Goal: Task Accomplishment & Management: Manage account settings

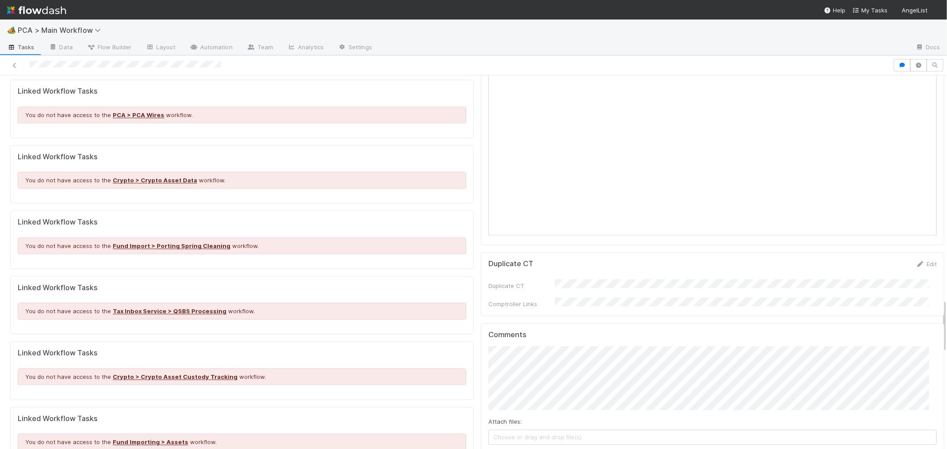
scroll to position [1727, 0]
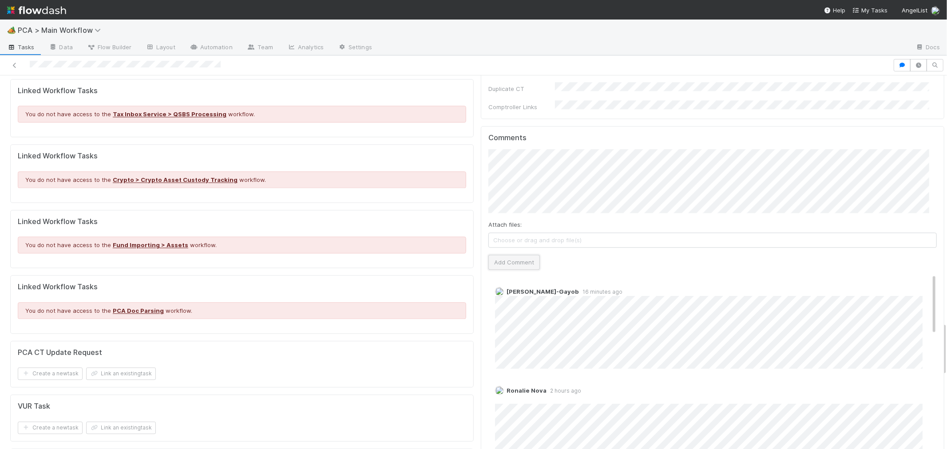
click at [520, 255] on button "Add Comment" at bounding box center [515, 262] width 52 height 15
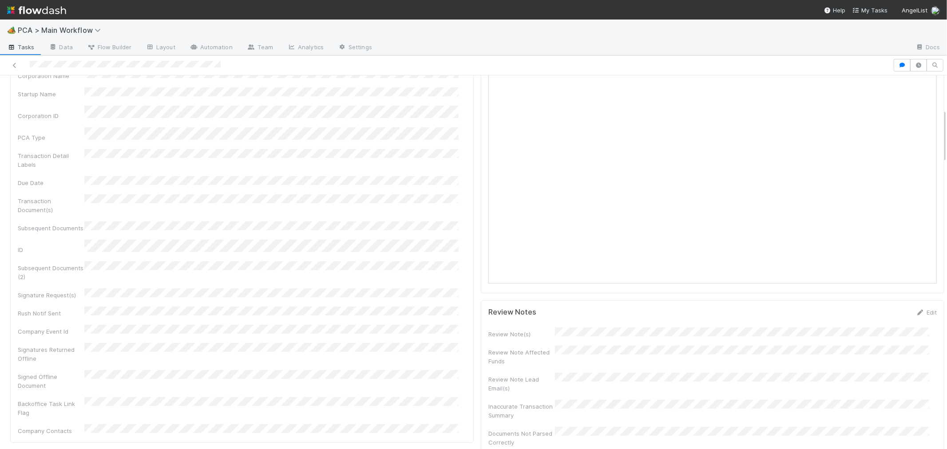
scroll to position [0, 0]
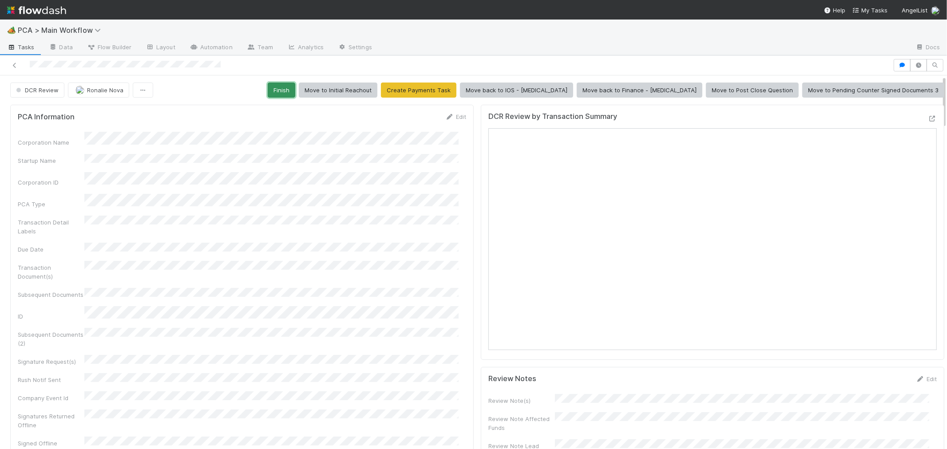
drag, startPoint x: 360, startPoint y: 90, endPoint x: 352, endPoint y: 89, distance: 8.5
click at [295, 89] on button "Finish" at bounding box center [282, 90] width 28 height 15
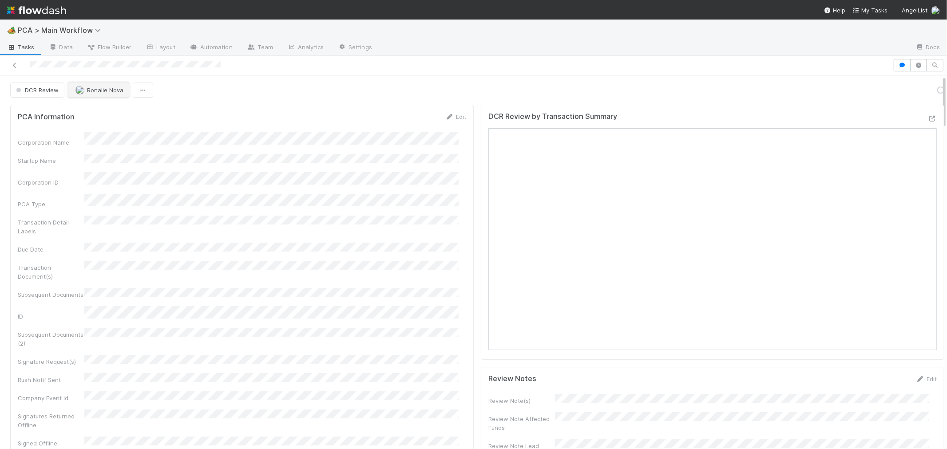
click at [114, 92] on span "Ronalie Nova" at bounding box center [105, 90] width 36 height 7
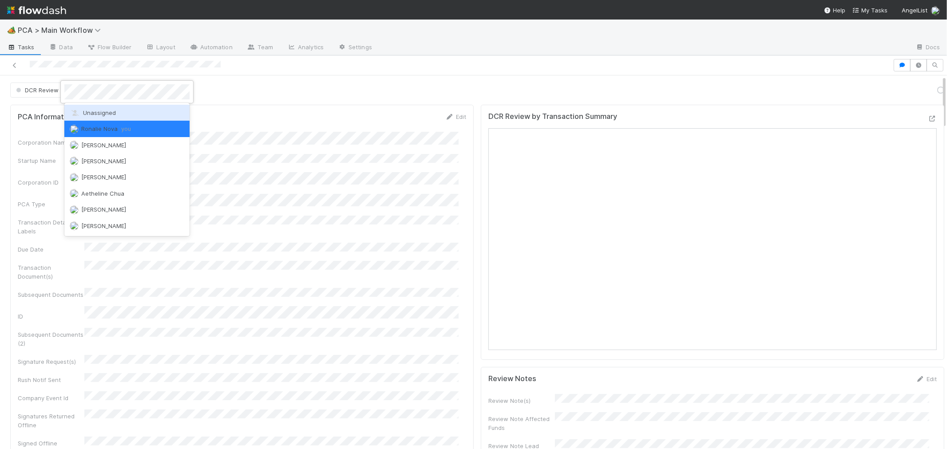
click at [113, 114] on span "Unassigned" at bounding box center [93, 112] width 46 height 7
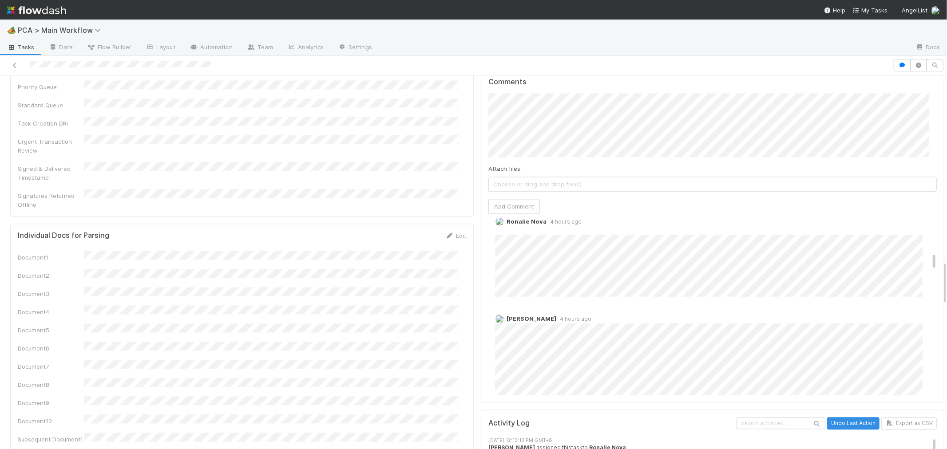
scroll to position [296, 0]
click at [692, 42] on div at bounding box center [643, 48] width 529 height 14
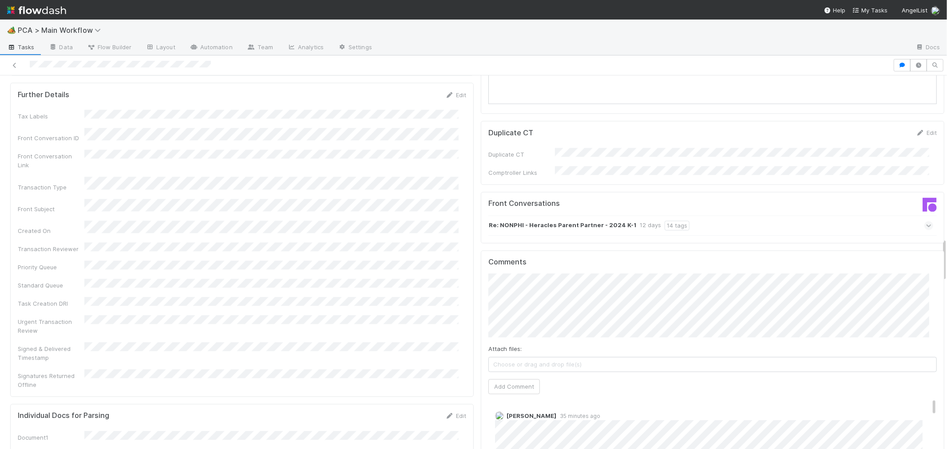
scroll to position [1382, 0]
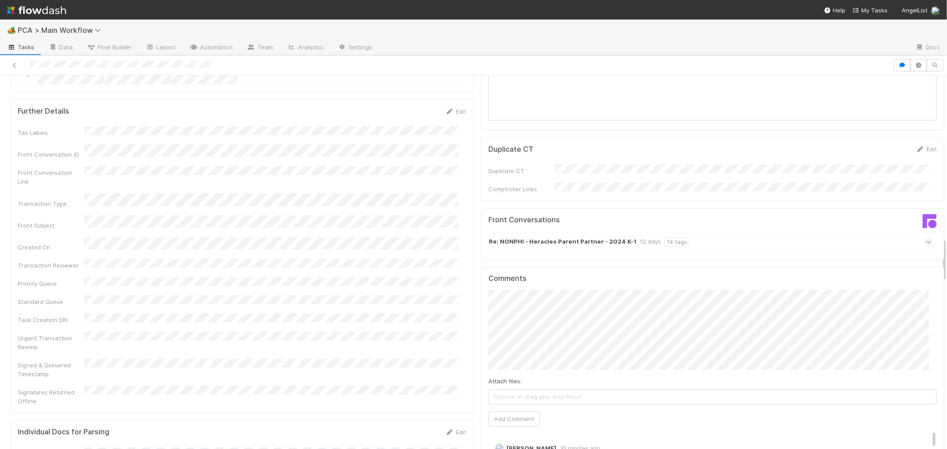
click at [481, 303] on div "Comments Attach files: Choose or drag and drop file(s) Add Comment Meg Castanar…" at bounding box center [713, 441] width 464 height 349
click at [499, 421] on button "Add Comment" at bounding box center [515, 428] width 52 height 15
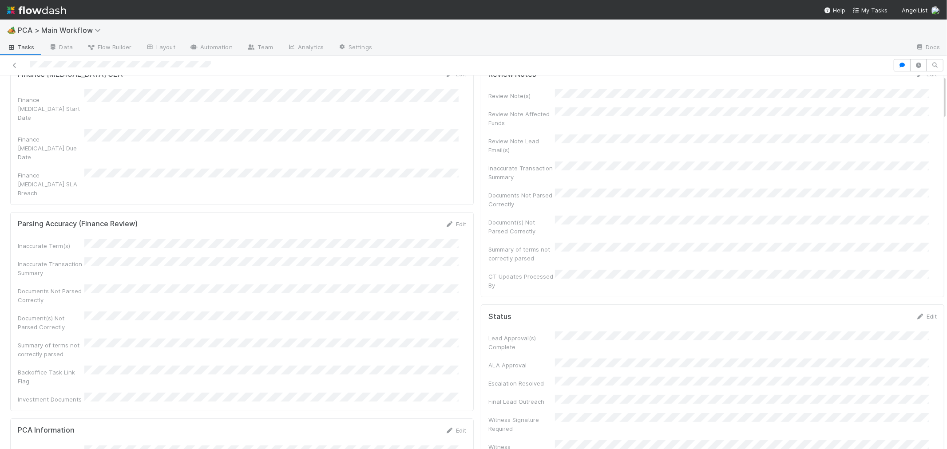
scroll to position [0, 0]
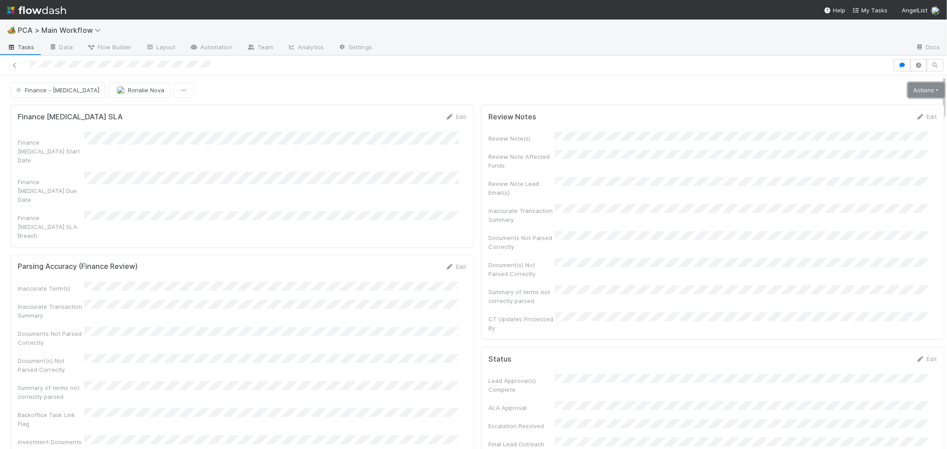
click at [908, 89] on link "Actions" at bounding box center [926, 90] width 36 height 15
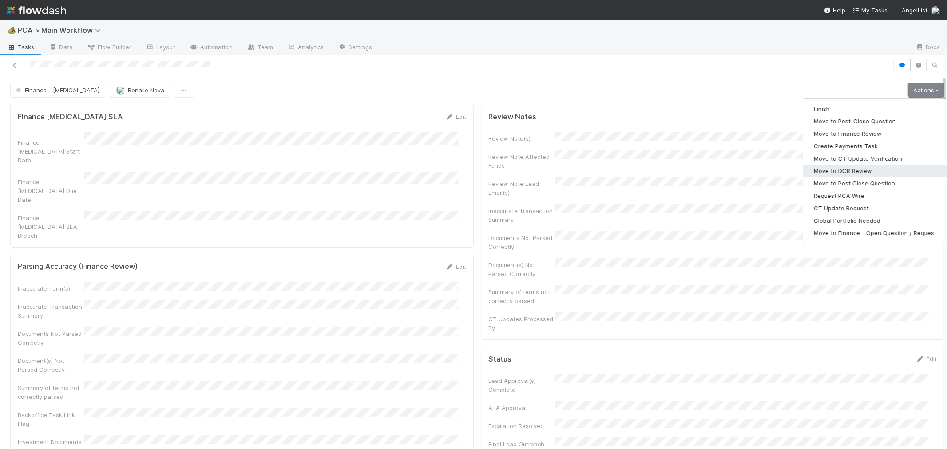
click at [831, 171] on button "Move to DCR Review" at bounding box center [875, 171] width 144 height 12
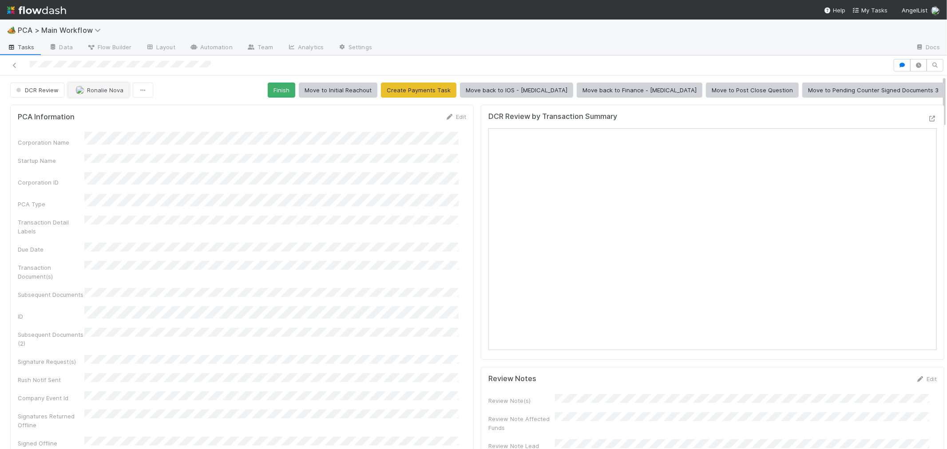
click at [112, 94] on button "Ronalie Nova" at bounding box center [98, 90] width 61 height 15
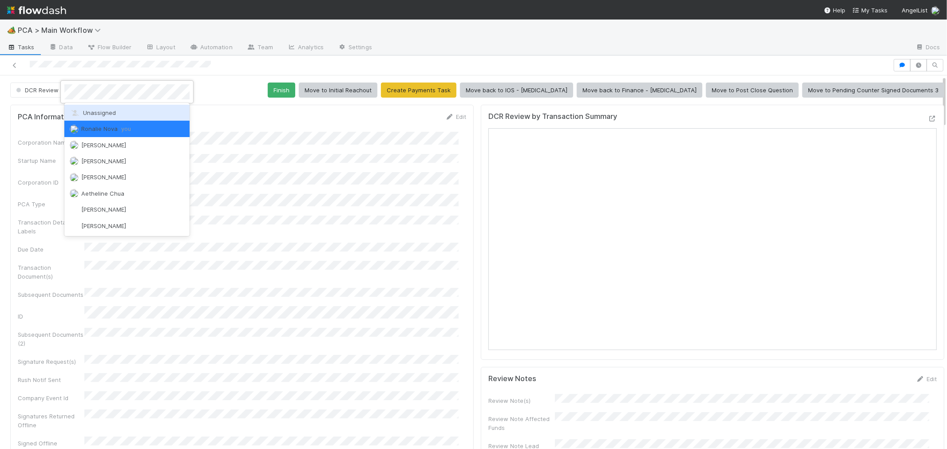
drag, startPoint x: 107, startPoint y: 116, endPoint x: 278, endPoint y: 8, distance: 202.2
click at [107, 115] on span "Unassigned" at bounding box center [93, 112] width 46 height 7
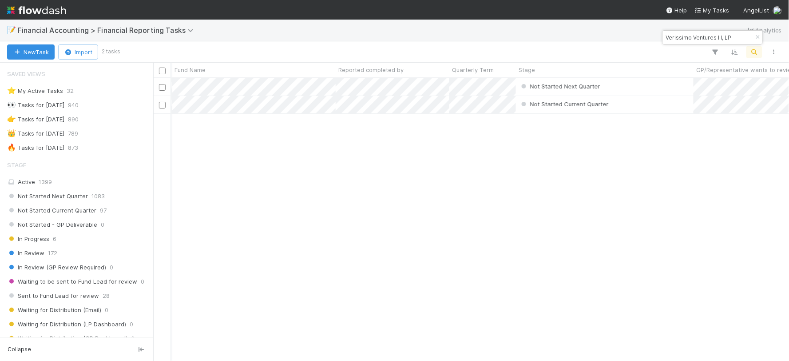
scroll to position [274, 628]
click at [677, 36] on input "Verissimo Ventures III, LP" at bounding box center [708, 37] width 89 height 11
paste input "[PERSON_NAME] Fund"
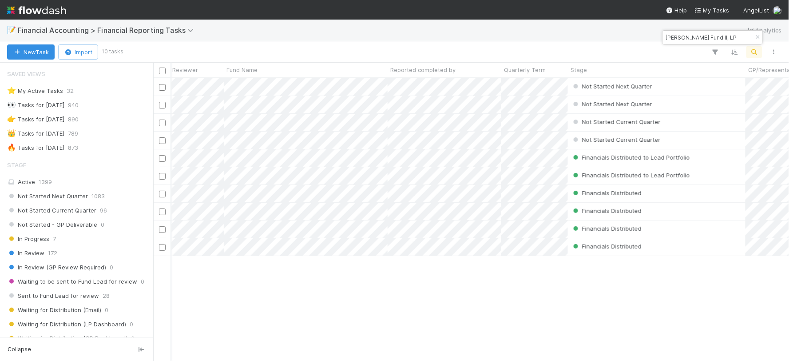
scroll to position [0, 42]
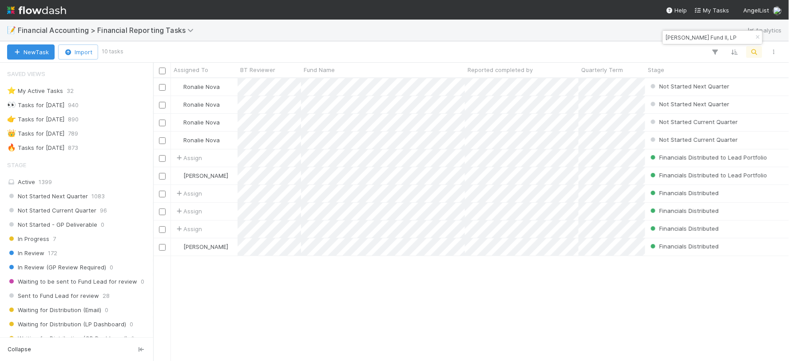
type input "Naval Ravikant AngelList Fund II, LP"
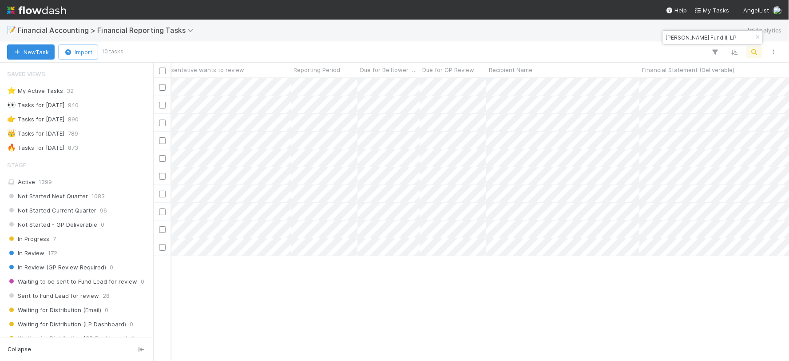
scroll to position [0, 700]
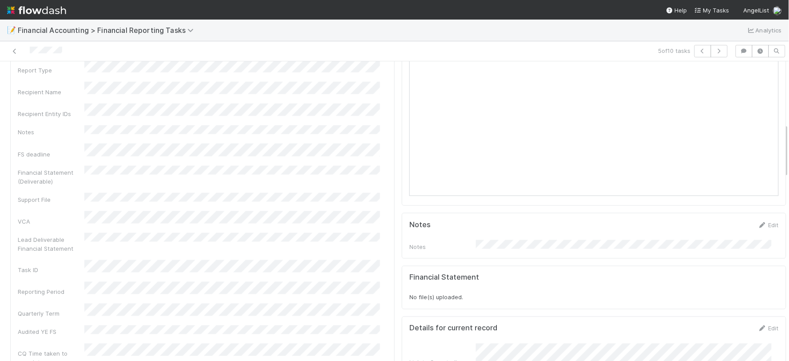
scroll to position [296, 0]
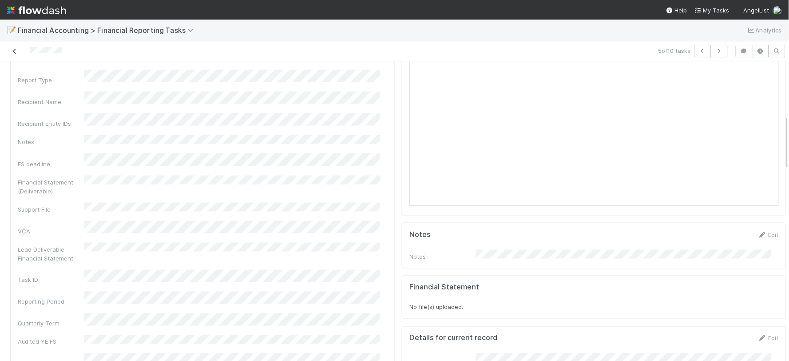
click at [16, 51] on icon at bounding box center [14, 51] width 9 height 6
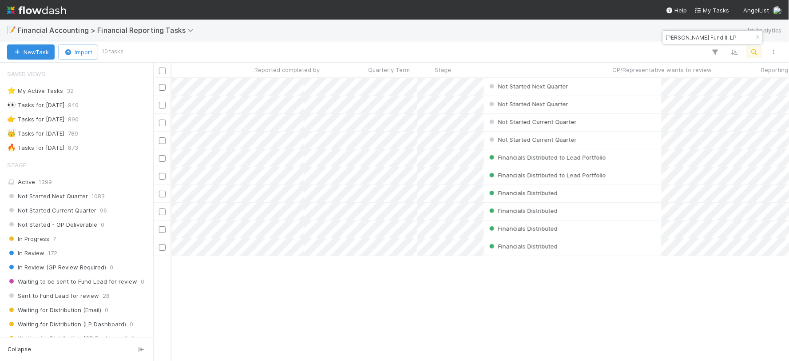
scroll to position [0, 152]
click at [596, 190] on div "Financials Distributed" at bounding box center [582, 193] width 178 height 17
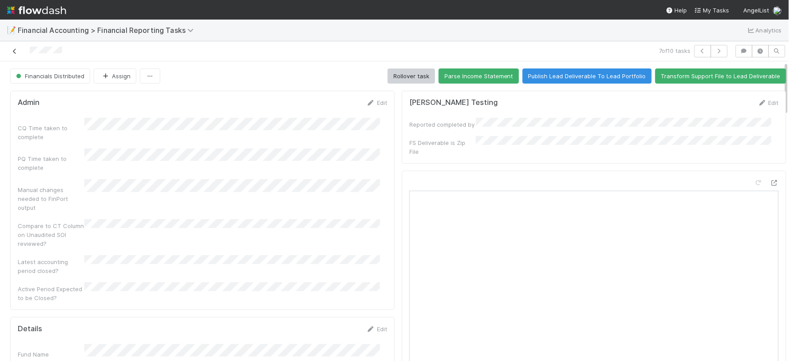
click at [11, 48] on link at bounding box center [14, 51] width 9 height 9
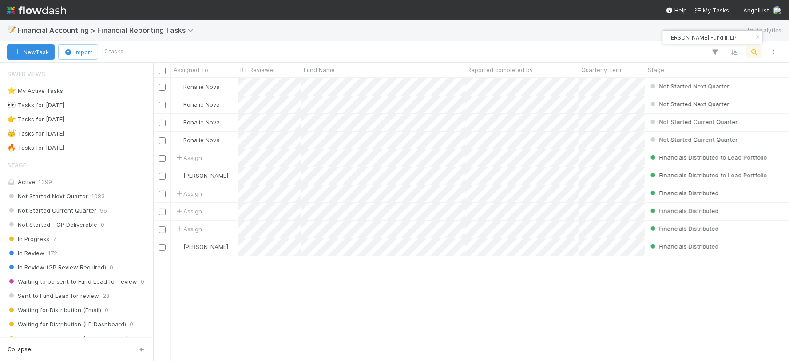
scroll to position [274, 628]
click at [714, 32] on input "Naval Ravikant AngelList Fund II, LP" at bounding box center [708, 37] width 89 height 11
paste input "Verissimo Ventures I"
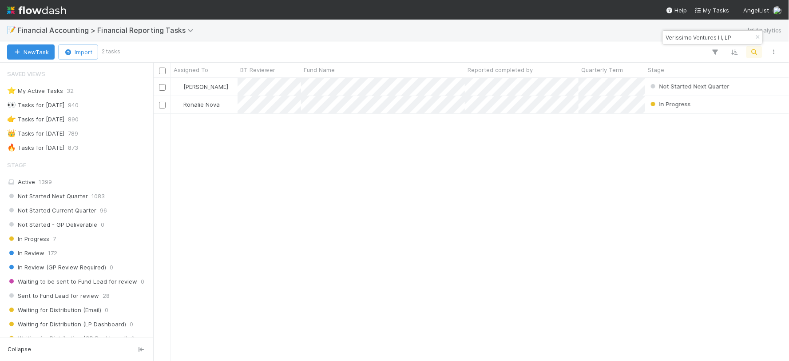
type input "Verissimo Ventures III, LP"
click at [424, 202] on div "Jessica Yuen Not Started Next Quarter 7/1/25, 3:07:34 PM 7/1/25, 3:07:35 PM 0 0…" at bounding box center [471, 219] width 636 height 282
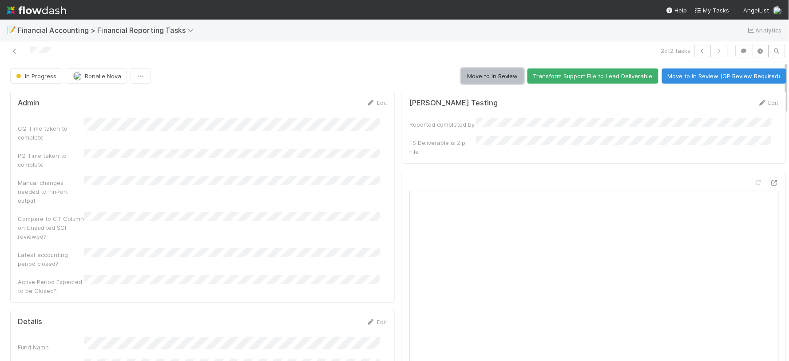
click at [469, 77] on button "Move to In Review" at bounding box center [492, 75] width 63 height 15
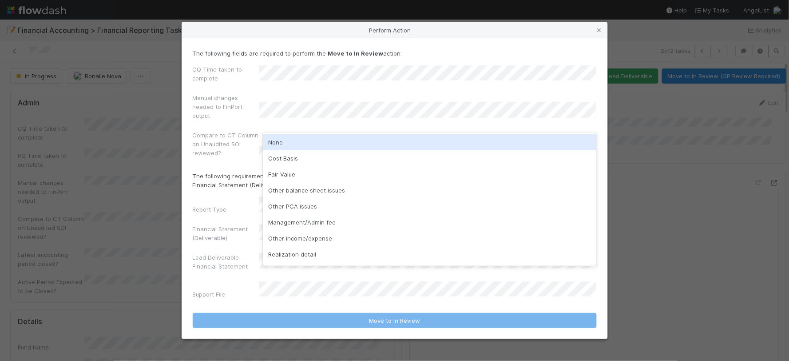
click at [278, 143] on div "None" at bounding box center [430, 142] width 334 height 16
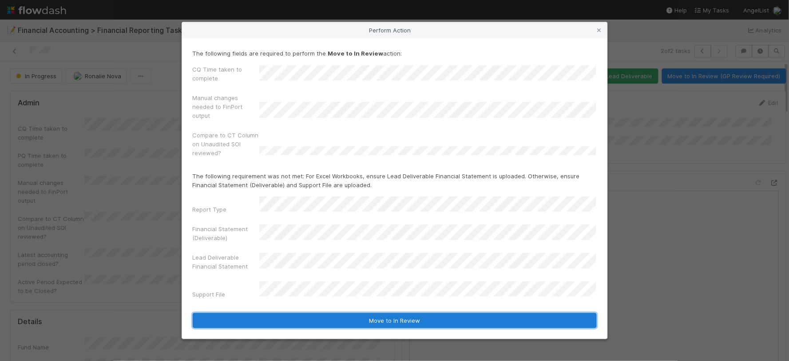
click at [438, 315] on button "Move to In Review" at bounding box center [395, 320] width 404 height 15
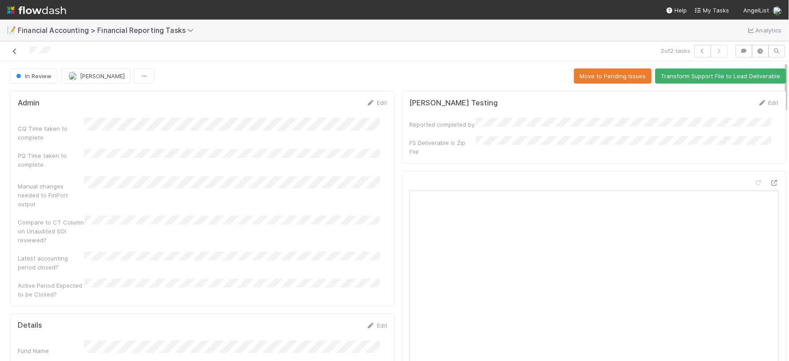
click at [15, 52] on icon at bounding box center [14, 51] width 9 height 6
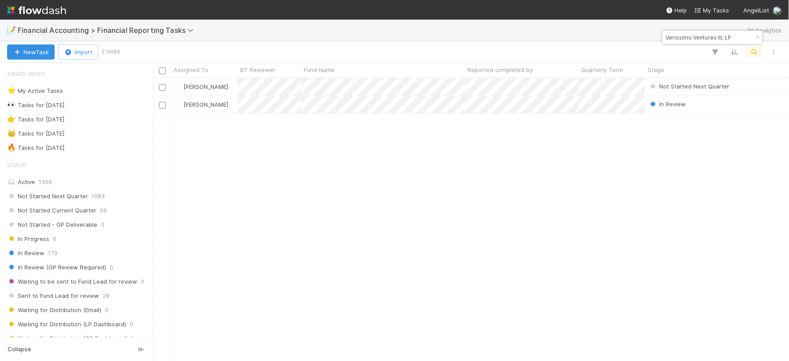
scroll to position [274, 628]
click at [712, 36] on input "Verissimo Ventures III, LP" at bounding box center [708, 37] width 89 height 11
paste input "BG Friends, LP -"
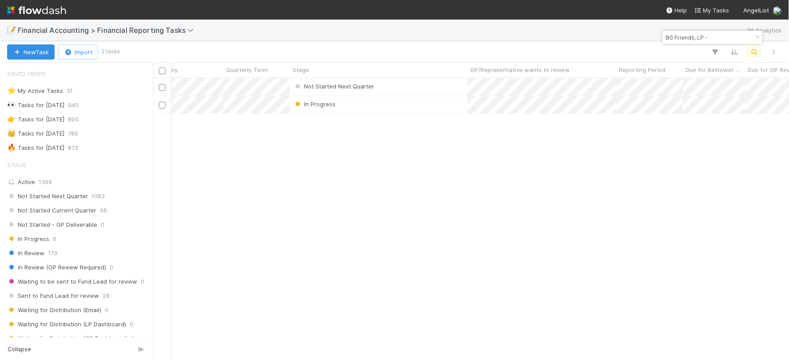
scroll to position [0, 0]
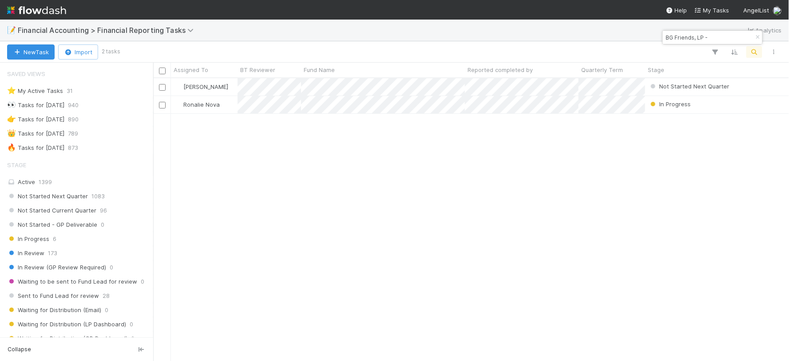
type input "BG Friends, LP -"
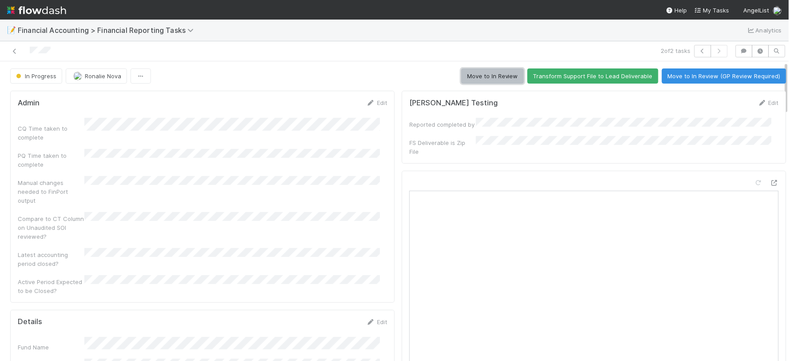
click at [464, 73] on button "Move to In Review" at bounding box center [492, 75] width 63 height 15
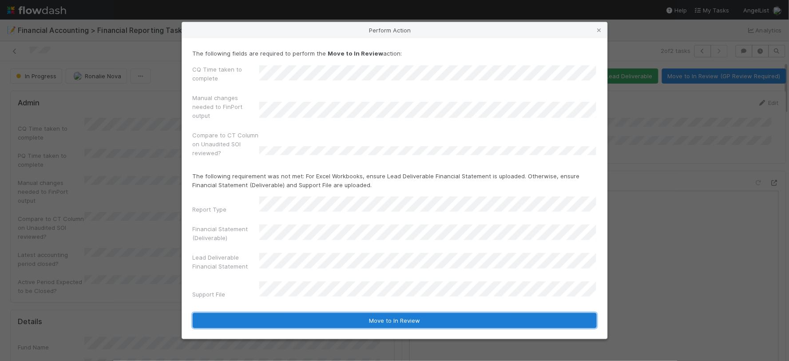
click at [410, 314] on button "Move to In Review" at bounding box center [395, 320] width 404 height 15
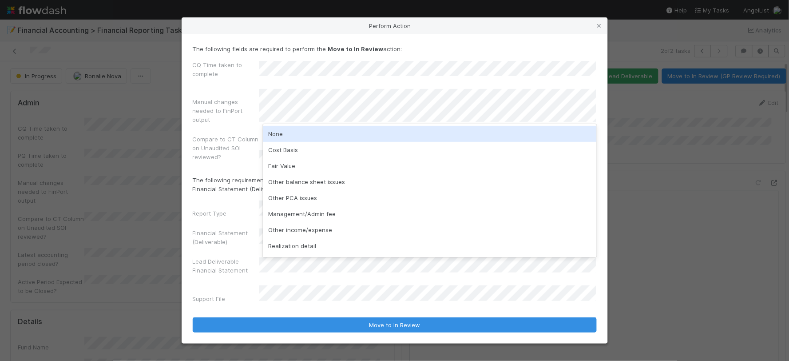
click at [282, 140] on div "None" at bounding box center [430, 134] width 334 height 16
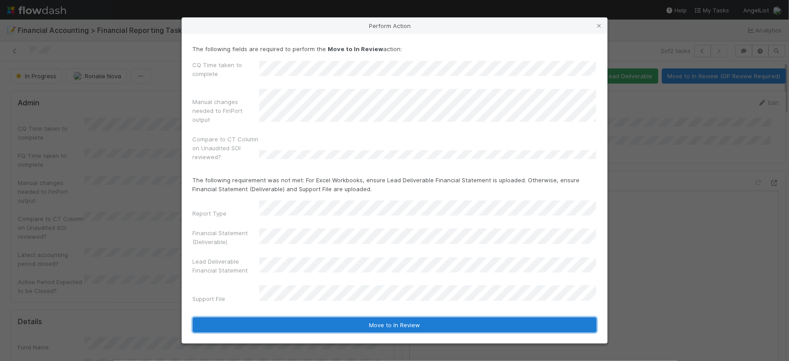
click at [393, 321] on button "Move to In Review" at bounding box center [395, 324] width 404 height 15
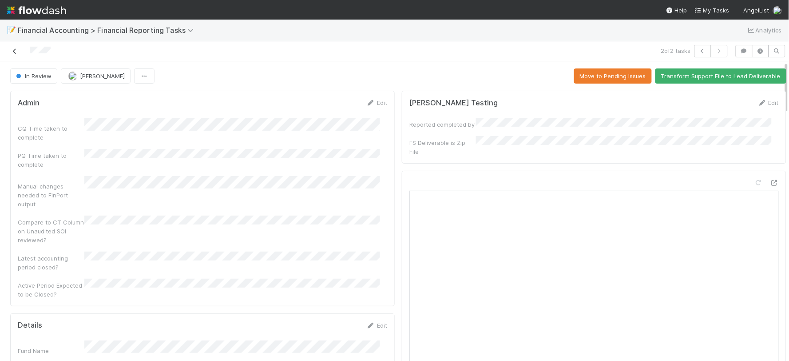
click at [12, 52] on icon at bounding box center [14, 51] width 9 height 6
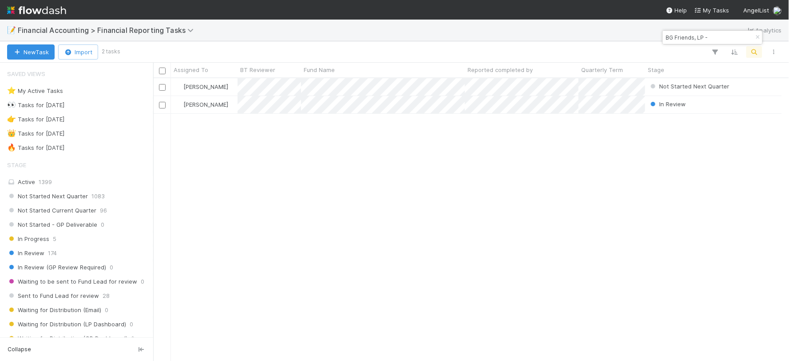
scroll to position [7, 8]
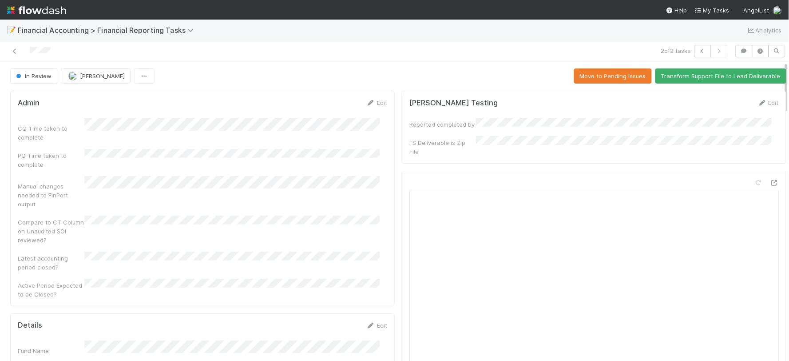
click at [254, 160] on div "CQ Time taken to complete PQ Time taken to complete Manual changes needed to Fi…" at bounding box center [203, 208] width 370 height 180
click at [15, 52] on icon at bounding box center [14, 51] width 9 height 6
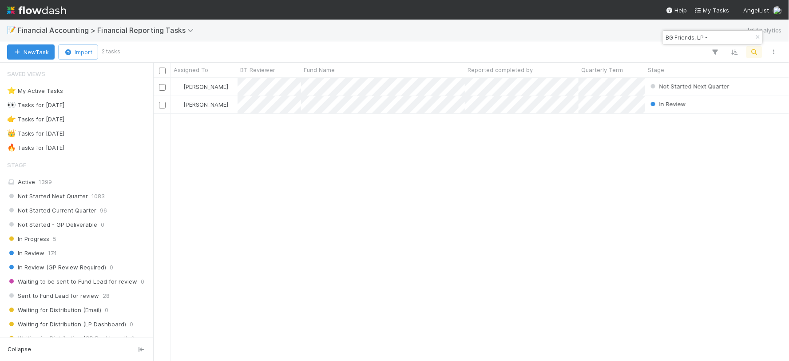
scroll to position [274, 628]
drag, startPoint x: 718, startPoint y: 38, endPoint x: 664, endPoint y: 37, distance: 54.2
click at [664, 37] on div "BG Friends, LP -" at bounding box center [708, 37] width 90 height 11
paste input "Growth Fund I, a series of Remote First Capital, LP"
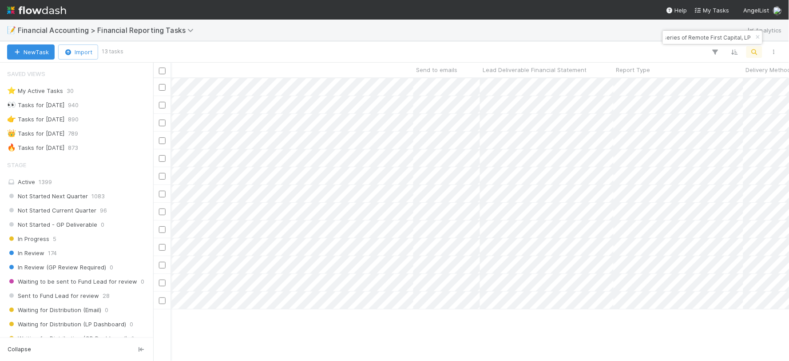
scroll to position [0, 1314]
type input "Growth Fund I, a series of Remote First Capital, LP"
click at [716, 52] on icon "button" at bounding box center [715, 52] width 9 height 8
click at [579, 79] on button "Add Filter" at bounding box center [579, 78] width 266 height 13
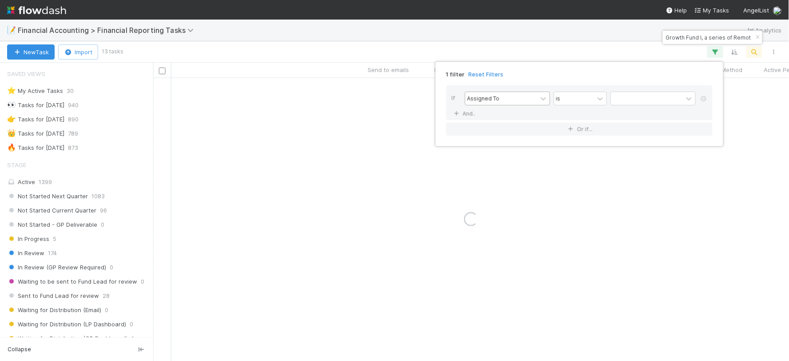
click at [496, 98] on div "Assigned To" at bounding box center [483, 98] width 32 height 8
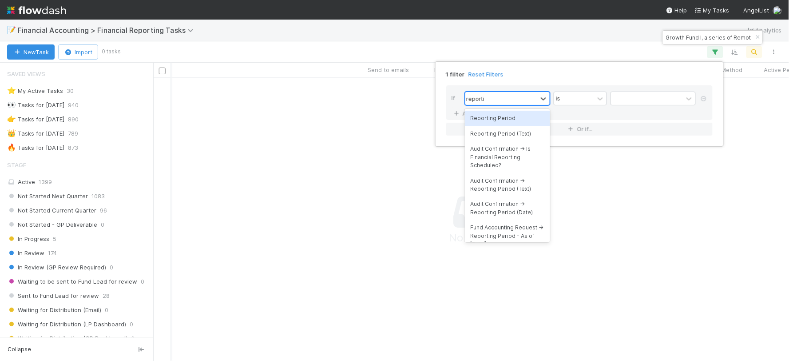
type input "reportin"
click at [506, 119] on div "Reporting Period" at bounding box center [507, 118] width 85 height 15
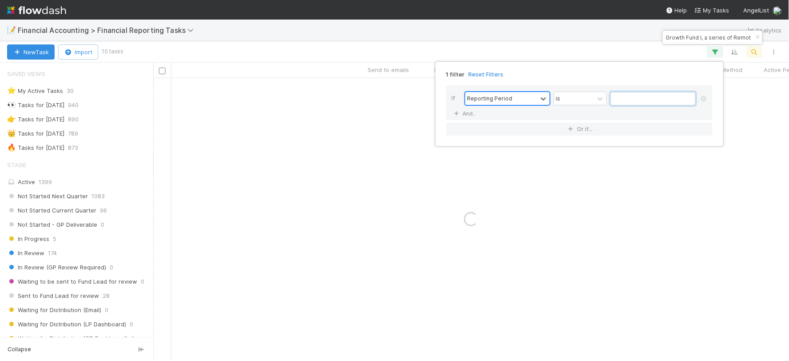
click at [621, 96] on input "text" at bounding box center [653, 98] width 85 height 13
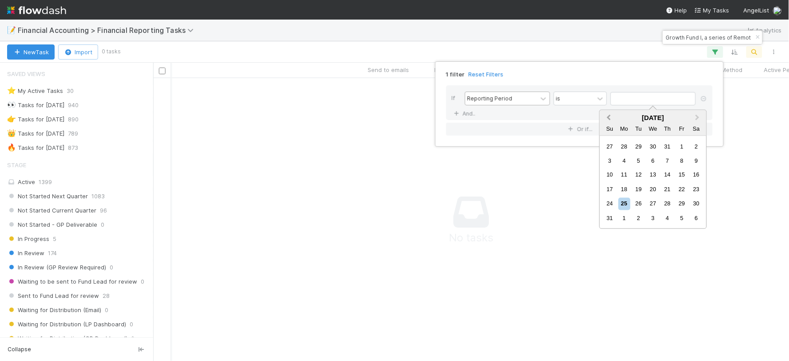
click at [609, 117] on span "Previous Month" at bounding box center [609, 117] width 0 height 10
click at [624, 203] on div "30" at bounding box center [625, 204] width 12 height 12
type input "[DATE]"
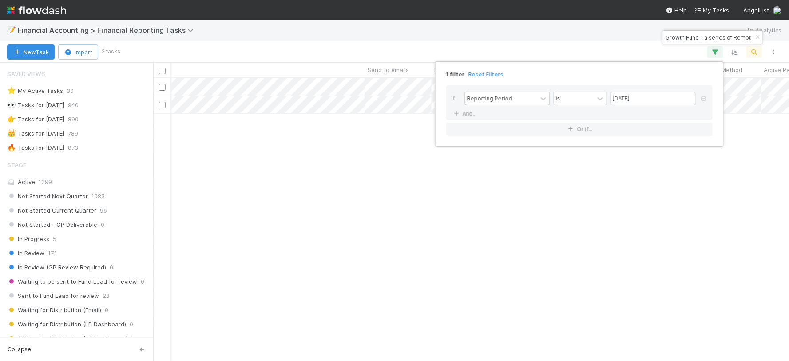
click at [616, 233] on div "1 filter Reset Filters If Reporting Period is 06/30/2025 And.. Or if..." at bounding box center [394, 180] width 789 height 361
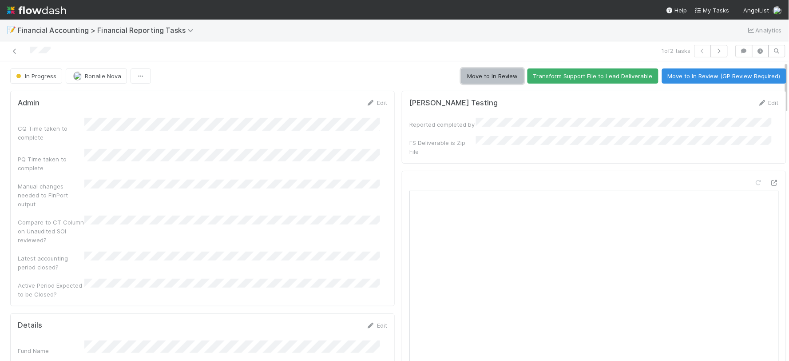
click at [477, 79] on button "Move to In Review" at bounding box center [492, 75] width 63 height 15
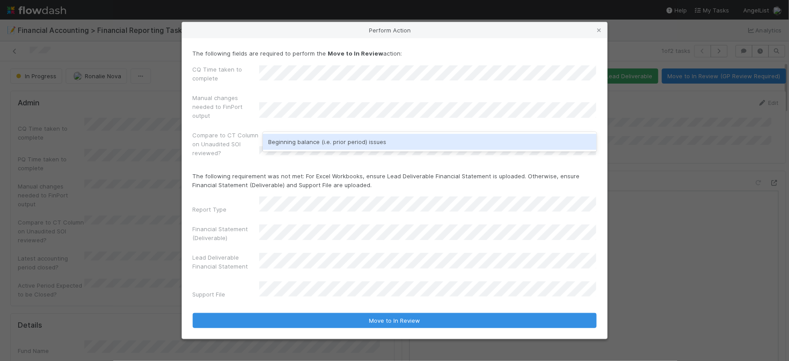
click at [302, 139] on div "Beginning balance (i.e. prior period) issues" at bounding box center [430, 142] width 334 height 16
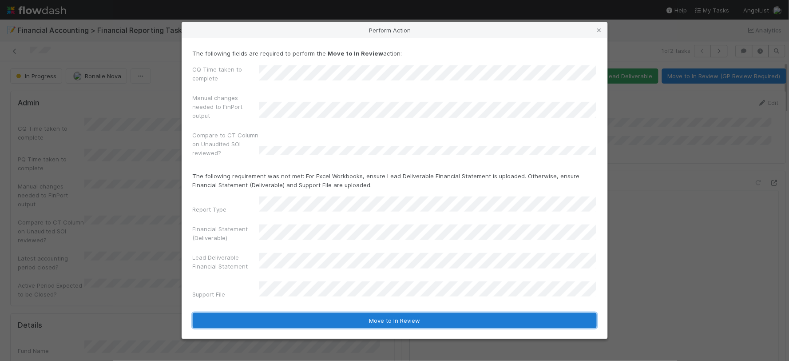
click at [421, 318] on button "Move to In Review" at bounding box center [395, 320] width 404 height 15
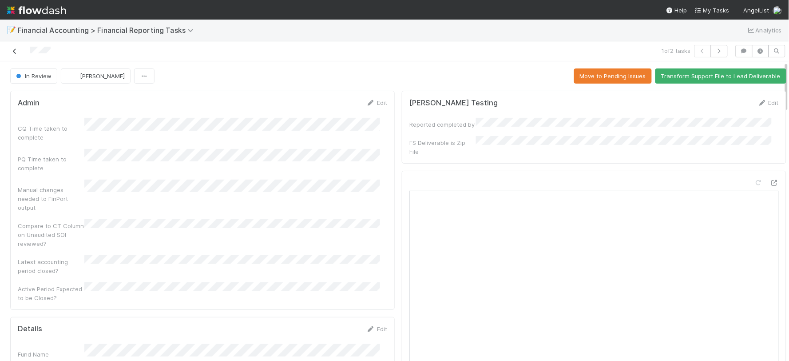
click at [14, 51] on icon at bounding box center [14, 51] width 9 height 6
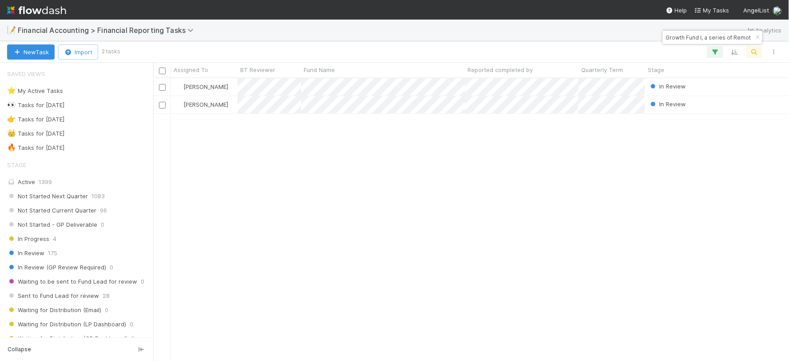
scroll to position [274, 628]
click at [757, 36] on icon "button" at bounding box center [758, 37] width 9 height 5
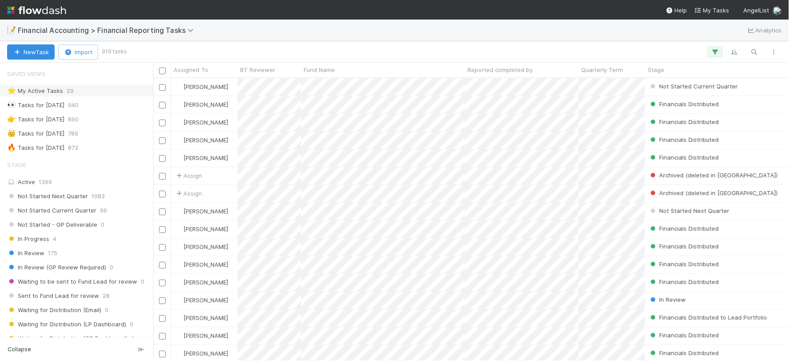
click at [101, 91] on div "⭐ My Active Tasks 29" at bounding box center [79, 90] width 144 height 11
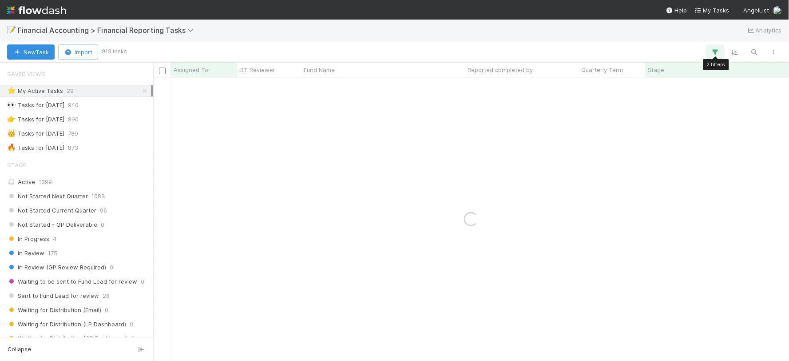
click at [719, 51] on icon "button" at bounding box center [715, 52] width 9 height 8
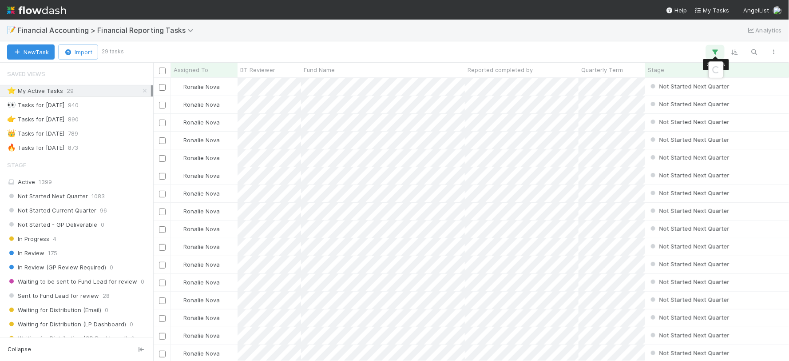
scroll to position [274, 628]
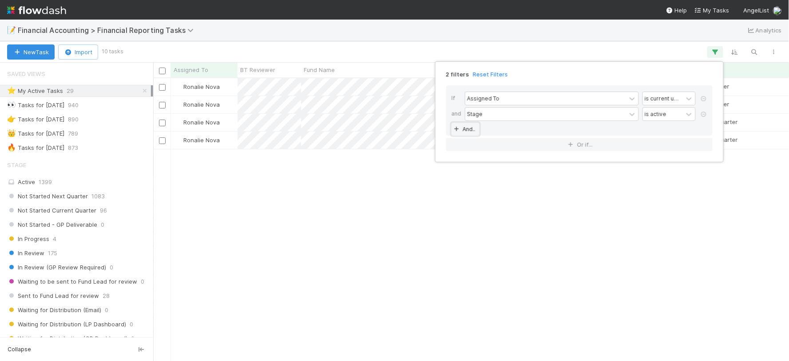
click at [465, 129] on link "And.." at bounding box center [466, 129] width 28 height 13
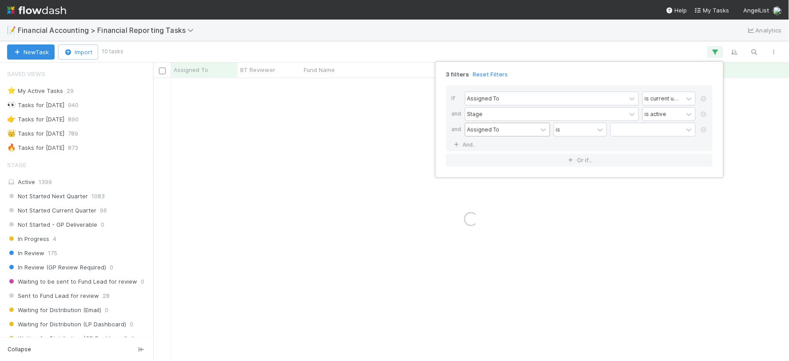
click at [495, 127] on div "Assigned To" at bounding box center [483, 129] width 32 height 8
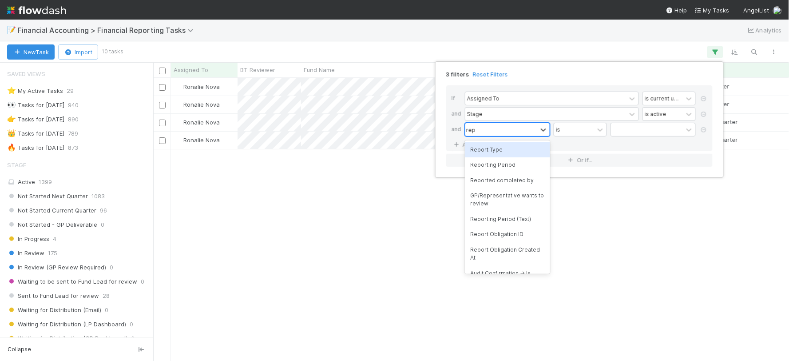
scroll to position [274, 628]
type input "reporting"
click at [507, 151] on div "Reporting Period" at bounding box center [507, 149] width 85 height 15
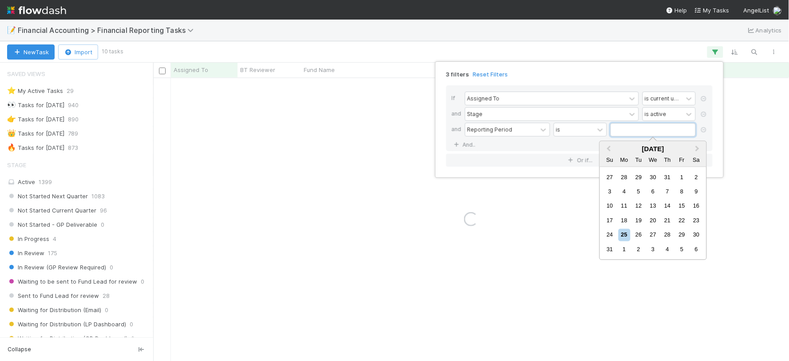
click at [625, 129] on input "text" at bounding box center [653, 129] width 85 height 13
click at [607, 143] on button "Previous Month" at bounding box center [608, 149] width 14 height 14
click at [625, 233] on div "30" at bounding box center [625, 235] width 12 height 12
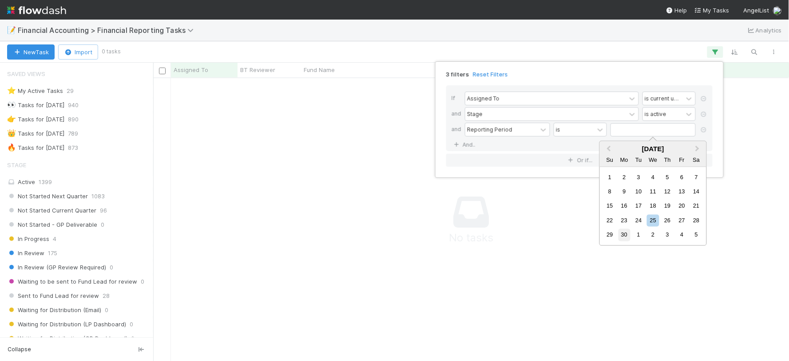
type input "[DATE]"
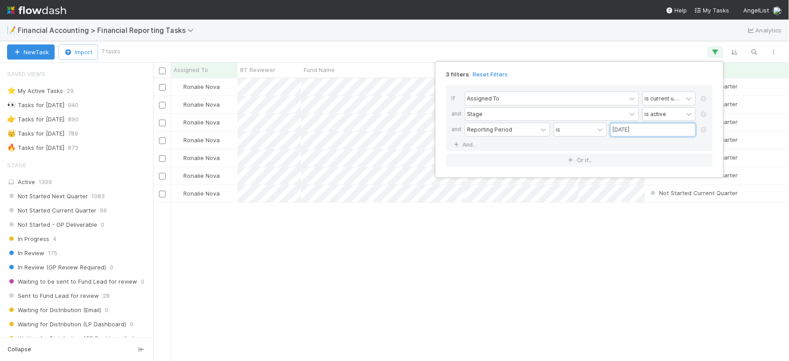
scroll to position [274, 628]
click at [627, 293] on div "3 filters Reset Filters If Assigned To is current user and Stage is active and …" at bounding box center [394, 180] width 789 height 361
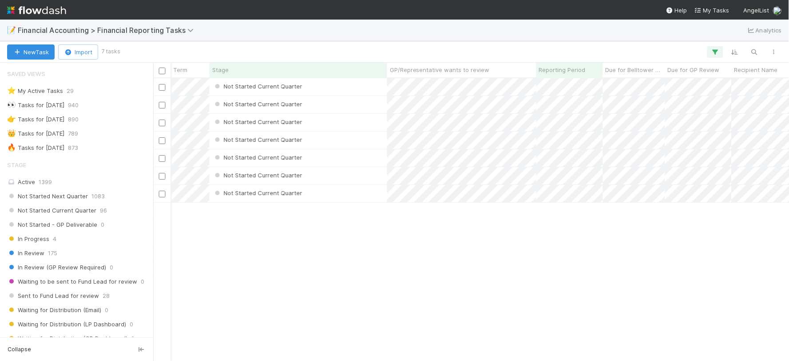
scroll to position [0, 439]
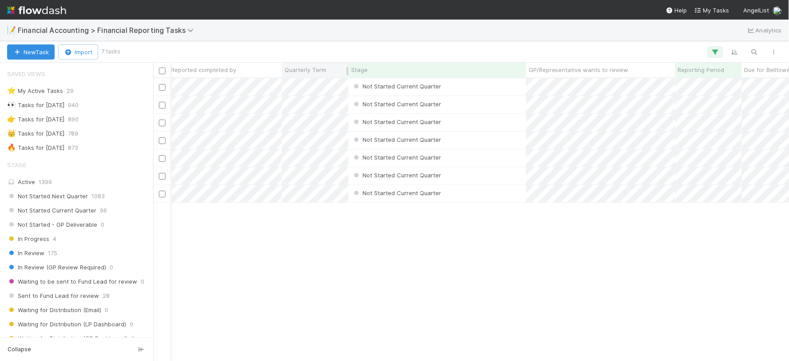
click at [312, 69] on span "Quarterly Term" at bounding box center [306, 69] width 42 height 9
click at [314, 87] on div "Sort Lower → Higher" at bounding box center [335, 86] width 101 height 13
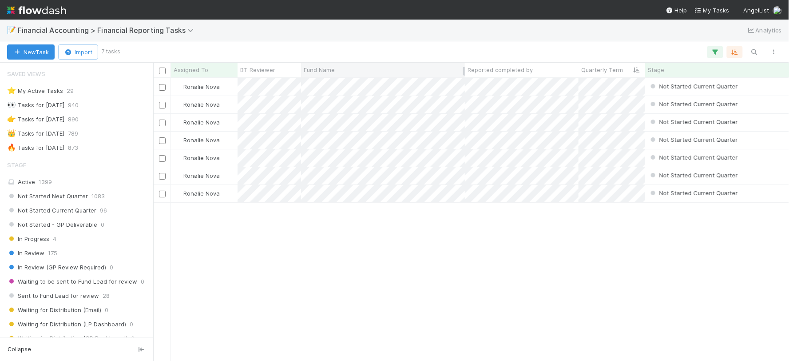
click at [330, 66] on span "Fund Name" at bounding box center [319, 69] width 31 height 9
click at [334, 84] on div "Sort A → Z" at bounding box center [354, 86] width 101 height 13
click at [418, 247] on div "Ronalie Nova Not Started Current Quarter 4/1/25, 3:10:04 PM 7/6/25, 3:07:07 PM …" at bounding box center [471, 219] width 636 height 282
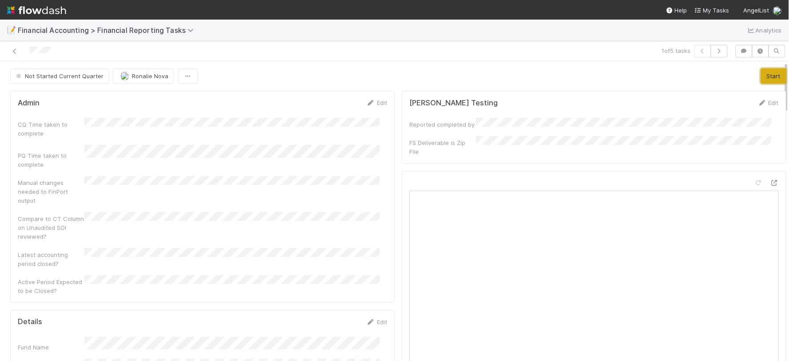
click at [761, 74] on button "Start" at bounding box center [773, 75] width 25 height 15
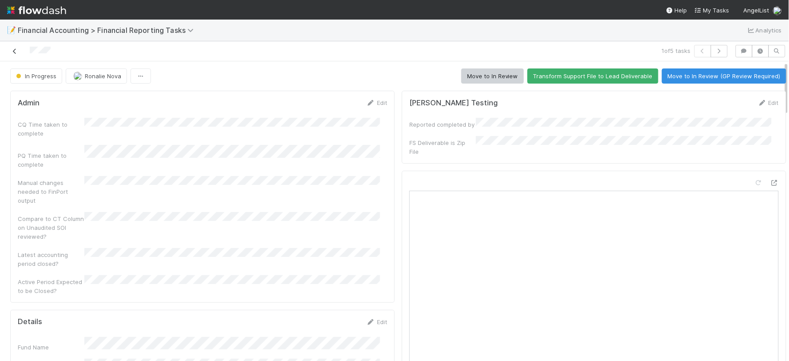
click at [16, 50] on icon at bounding box center [14, 51] width 9 height 6
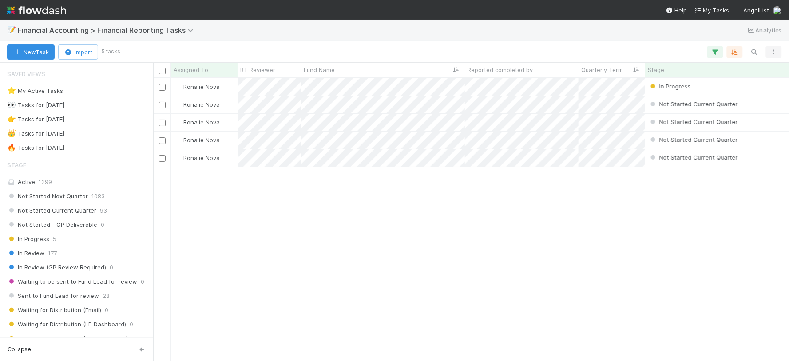
scroll to position [274, 628]
click at [716, 50] on icon "button" at bounding box center [715, 52] width 9 height 8
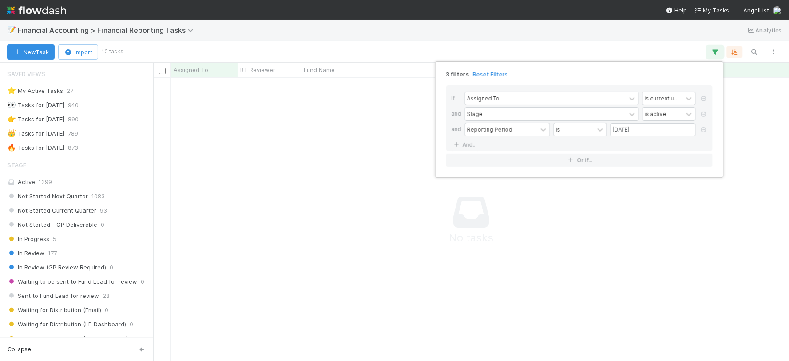
scroll to position [267, 621]
click at [704, 131] on icon at bounding box center [704, 129] width 9 height 5
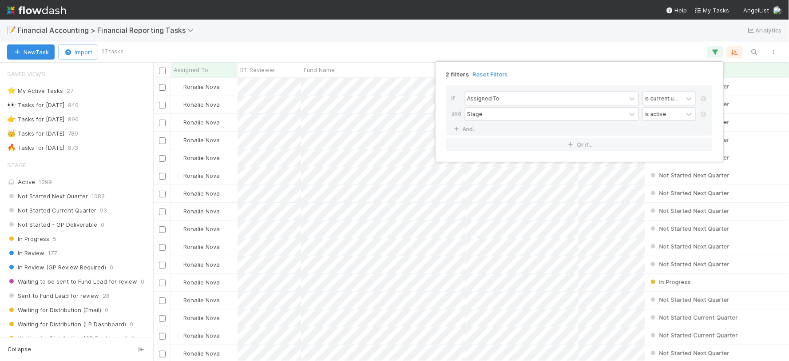
scroll to position [274, 628]
click at [704, 222] on div "2 filters Reset Filters If Assigned To is current user and Stage is active And.…" at bounding box center [394, 180] width 789 height 361
click at [758, 55] on div "2 filters Reset Filters If Assigned To is current user and Stage is active And.…" at bounding box center [394, 180] width 789 height 361
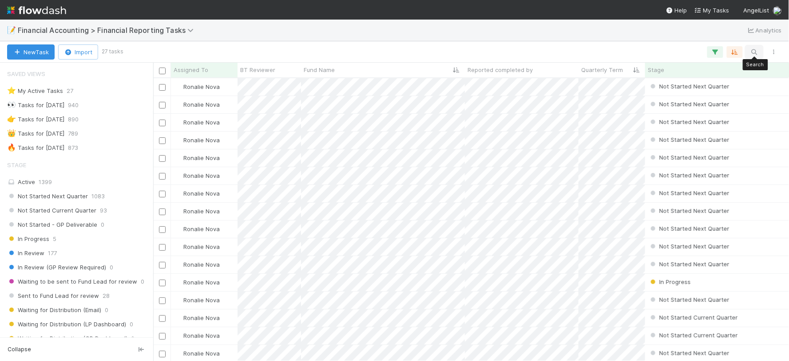
click at [758, 52] on icon "button" at bounding box center [754, 52] width 9 height 8
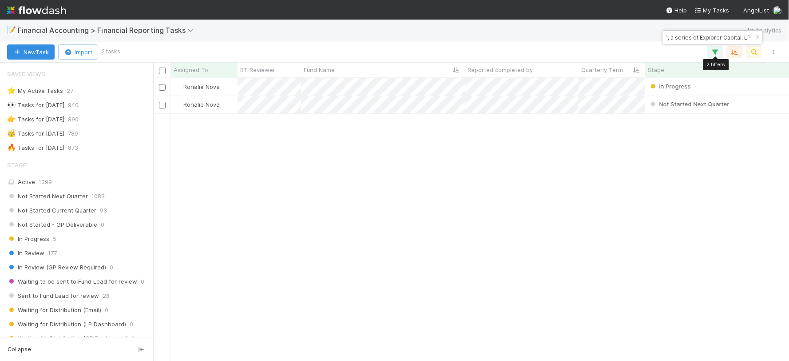
type input "Fund 1, a series of Explorer Capital, LP"
click at [717, 52] on icon "button" at bounding box center [715, 52] width 9 height 8
click at [716, 48] on div "Loading..." at bounding box center [394, 180] width 789 height 361
click at [716, 49] on icon "button" at bounding box center [715, 52] width 9 height 8
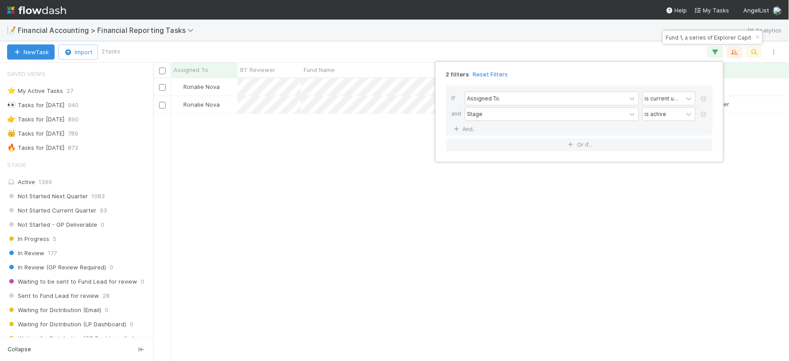
click at [684, 48] on div "2 filters Reset Filters If Assigned To is current user and Stage is active And.…" at bounding box center [394, 180] width 789 height 361
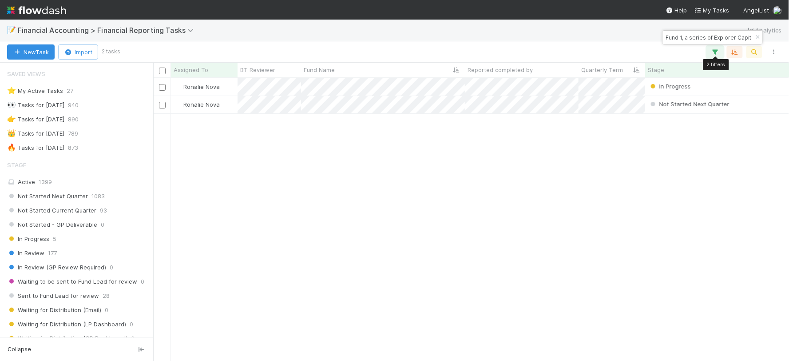
click at [720, 54] on button "button" at bounding box center [716, 52] width 16 height 12
click at [717, 52] on div "Loading..." at bounding box center [394, 180] width 789 height 361
click at [715, 51] on icon "button" at bounding box center [715, 52] width 9 height 8
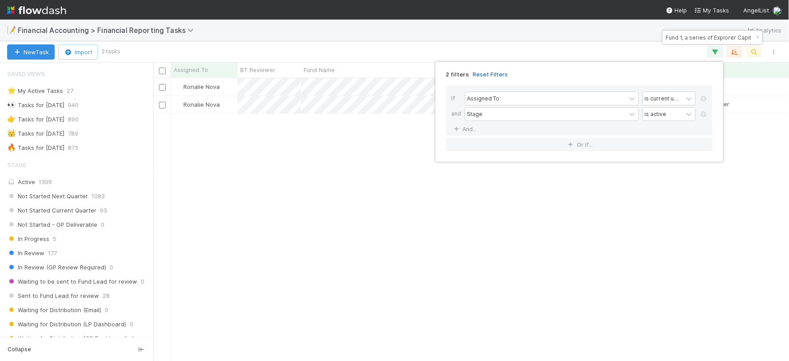
click at [491, 71] on link "Reset Filters" at bounding box center [490, 75] width 35 height 8
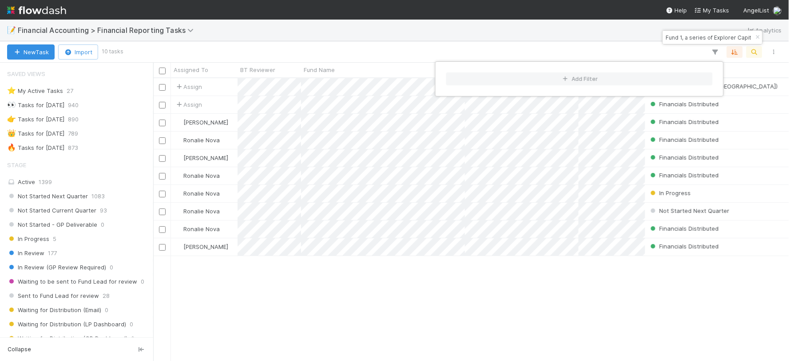
scroll to position [274, 628]
click at [416, 300] on div "Add Filter" at bounding box center [394, 180] width 789 height 361
click at [416, 302] on div "Add Filter" at bounding box center [394, 180] width 789 height 361
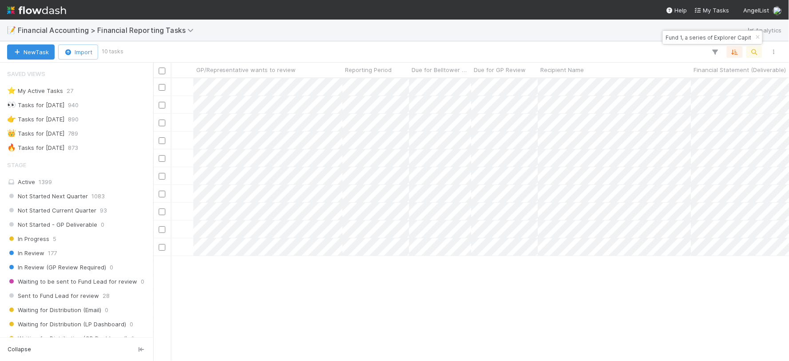
scroll to position [0, 627]
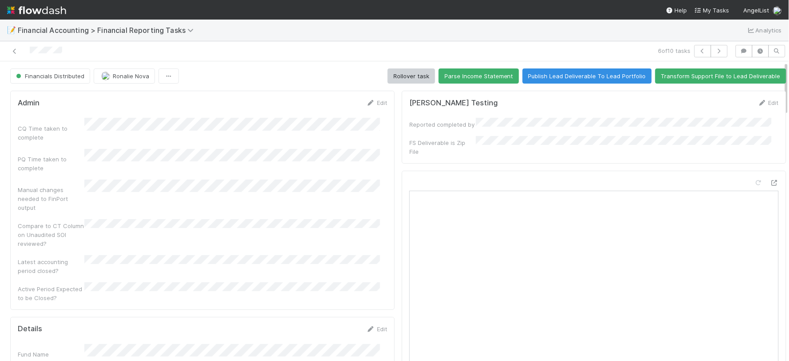
drag, startPoint x: 349, startPoint y: 194, endPoint x: 344, endPoint y: 195, distance: 4.8
click at [344, 195] on div "Manual changes needed to FinPort output" at bounding box center [203, 195] width 370 height 32
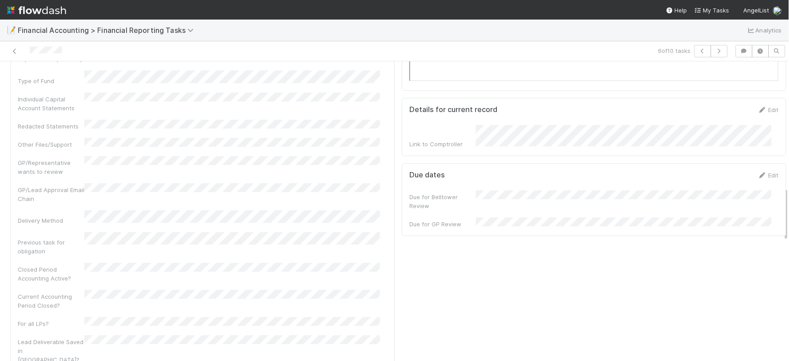
scroll to position [789, 0]
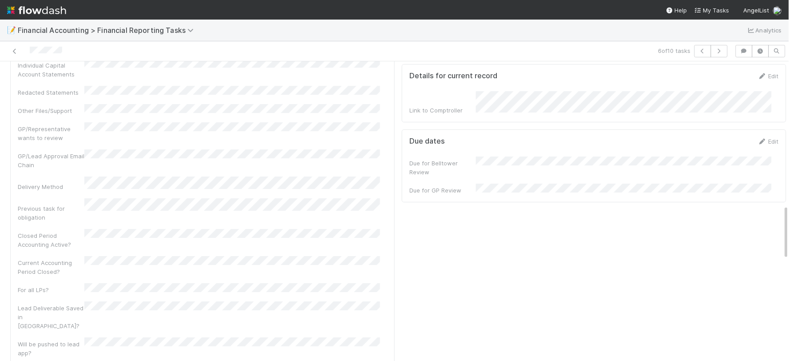
drag, startPoint x: 374, startPoint y: 207, endPoint x: 198, endPoint y: 115, distance: 198.9
click at [15, 49] on icon at bounding box center [14, 51] width 9 height 6
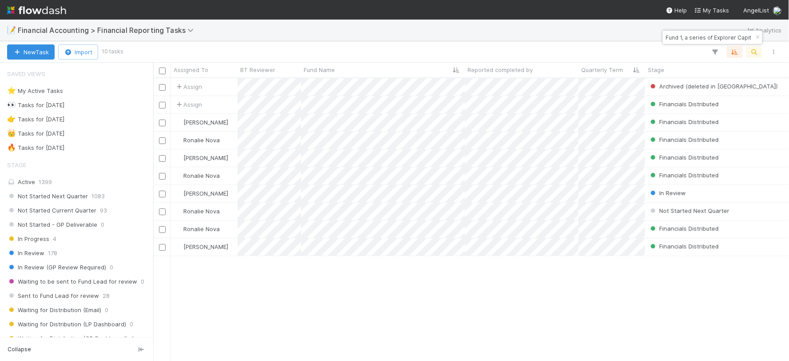
scroll to position [274, 628]
click at [757, 37] on icon "button" at bounding box center [758, 37] width 9 height 5
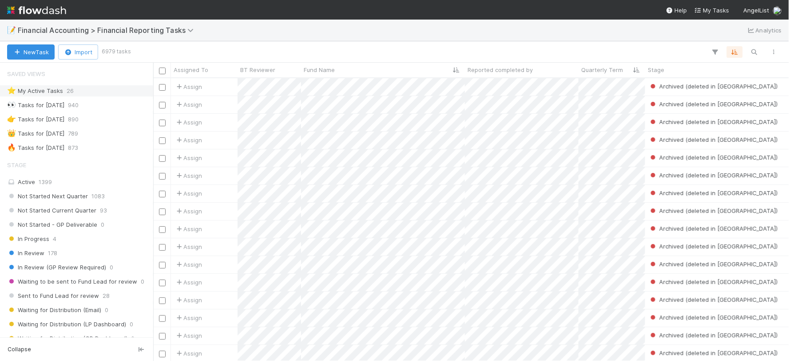
click at [83, 94] on div "⭐ My Active Tasks 26" at bounding box center [79, 90] width 144 height 11
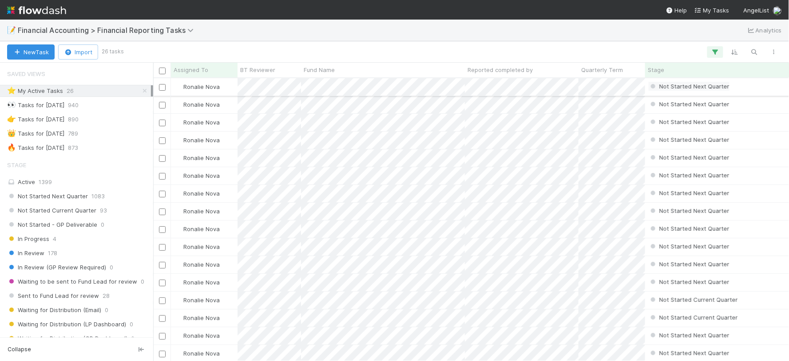
scroll to position [274, 628]
click at [713, 52] on icon "button" at bounding box center [715, 52] width 9 height 8
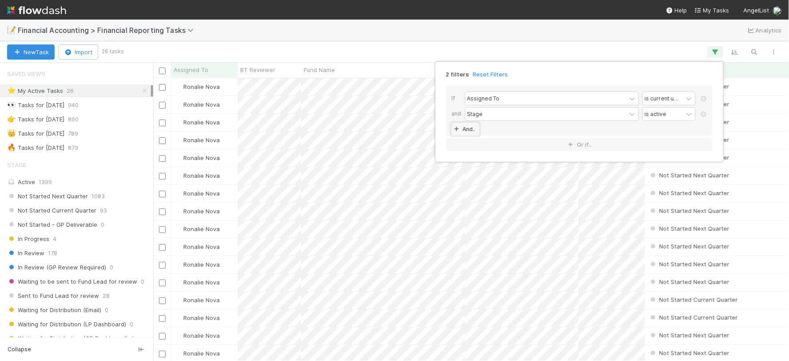
click at [476, 127] on link "And.." at bounding box center [466, 129] width 28 height 13
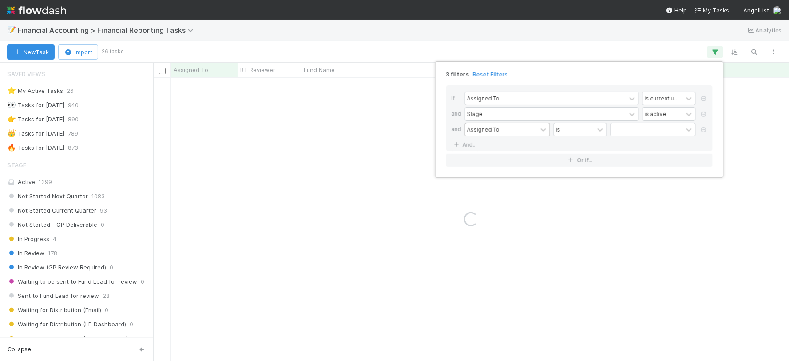
click at [487, 131] on div "Assigned To" at bounding box center [483, 129] width 32 height 8
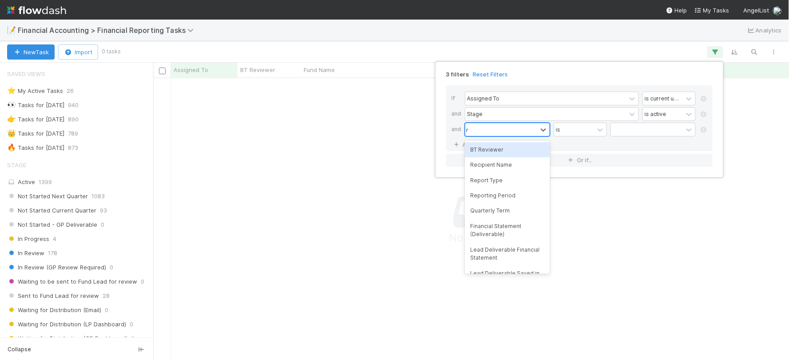
scroll to position [267, 621]
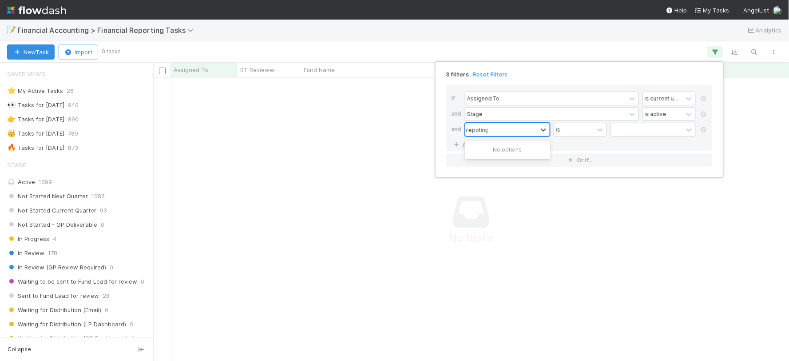
type input "reporting"
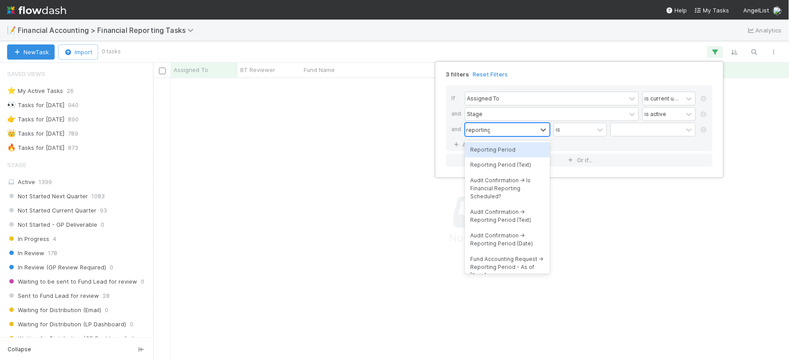
click at [519, 153] on div "Reporting Period" at bounding box center [507, 149] width 85 height 15
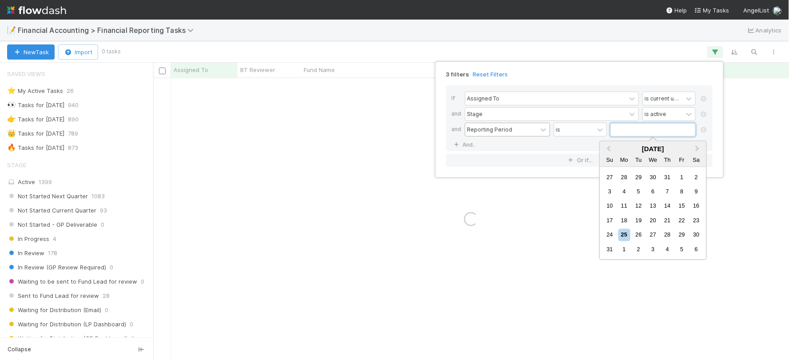
click at [636, 131] on input "text" at bounding box center [653, 129] width 85 height 13
click at [609, 149] on span "Previous Month" at bounding box center [609, 148] width 0 height 10
click at [628, 234] on div "30" at bounding box center [625, 235] width 12 height 12
type input "[DATE]"
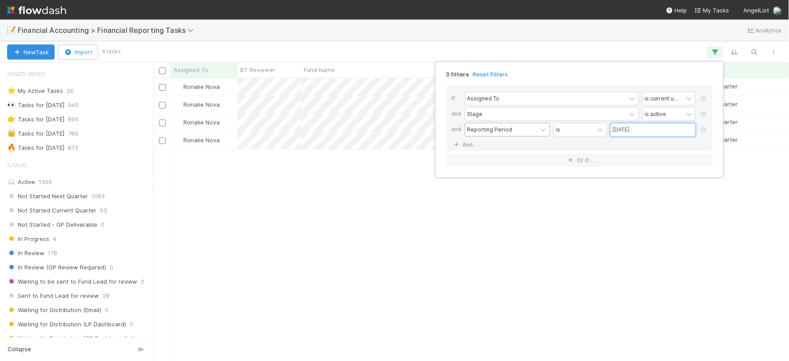
scroll to position [274, 628]
click at [601, 268] on div "3 filters Reset Filters If Assigned To is current user and Stage is active and …" at bounding box center [394, 180] width 789 height 361
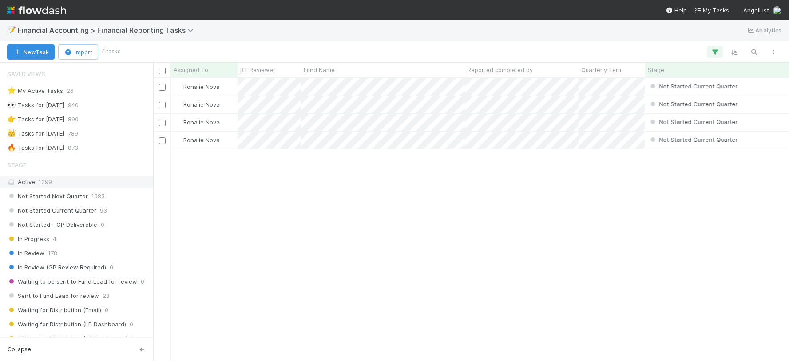
click at [64, 179] on div "Active 1399" at bounding box center [79, 181] width 144 height 11
click at [718, 52] on icon "button" at bounding box center [715, 52] width 9 height 8
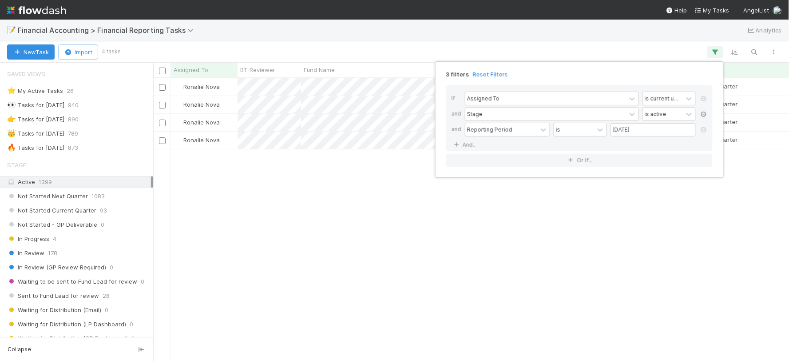
click at [706, 114] on icon at bounding box center [704, 113] width 9 height 5
click at [625, 251] on div "2 filters Reset Filters If Assigned To is current user and Reporting Period is …" at bounding box center [394, 180] width 789 height 361
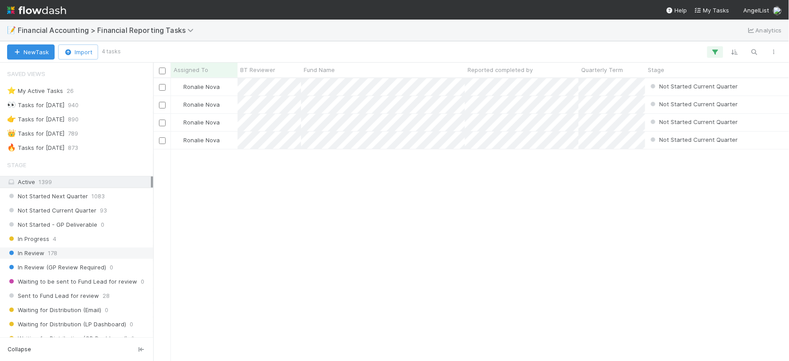
click at [85, 255] on div "In Review 178" at bounding box center [79, 252] width 144 height 11
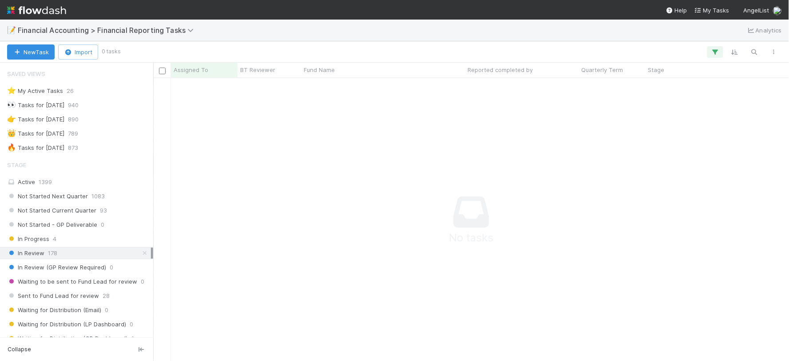
scroll to position [267, 621]
click at [717, 46] on button "button" at bounding box center [716, 52] width 16 height 12
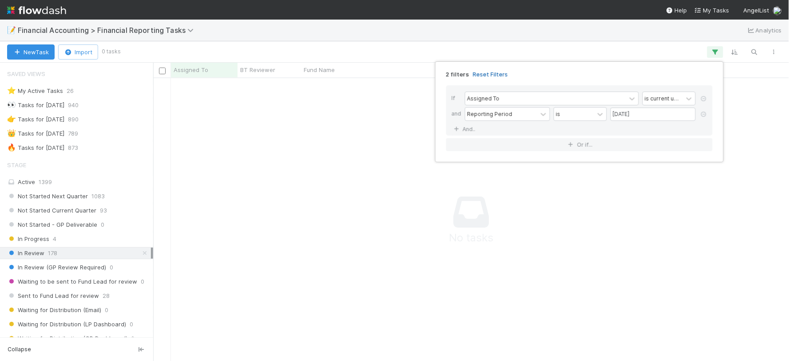
click at [494, 75] on link "Reset Filters" at bounding box center [490, 75] width 35 height 8
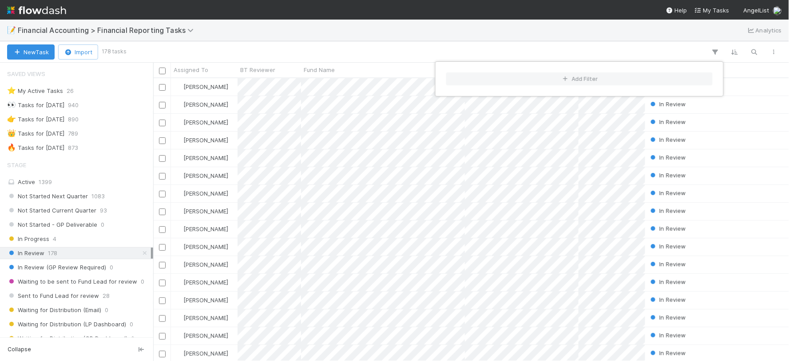
scroll to position [274, 628]
click at [596, 48] on div "Add Filter" at bounding box center [394, 180] width 789 height 361
click at [716, 48] on div "Add Filter" at bounding box center [394, 180] width 789 height 361
click at [668, 46] on div at bounding box center [454, 52] width 659 height 12
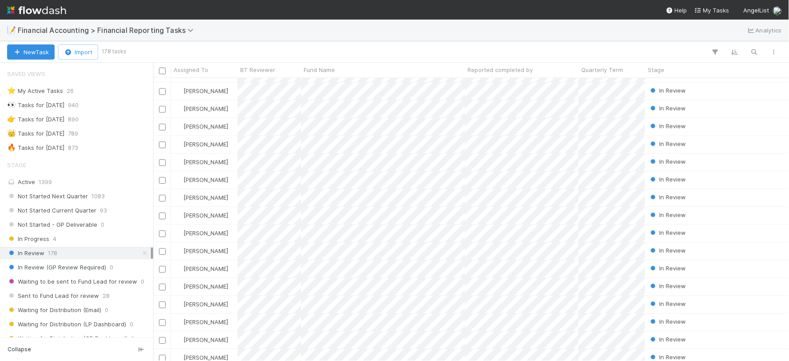
scroll to position [2887, 0]
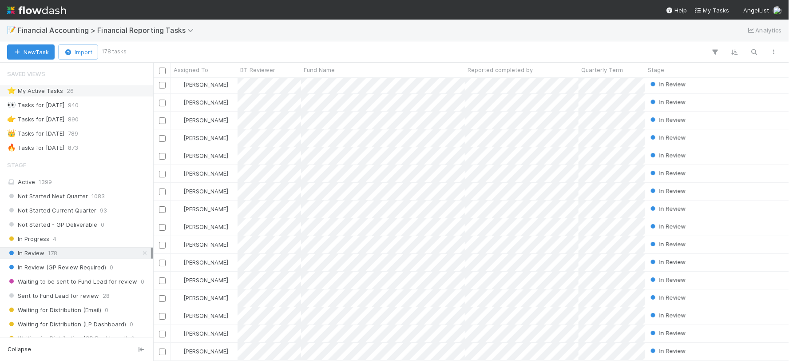
click at [85, 91] on div "⭐ My Active Tasks 26" at bounding box center [79, 90] width 144 height 11
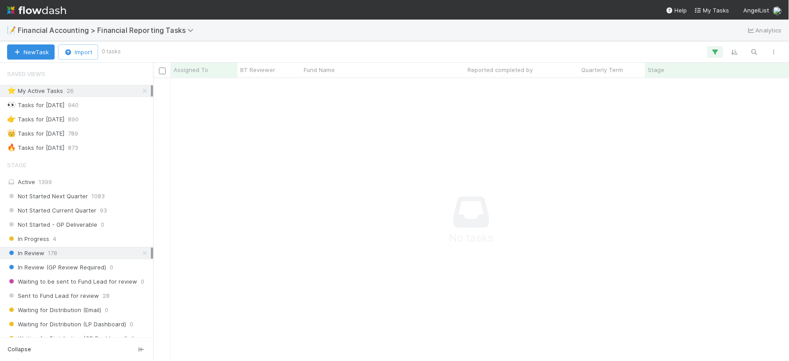
scroll to position [267, 621]
click at [717, 50] on icon "button" at bounding box center [715, 52] width 9 height 8
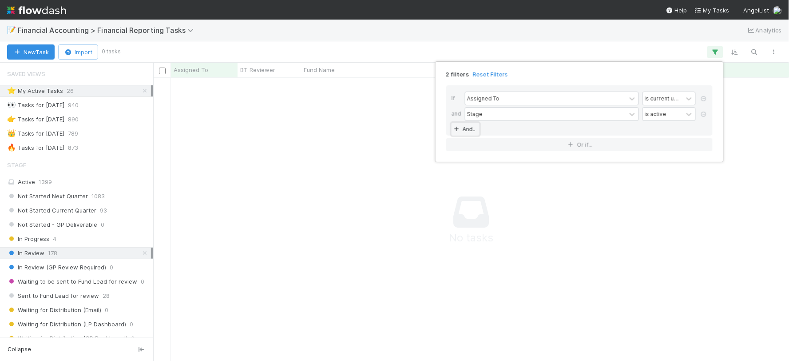
click at [472, 130] on link "And.." at bounding box center [466, 129] width 28 height 13
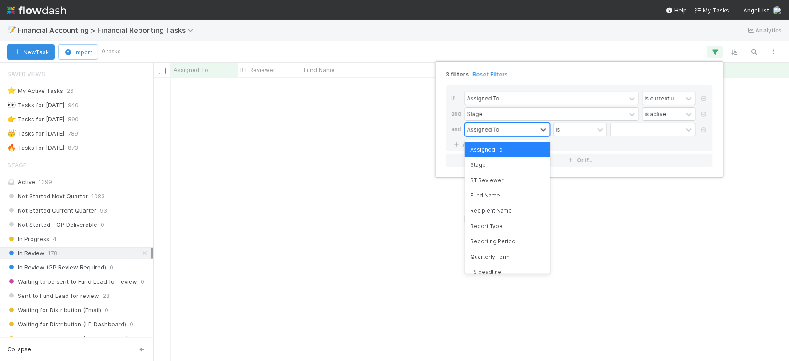
click at [492, 129] on div "Assigned To" at bounding box center [483, 129] width 32 height 8
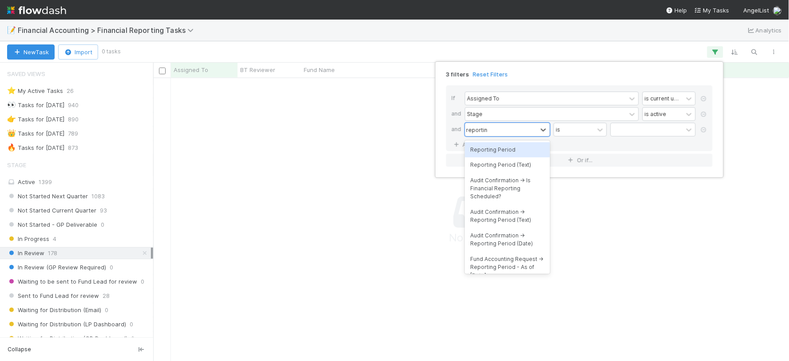
type input "reporting"
click at [489, 149] on div "Reporting Period" at bounding box center [507, 149] width 85 height 15
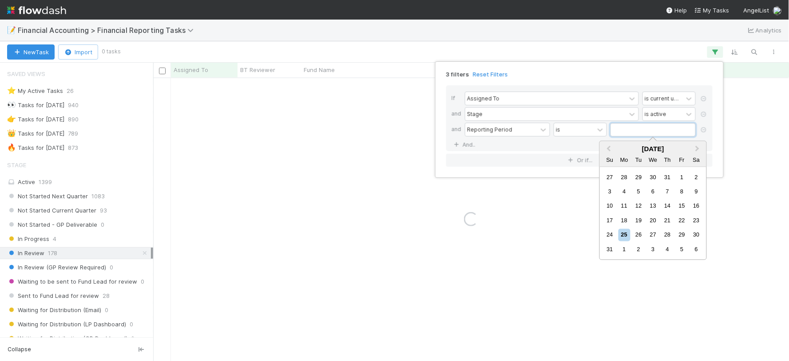
click at [628, 131] on input "text" at bounding box center [653, 129] width 85 height 13
click at [609, 148] on span "Previous Month" at bounding box center [609, 148] width 0 height 10
click at [622, 236] on div "30" at bounding box center [625, 235] width 12 height 12
type input "[DATE]"
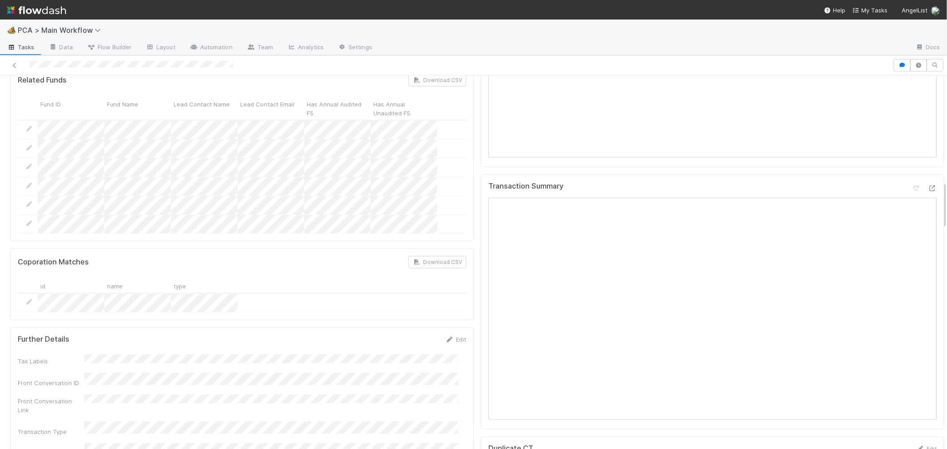
scroll to position [839, 0]
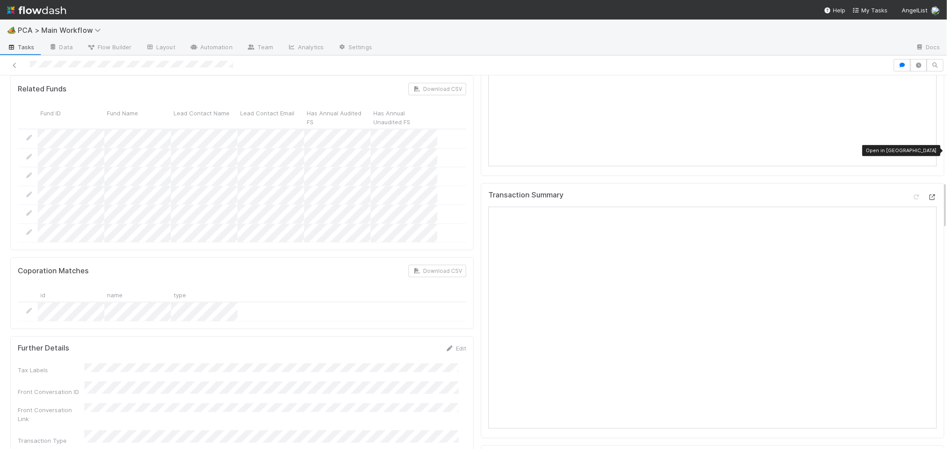
click at [928, 195] on icon at bounding box center [932, 198] width 9 height 6
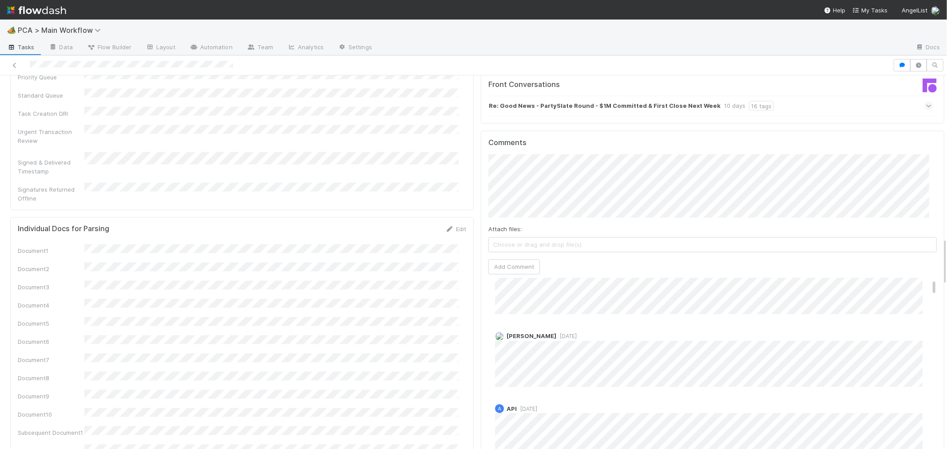
scroll to position [0, 0]
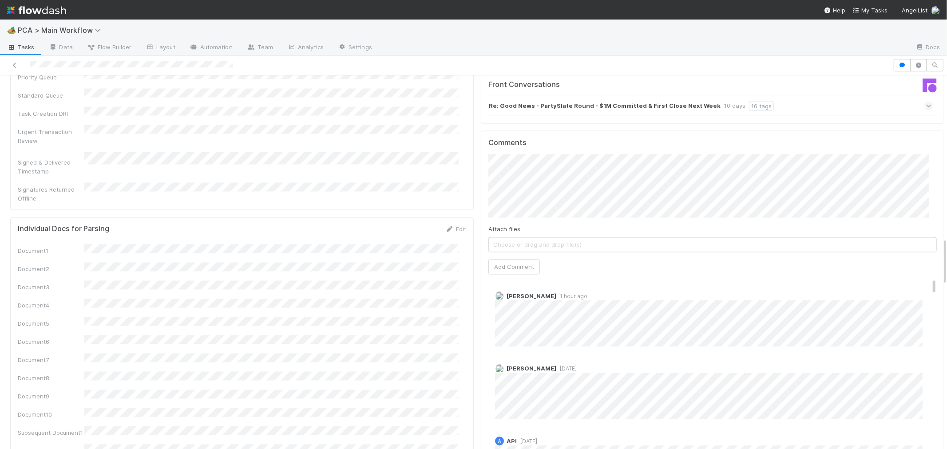
click at [931, 130] on div "PCA Information Edit Corporation Name Startup Name Corporation ID PCA Type Tran…" at bounding box center [477, 356] width 955 height 3074
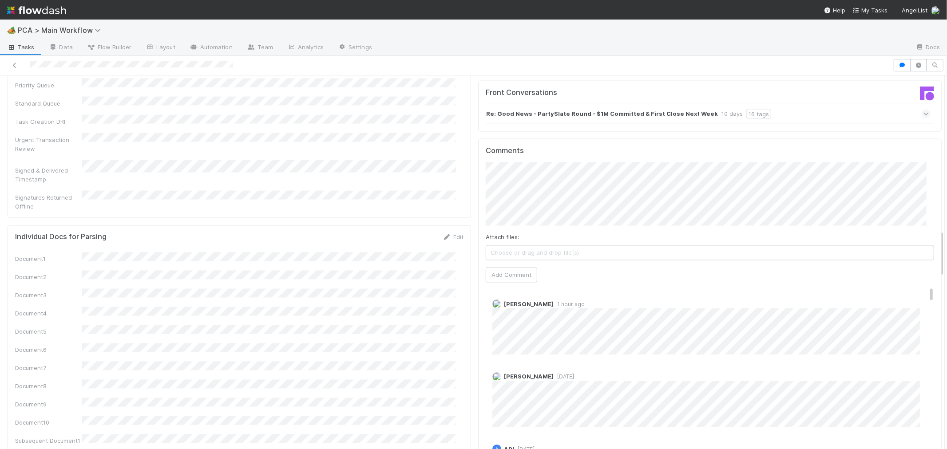
scroll to position [1184, 0]
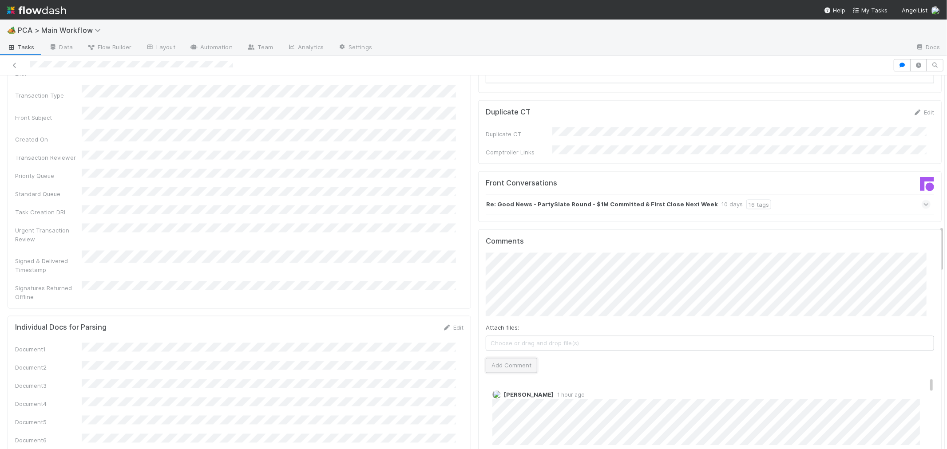
click at [513, 358] on button "Add Comment" at bounding box center [512, 365] width 52 height 15
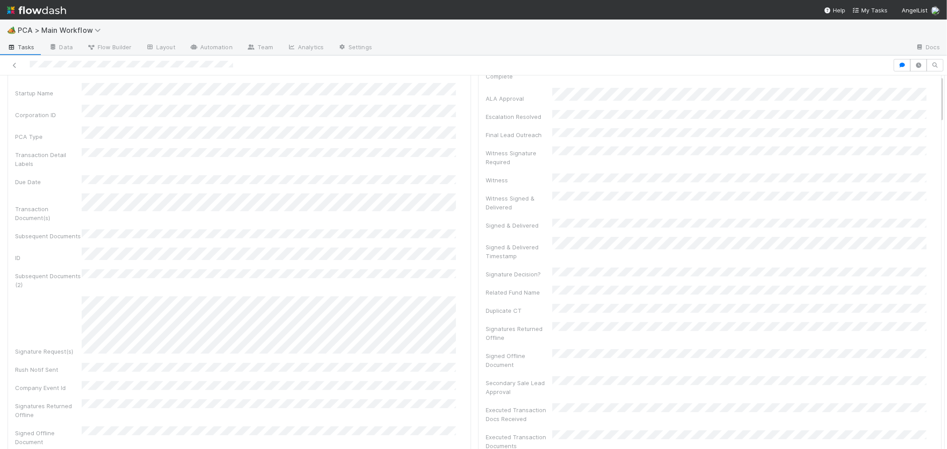
scroll to position [0, 0]
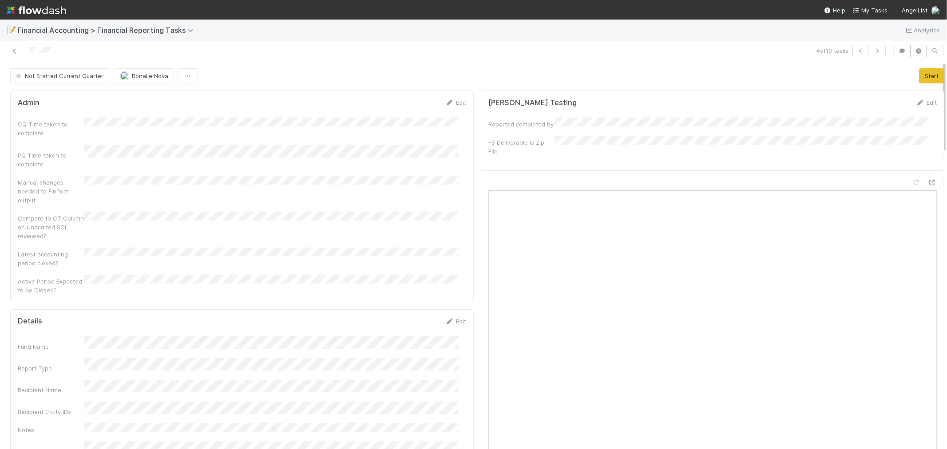
click at [332, 226] on div "Compare to CT Column on Unaudited SOI reviewed?" at bounding box center [242, 226] width 449 height 29
click at [16, 50] on icon at bounding box center [14, 51] width 9 height 6
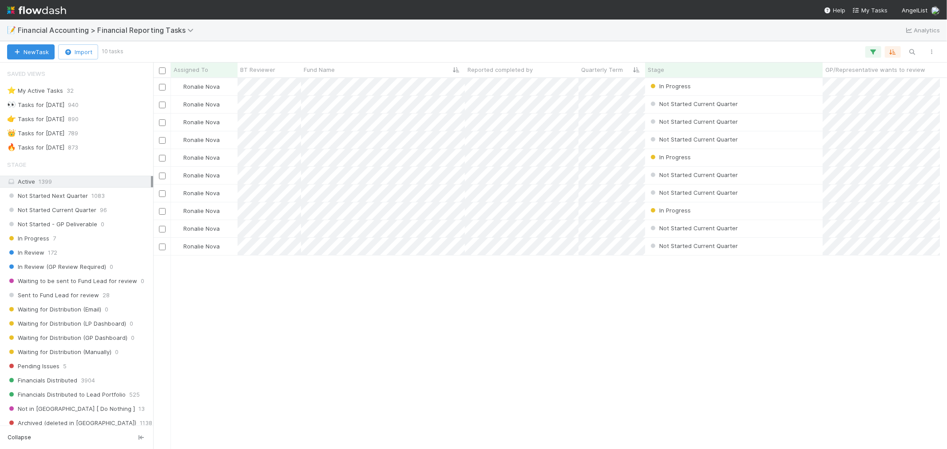
scroll to position [7, 7]
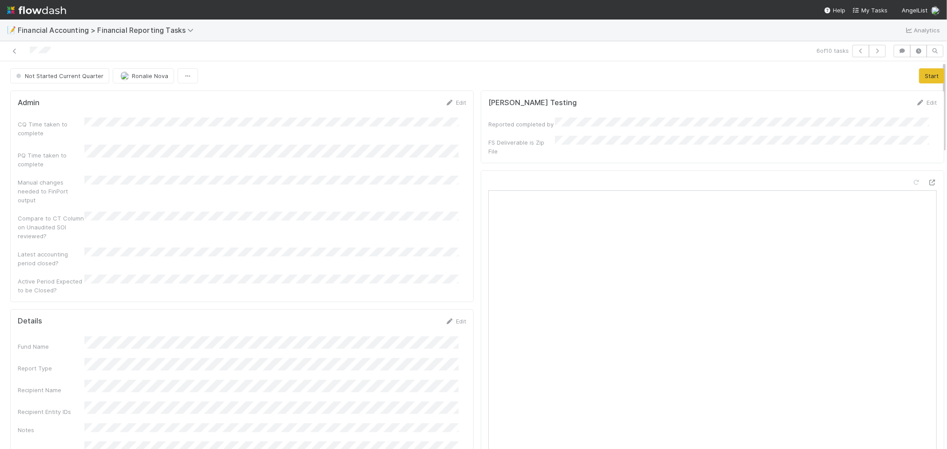
click at [303, 201] on div "CQ Time taken to complete PQ Time taken to complete Manual changes needed to Fi…" at bounding box center [242, 206] width 449 height 177
click at [928, 180] on icon at bounding box center [932, 183] width 9 height 6
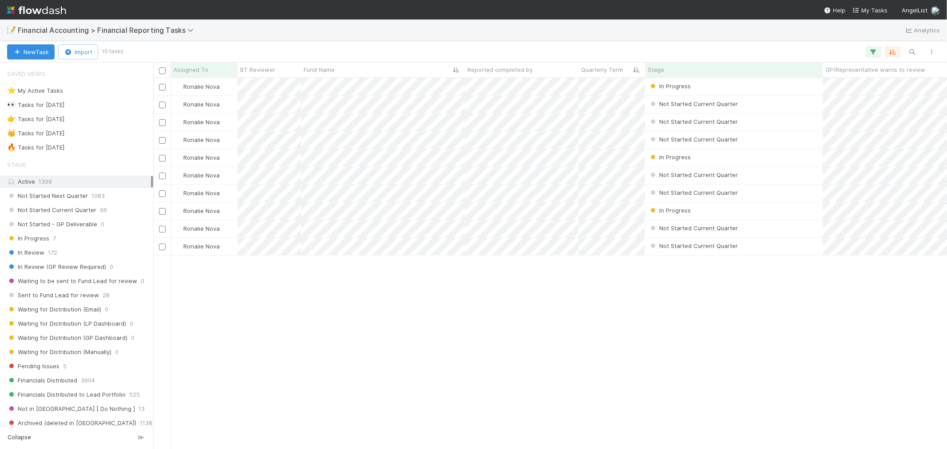
scroll to position [363, 787]
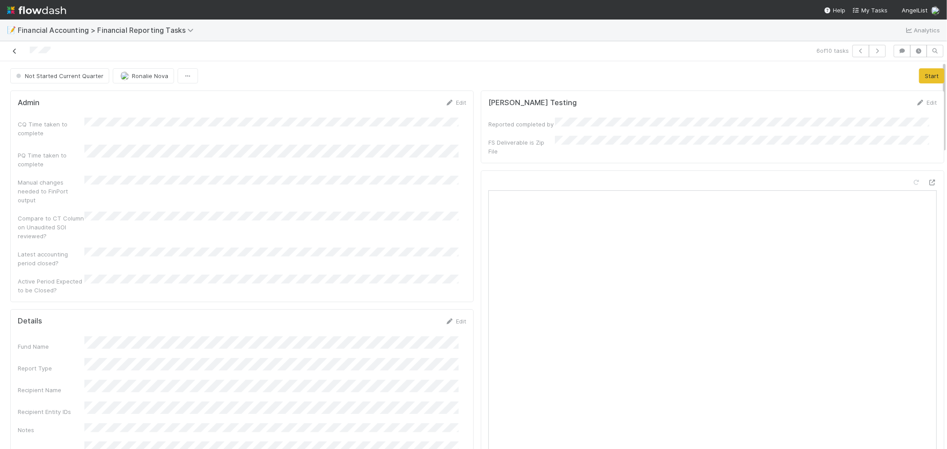
click at [14, 49] on icon at bounding box center [14, 51] width 9 height 6
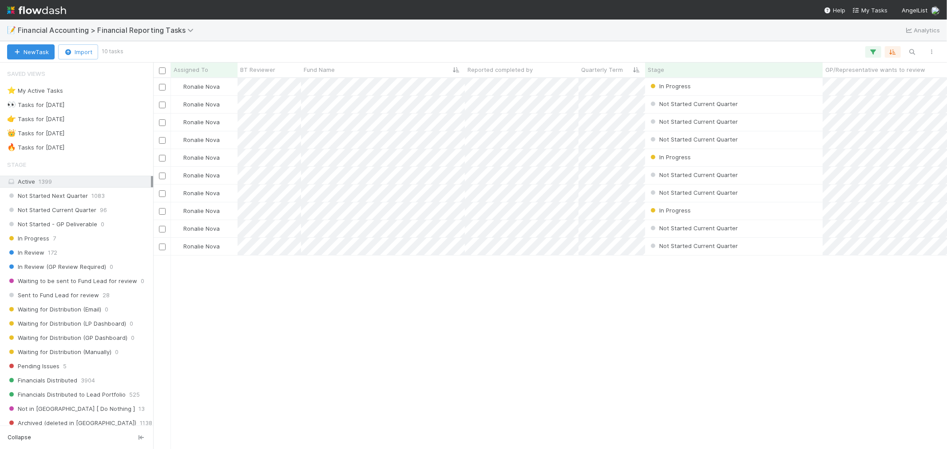
scroll to position [363, 787]
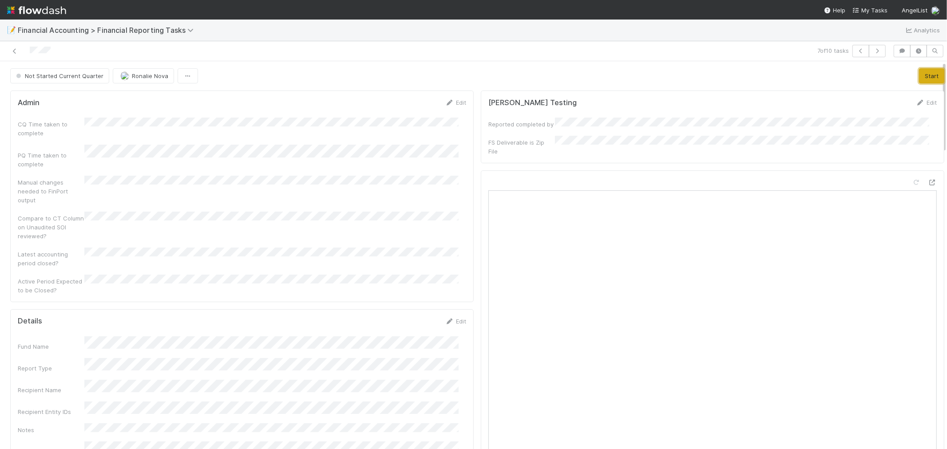
click at [919, 76] on button "Start" at bounding box center [931, 75] width 25 height 15
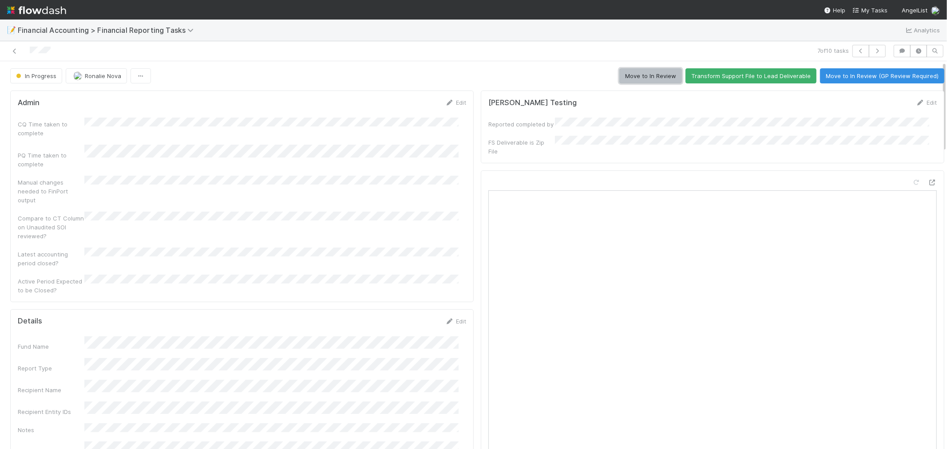
click at [654, 77] on button "Move to In Review" at bounding box center [651, 75] width 63 height 15
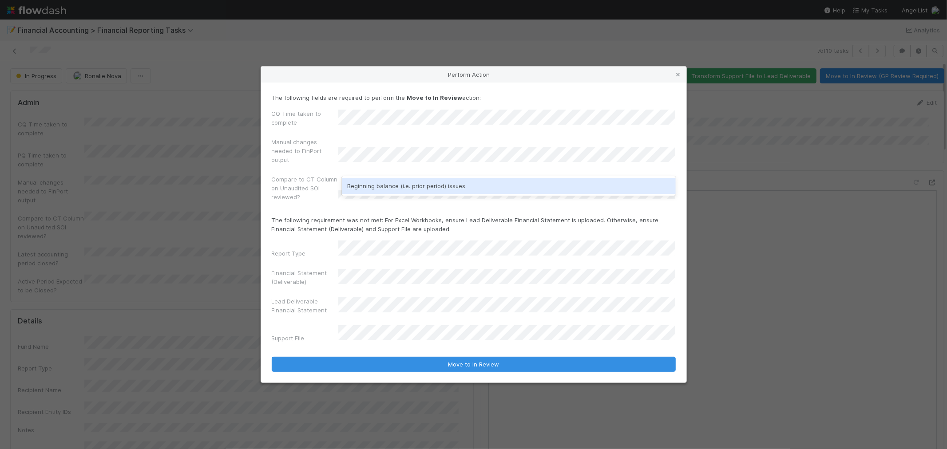
click at [411, 185] on div "Beginning balance (i.e. prior period) issues" at bounding box center [509, 186] width 334 height 16
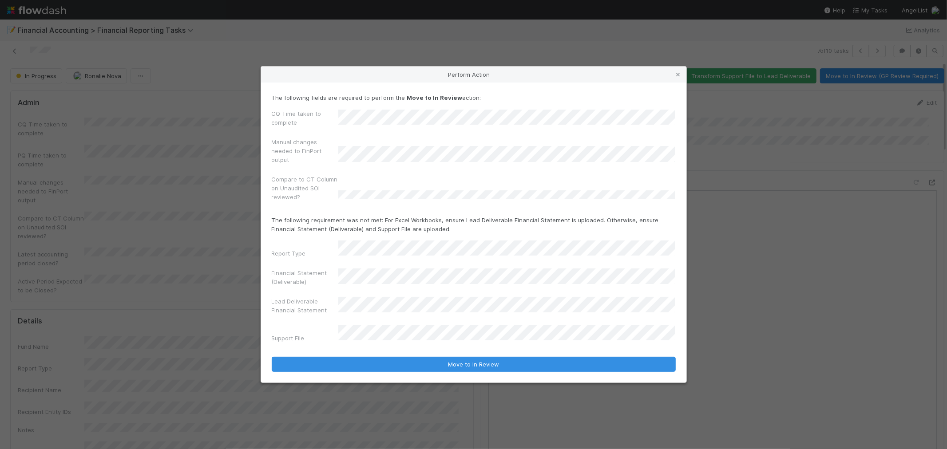
click at [487, 139] on div "CQ Time taken to complete Manual changes needed to FinPort output Compare to CT…" at bounding box center [474, 157] width 404 height 96
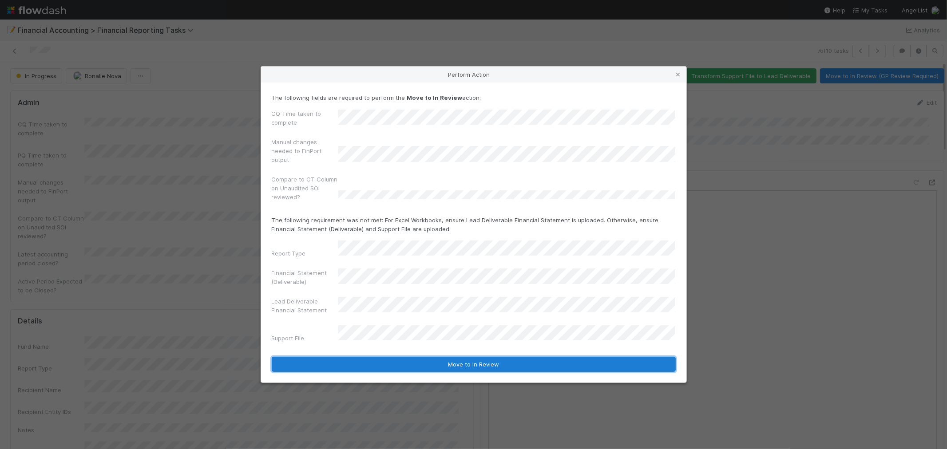
click at [502, 358] on button "Move to In Review" at bounding box center [474, 364] width 404 height 15
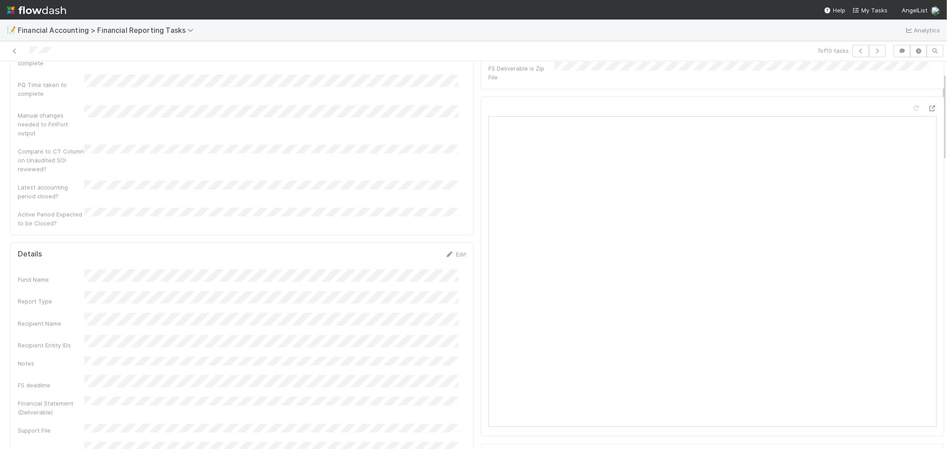
scroll to position [99, 0]
click at [12, 48] on link at bounding box center [14, 51] width 9 height 9
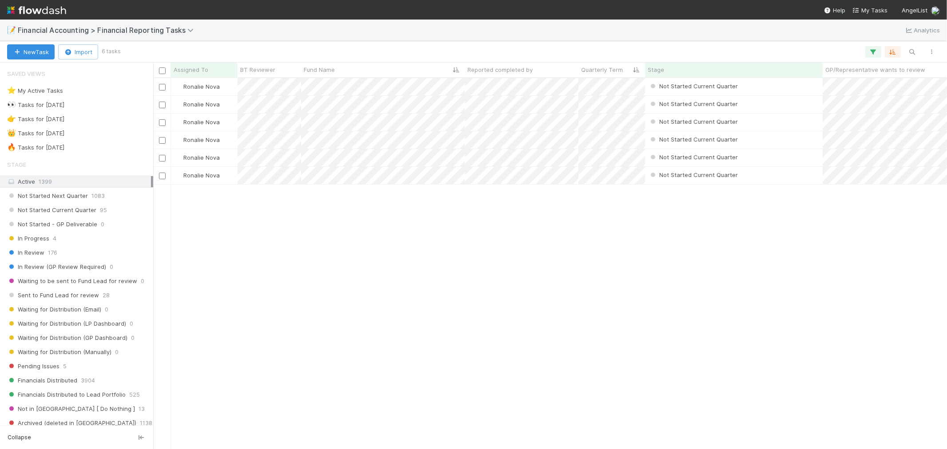
scroll to position [363, 787]
drag, startPoint x: 306, startPoint y: 441, endPoint x: 360, endPoint y: 441, distance: 54.2
click at [360, 441] on div "Ronalie Nova Not Started Current Quarter [DATE] 3:10:04 PM [DATE] 3:07:07 PM 0 …" at bounding box center [550, 263] width 794 height 371
drag, startPoint x: 314, startPoint y: 441, endPoint x: 346, endPoint y: 447, distance: 33.4
click at [348, 446] on div "Ronalie Nova Not Started Current Quarter 4/1/25, 3:10:04 PM 7/6/25, 3:07:07 PM …" at bounding box center [550, 263] width 794 height 371
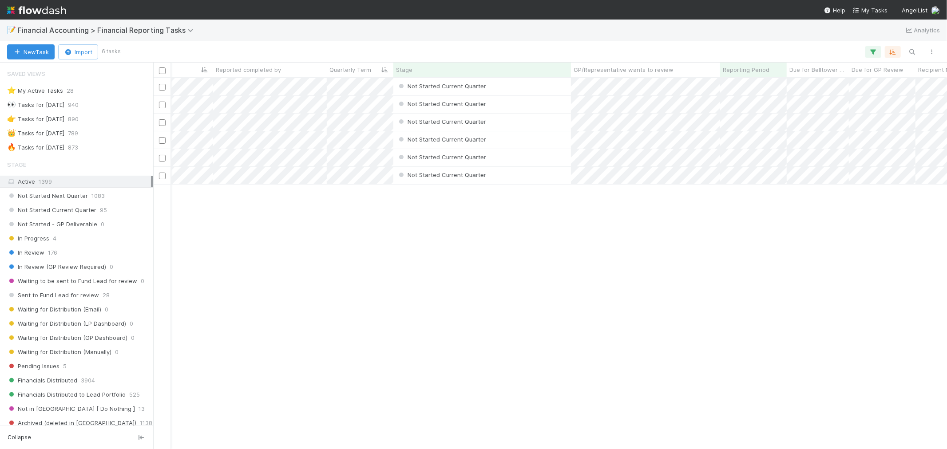
scroll to position [0, 250]
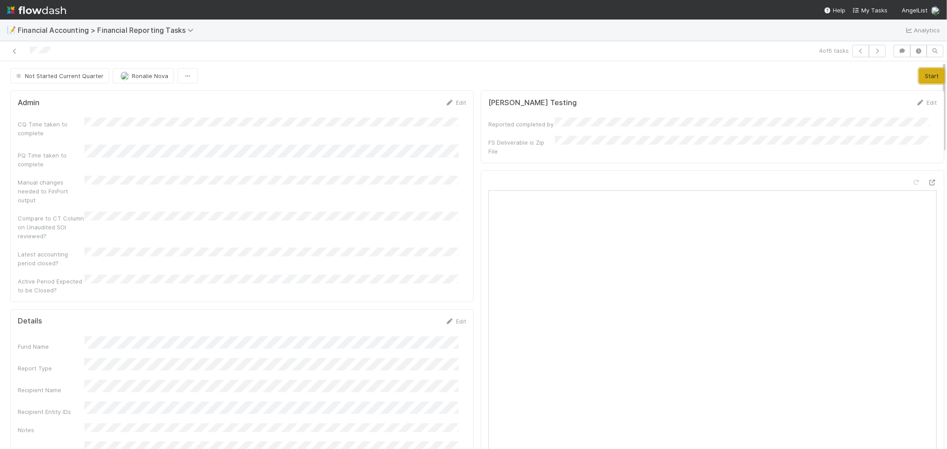
click at [919, 75] on button "Start" at bounding box center [931, 75] width 25 height 15
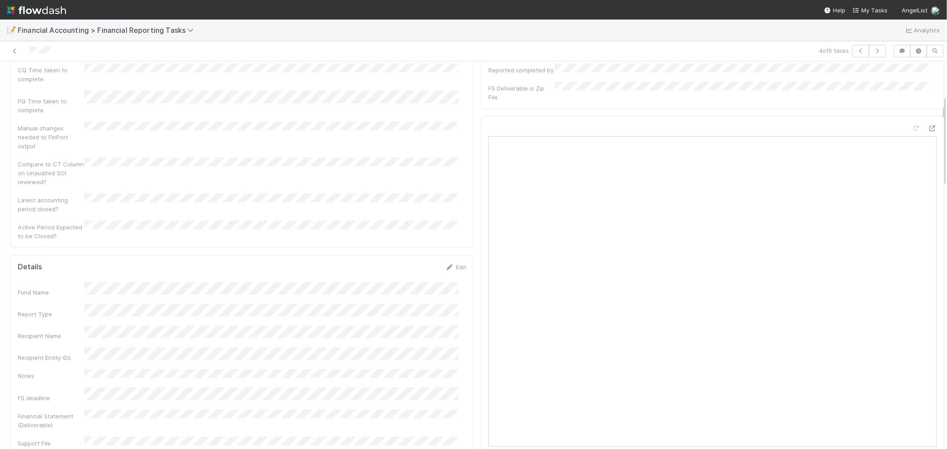
scroll to position [148, 0]
click at [452, 170] on link "Edit" at bounding box center [455, 173] width 21 height 7
click at [409, 169] on button "Save" at bounding box center [418, 176] width 25 height 15
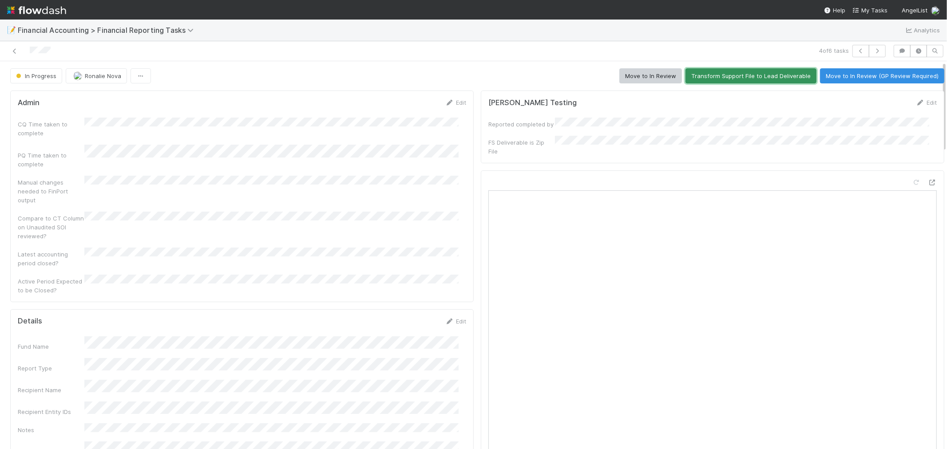
click at [738, 79] on button "Transform Support File to Lead Deliverable" at bounding box center [751, 75] width 131 height 15
click at [649, 77] on button "Move to In Review" at bounding box center [651, 75] width 63 height 15
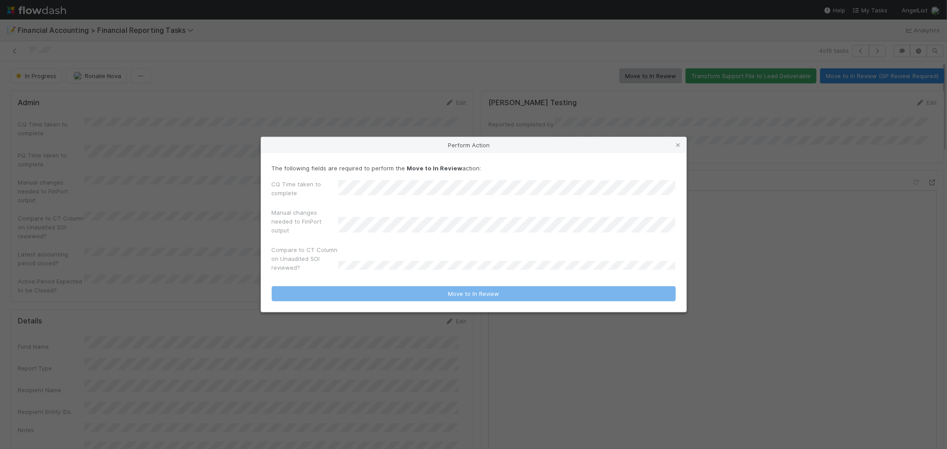
click at [680, 144] on icon at bounding box center [678, 146] width 9 height 6
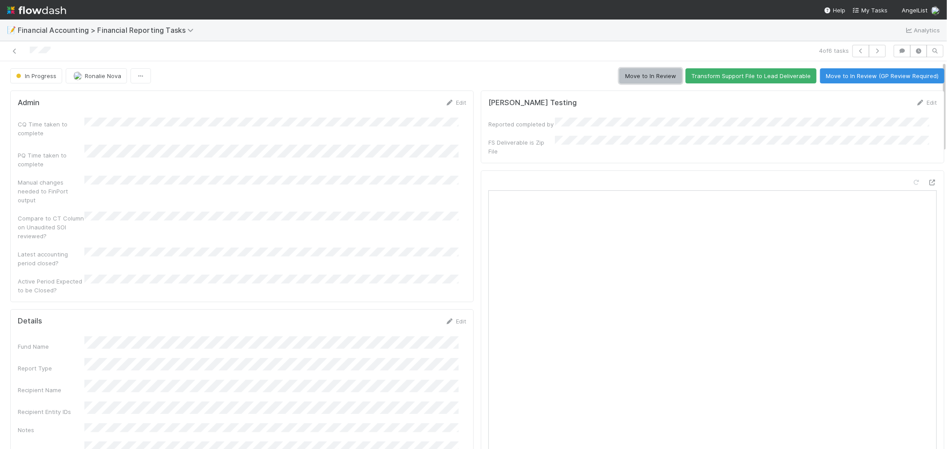
click at [627, 74] on button "Move to In Review" at bounding box center [651, 75] width 63 height 15
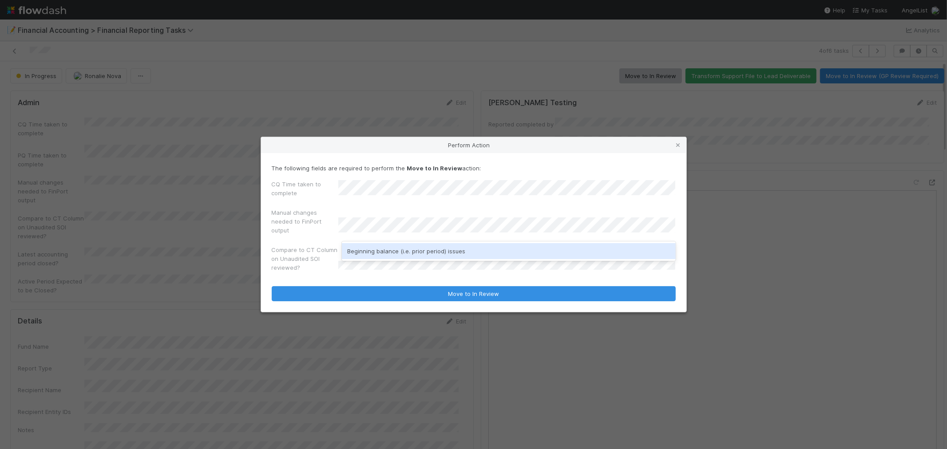
click at [386, 248] on div "Beginning balance (i.e. prior period) issues" at bounding box center [509, 251] width 334 height 16
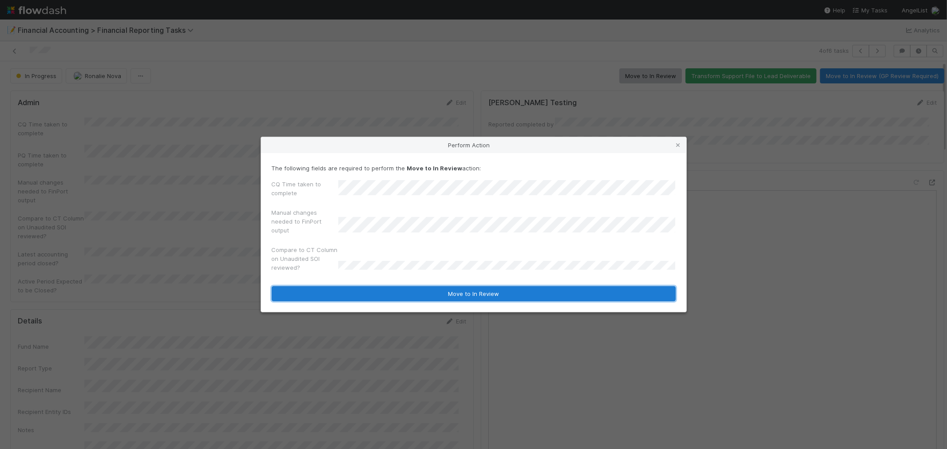
click at [468, 292] on button "Move to In Review" at bounding box center [474, 293] width 404 height 15
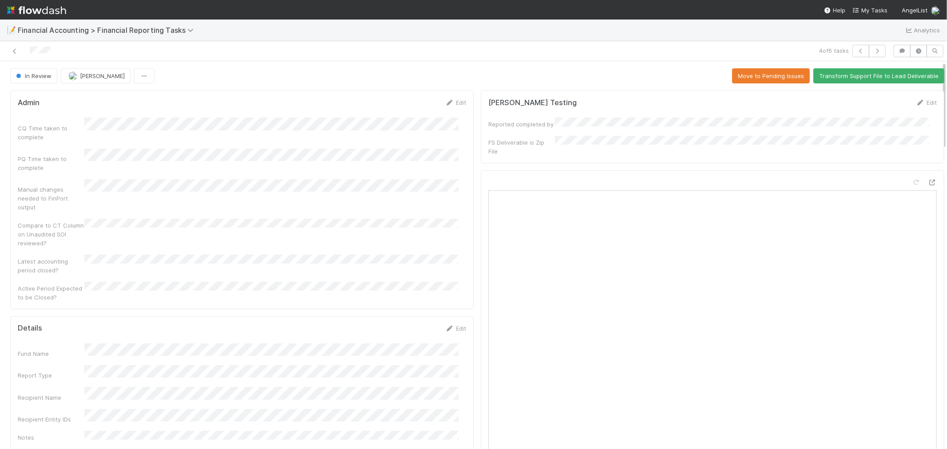
drag, startPoint x: 16, startPoint y: 49, endPoint x: 103, endPoint y: 6, distance: 96.7
click at [16, 49] on icon at bounding box center [14, 51] width 9 height 6
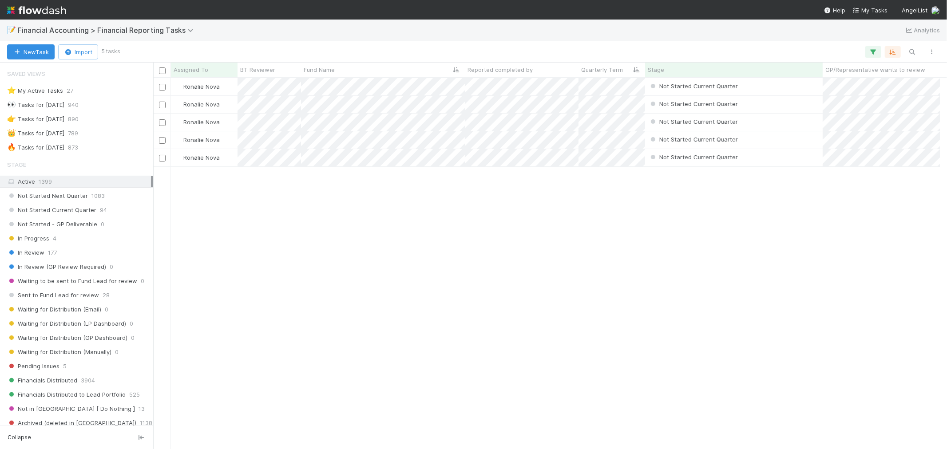
scroll to position [7, 7]
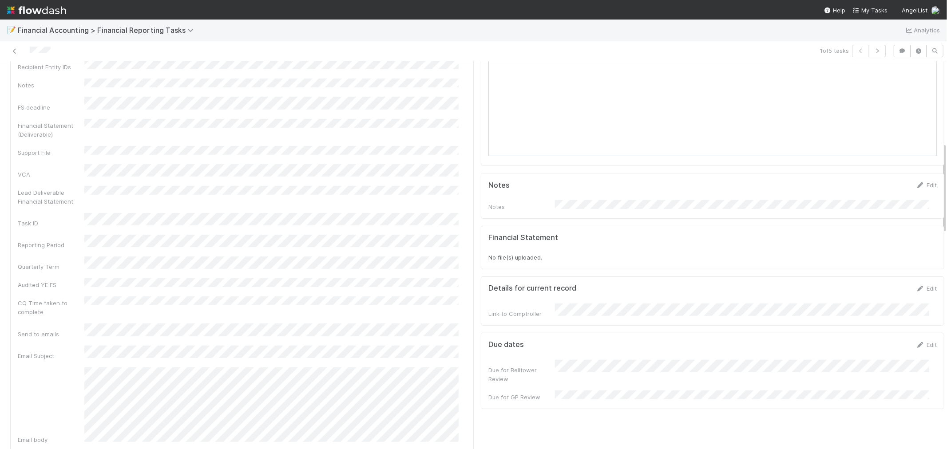
scroll to position [99, 0]
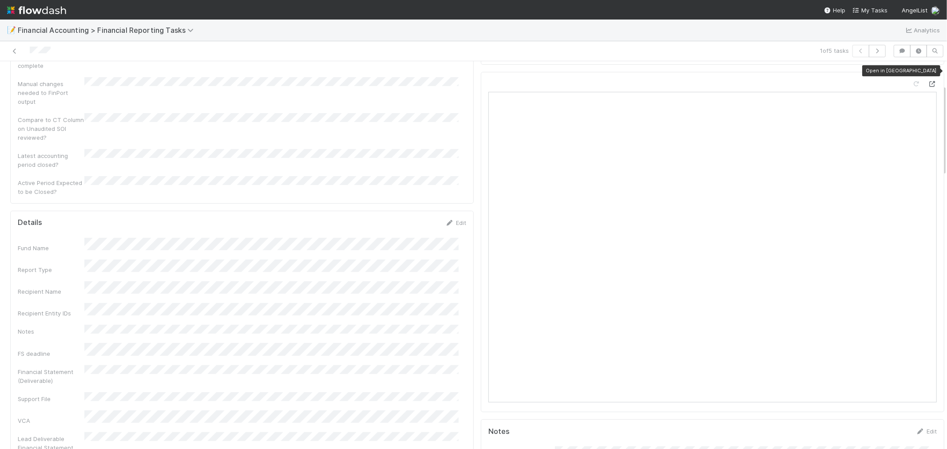
click at [928, 81] on icon at bounding box center [932, 84] width 9 height 6
click at [153, 282] on div "Recipient Name" at bounding box center [242, 289] width 449 height 15
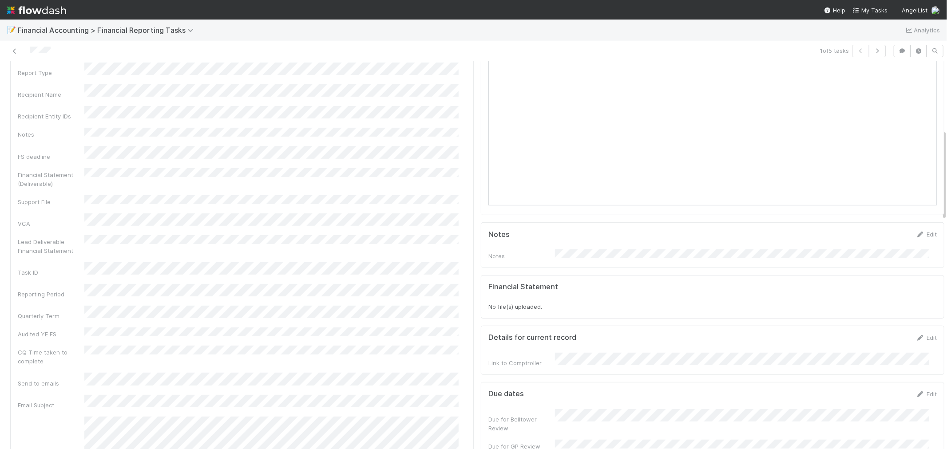
scroll to position [0, 0]
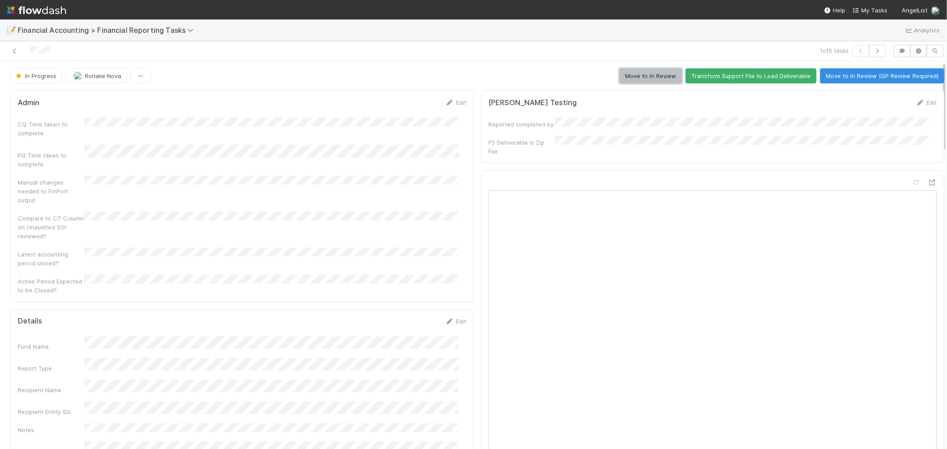
click at [624, 76] on button "Move to In Review" at bounding box center [651, 75] width 63 height 15
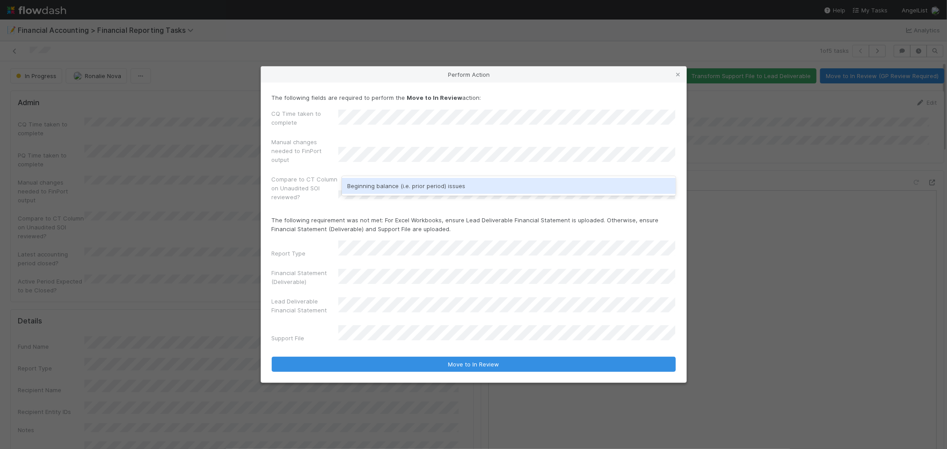
click at [363, 183] on div "Beginning balance (i.e. prior period) issues" at bounding box center [509, 186] width 334 height 16
click at [329, 322] on div "Report Type Financial Statement (Deliverable) Lead Deliverable Financial Statem…" at bounding box center [474, 294] width 404 height 106
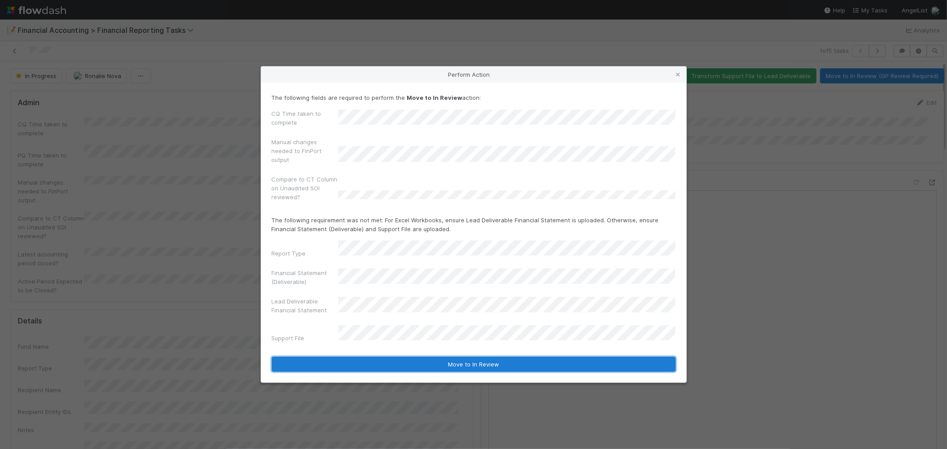
click at [503, 362] on button "Move to In Review" at bounding box center [474, 364] width 404 height 15
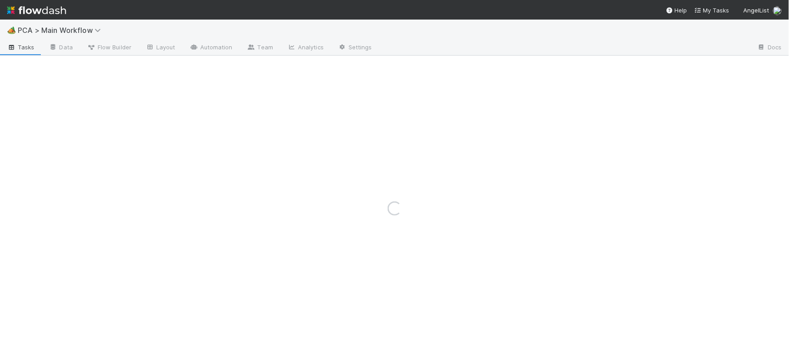
click at [37, 9] on img at bounding box center [36, 10] width 59 height 15
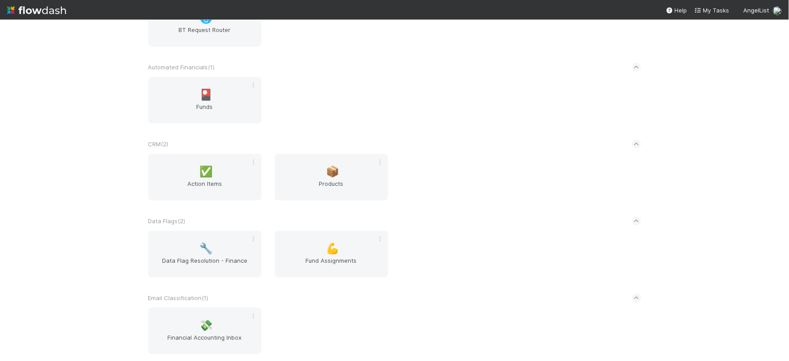
scroll to position [148, 0]
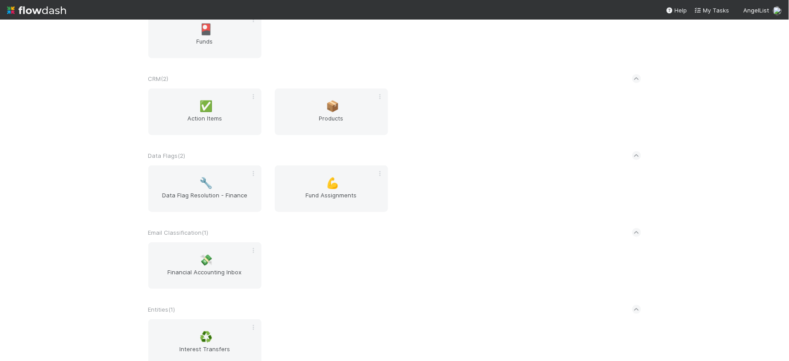
click at [107, 151] on div "AngelList New workflow AL < ( 1 ) 🌐 BT Request Router Automated Financials ( 1 …" at bounding box center [394, 190] width 789 height 341
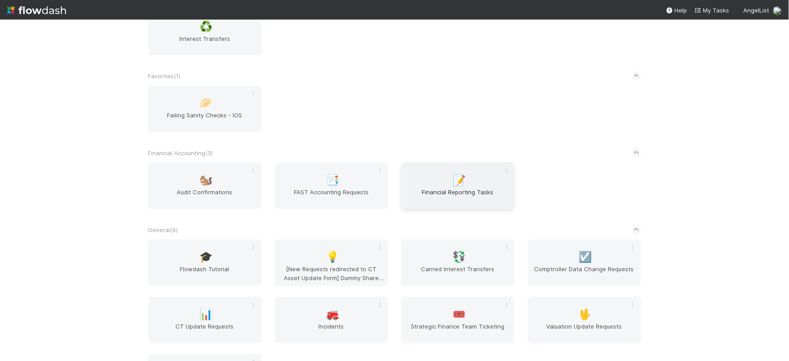
click at [469, 184] on div "📝 Financial Reporting Tasks" at bounding box center [458, 186] width 113 height 47
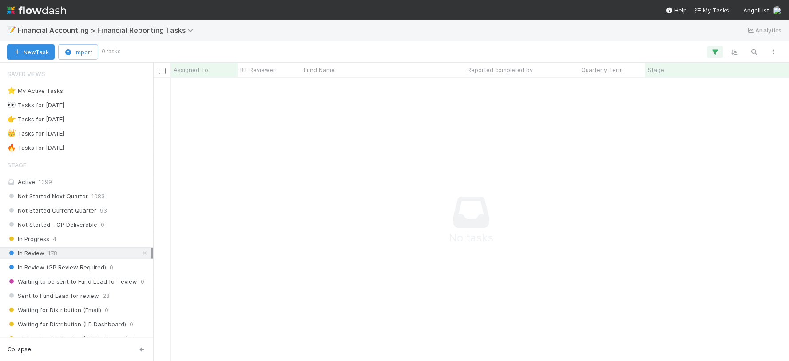
scroll to position [8, 7]
click at [85, 91] on div "⭐ My Active Tasks 26" at bounding box center [79, 90] width 144 height 11
click at [78, 148] on span "873" at bounding box center [73, 147] width 10 height 11
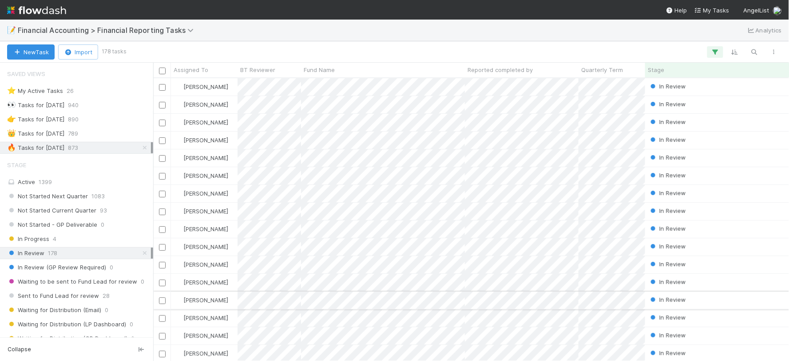
scroll to position [274, 628]
click at [712, 49] on icon "button" at bounding box center [715, 52] width 9 height 8
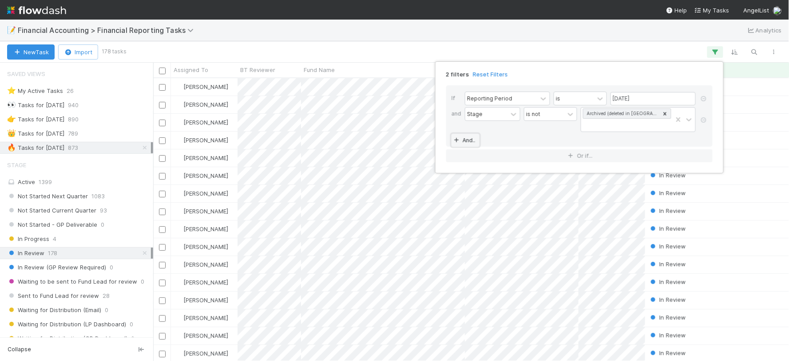
click at [476, 136] on link "And.." at bounding box center [466, 140] width 28 height 13
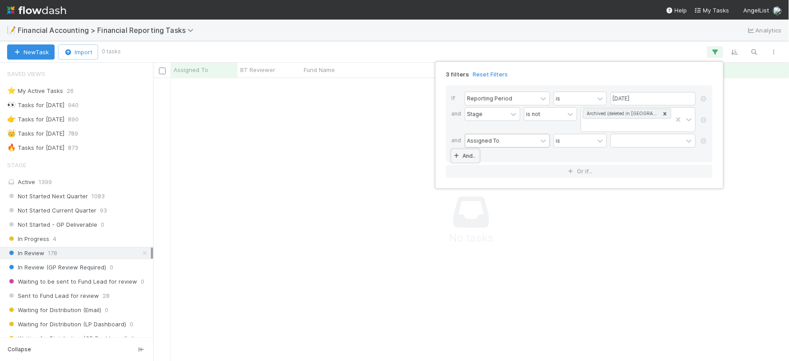
scroll to position [267, 621]
click at [633, 137] on div at bounding box center [647, 140] width 72 height 13
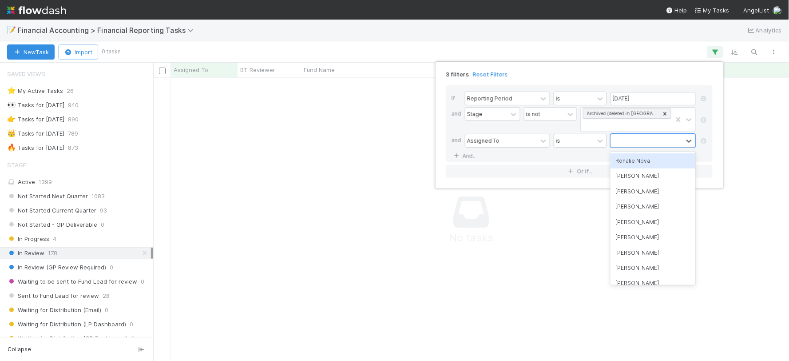
click at [636, 161] on div "Ronalie Nova" at bounding box center [653, 160] width 85 height 15
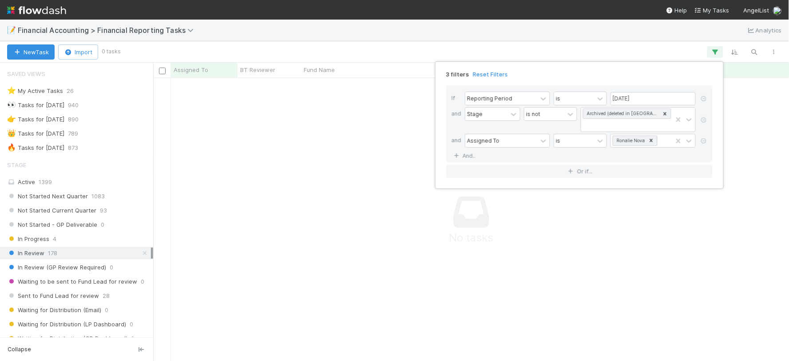
click at [347, 250] on div "3 filters Reset Filters If Reporting Period is 06/30/2025 and Stage is not Arch…" at bounding box center [394, 180] width 789 height 361
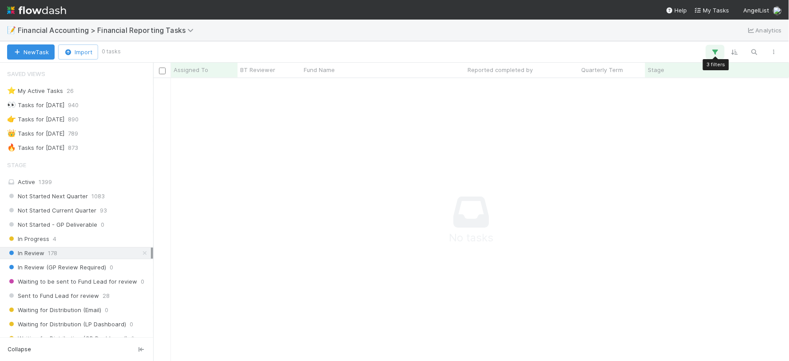
click at [717, 51] on icon "button" at bounding box center [715, 52] width 9 height 8
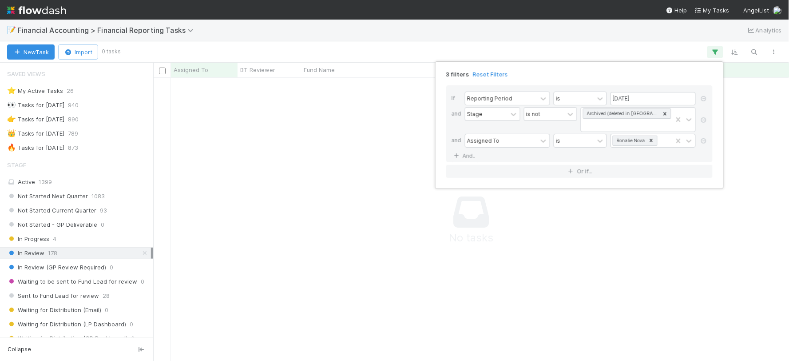
click at [92, 147] on div "3 filters Reset Filters If Reporting Period is 06/30/2025 and Stage is not Arch…" at bounding box center [394, 180] width 789 height 361
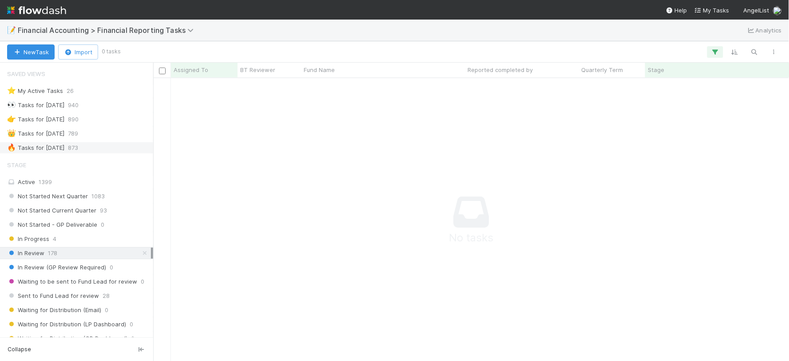
click at [103, 148] on div "🔥 Tasks for 2025-06-30 873" at bounding box center [79, 147] width 144 height 11
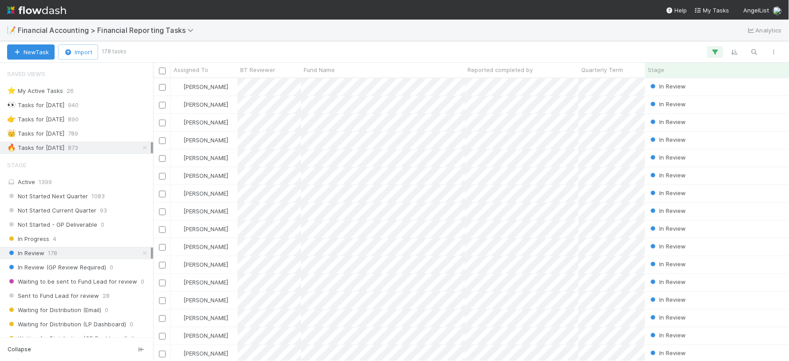
scroll to position [274, 628]
click at [716, 52] on icon "button" at bounding box center [715, 52] width 9 height 8
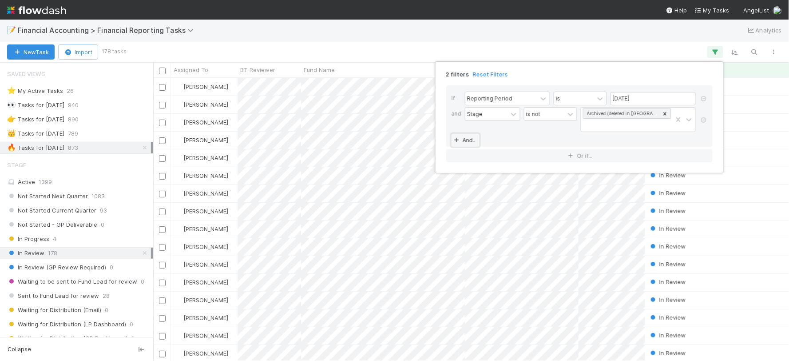
click at [469, 139] on link "And.." at bounding box center [466, 140] width 28 height 13
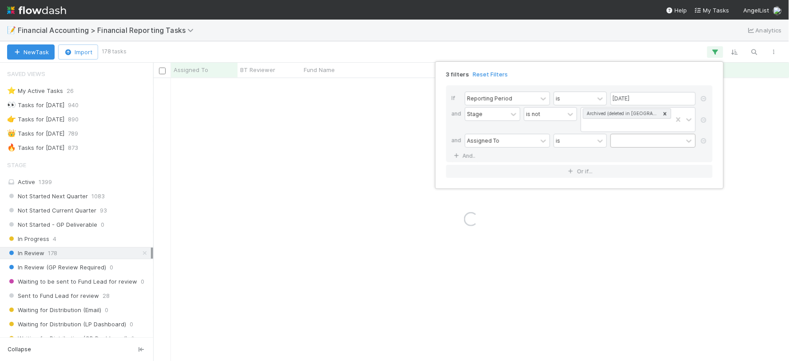
click at [628, 138] on div at bounding box center [647, 140] width 72 height 13
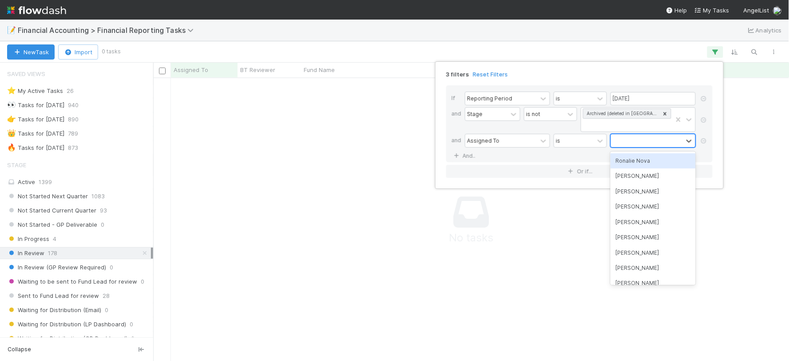
scroll to position [267, 621]
click at [631, 162] on div "Ronalie Nova" at bounding box center [653, 160] width 85 height 15
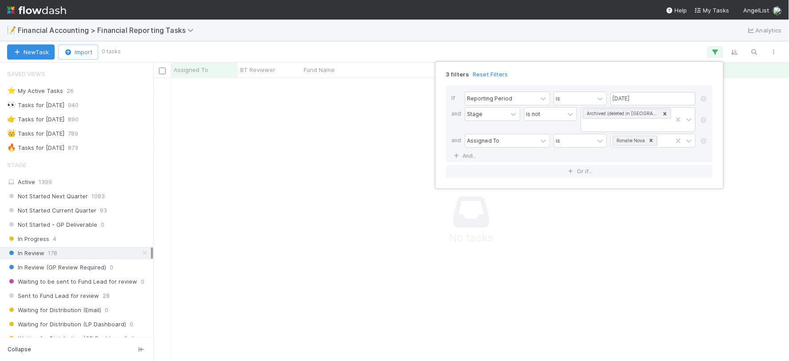
click at [72, 147] on div "3 filters Reset Filters If Reporting Period is 06/30/2025 and Stage is not Arch…" at bounding box center [394, 180] width 789 height 361
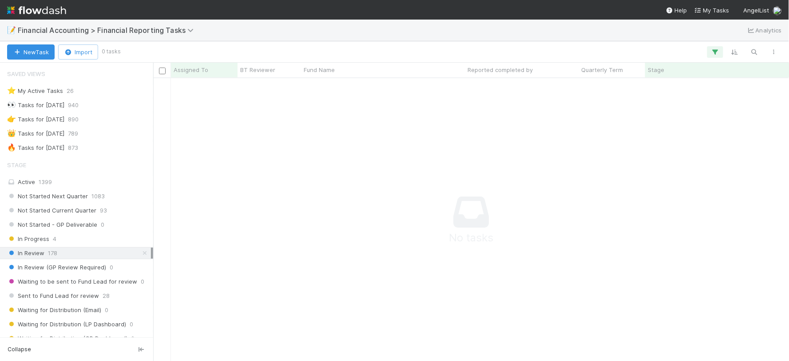
click at [64, 147] on div "🔥 Tasks for 2025-06-30" at bounding box center [35, 147] width 57 height 11
click at [62, 91] on div "⭐ My Active Tasks 26" at bounding box center [79, 90] width 144 height 11
click at [63, 91] on div "⭐ My Active Tasks 26" at bounding box center [79, 90] width 144 height 11
click at [96, 91] on div "⭐ My Active Tasks 26" at bounding box center [79, 90] width 144 height 11
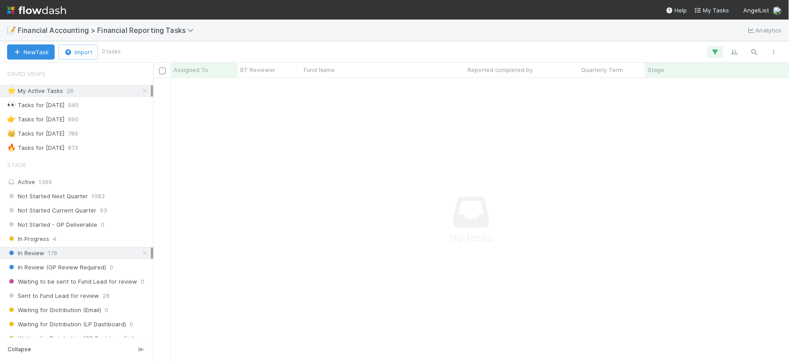
drag, startPoint x: 304, startPoint y: 173, endPoint x: 312, endPoint y: 173, distance: 8.4
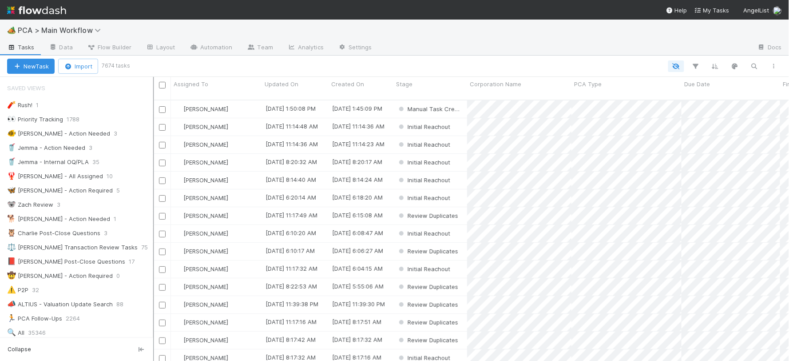
scroll to position [8, 8]
click at [43, 27] on span "PCA > Main Workflow" at bounding box center [61, 30] width 87 height 9
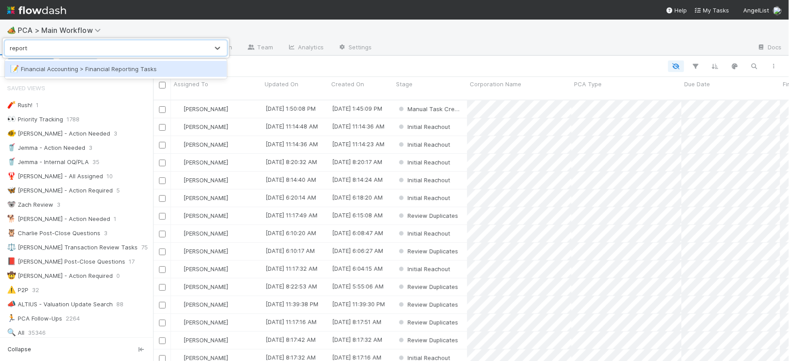
type input "reporting"
click at [72, 68] on div "📝 Financial Accounting > Financial Reporting Tasks" at bounding box center [115, 68] width 211 height 9
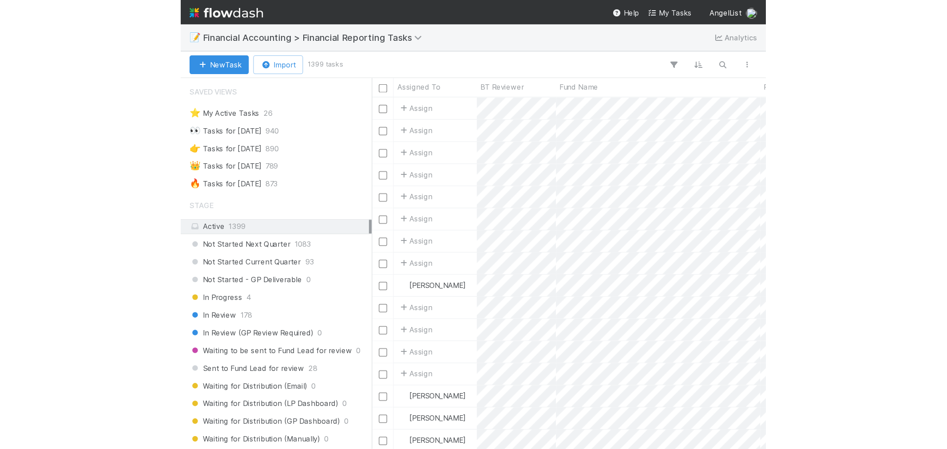
scroll to position [363, 787]
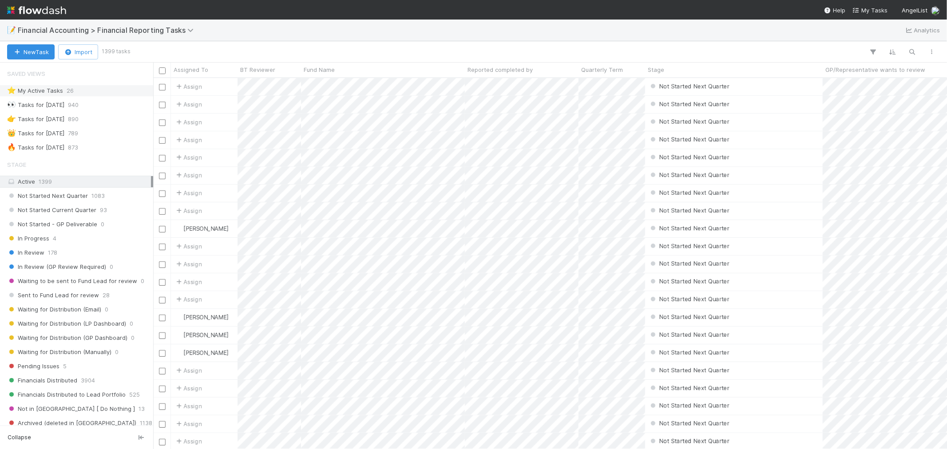
click at [99, 94] on div "⭐ My Active Tasks 26" at bounding box center [79, 90] width 144 height 11
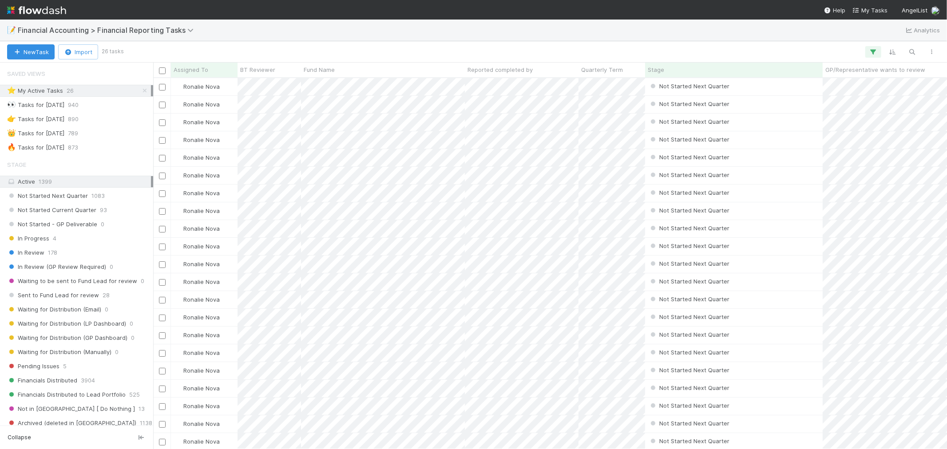
scroll to position [363, 787]
click at [789, 54] on icon "button" at bounding box center [873, 52] width 9 height 8
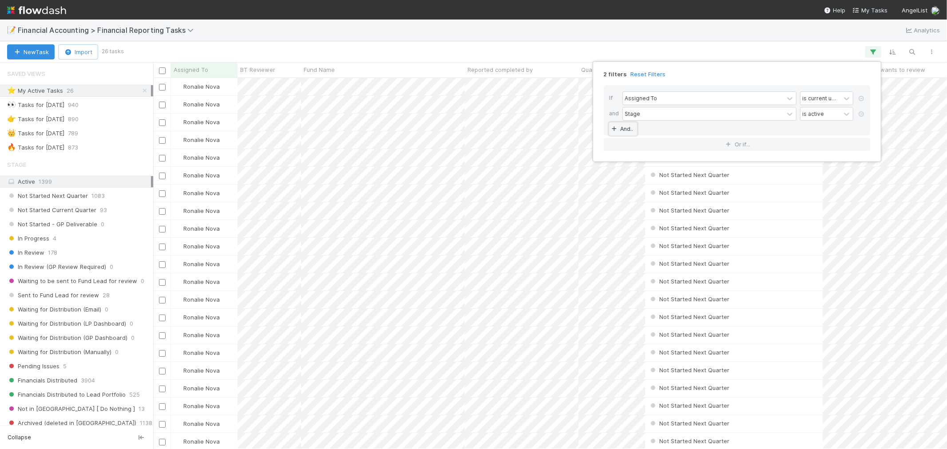
click at [628, 126] on link "And.." at bounding box center [623, 129] width 28 height 13
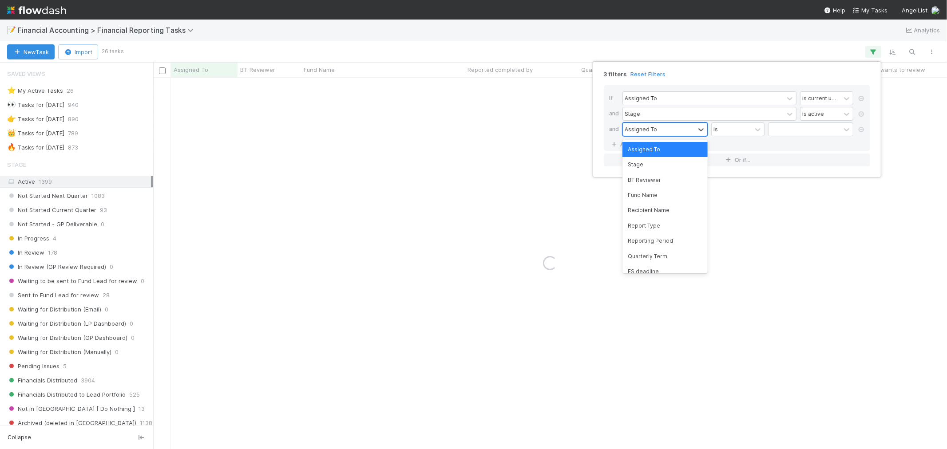
click at [660, 130] on div "Assigned To" at bounding box center [659, 129] width 72 height 13
type input "reporting"
click at [668, 150] on div "Reporting Period" at bounding box center [665, 149] width 85 height 15
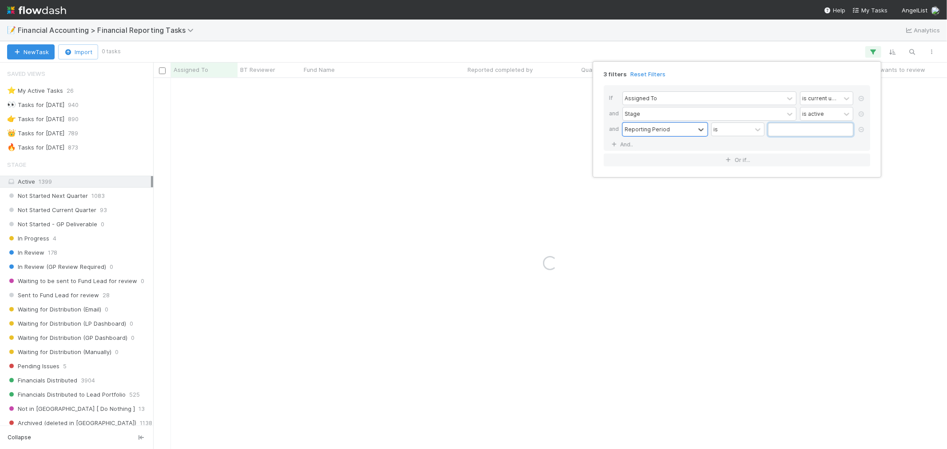
click at [788, 128] on input "text" at bounding box center [810, 129] width 85 height 13
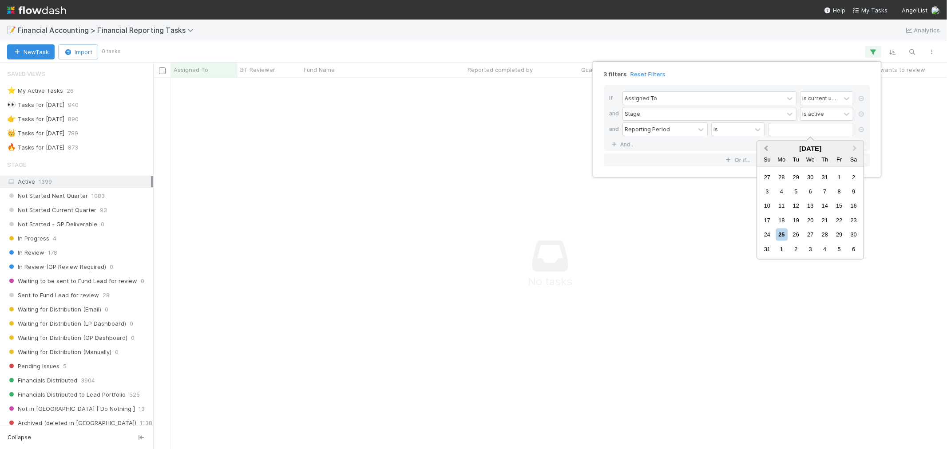
click at [766, 148] on span "Previous Month" at bounding box center [766, 148] width 0 height 10
click at [785, 234] on div "30" at bounding box center [782, 235] width 12 height 12
type input "[DATE]"
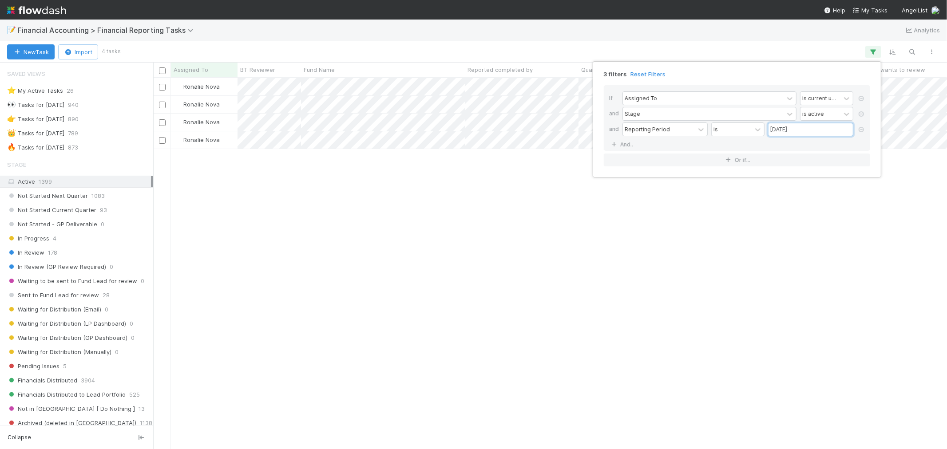
scroll to position [363, 787]
click at [785, 234] on div "3 filters Reset Filters If Assigned To is current user and Stage is active and …" at bounding box center [473, 224] width 947 height 449
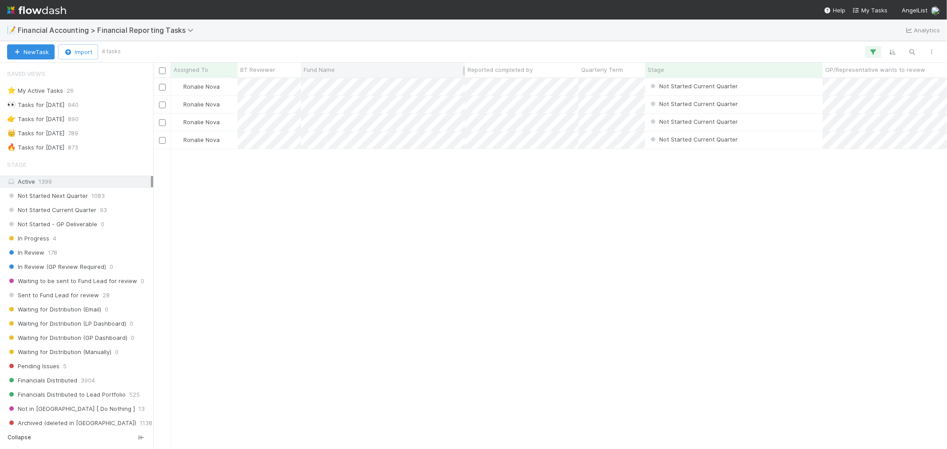
click at [360, 67] on div "Fund Name" at bounding box center [383, 69] width 159 height 9
click at [357, 80] on div "Sort A → Z" at bounding box center [354, 86] width 101 height 13
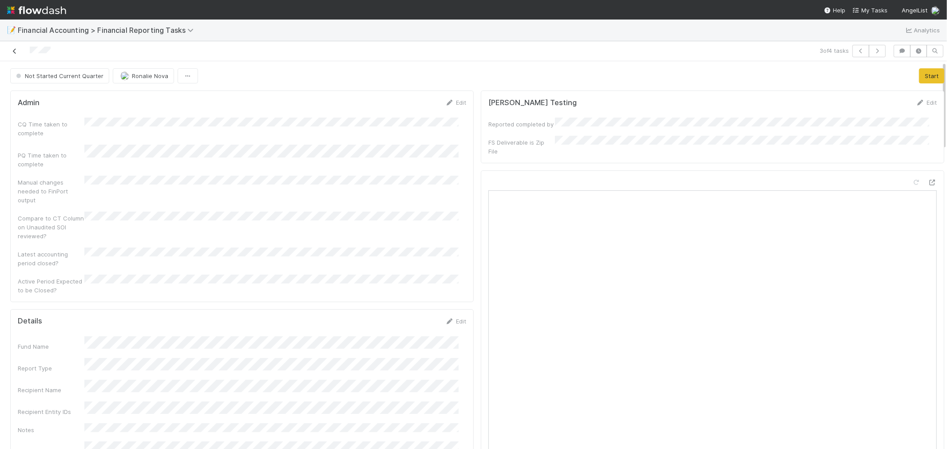
click at [12, 49] on icon at bounding box center [14, 51] width 9 height 6
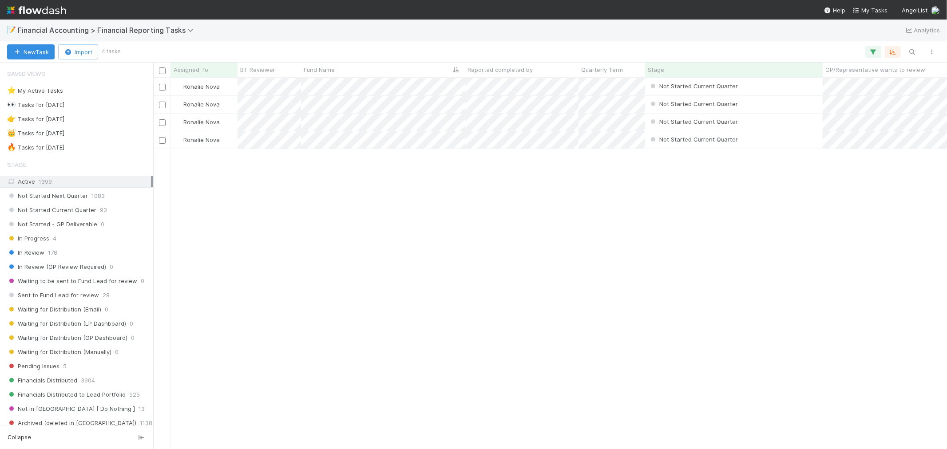
scroll to position [363, 787]
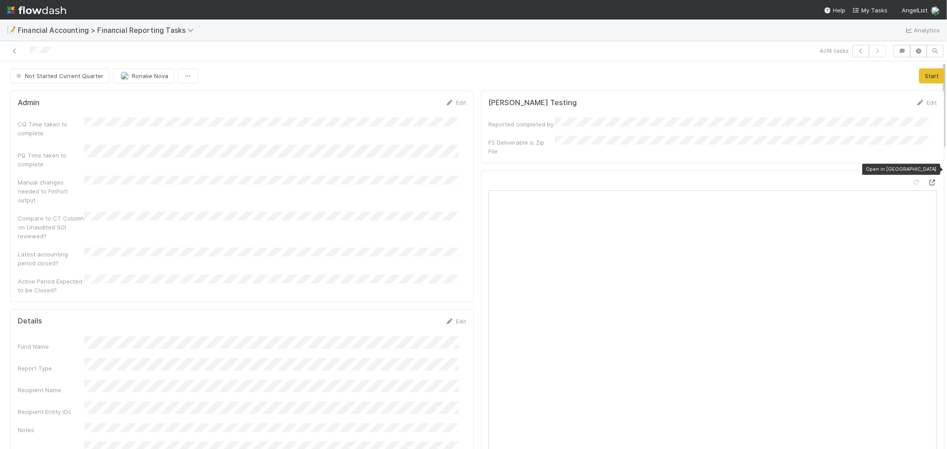
click at [789, 180] on icon at bounding box center [932, 183] width 9 height 6
click at [789, 76] on button "Start" at bounding box center [931, 75] width 25 height 15
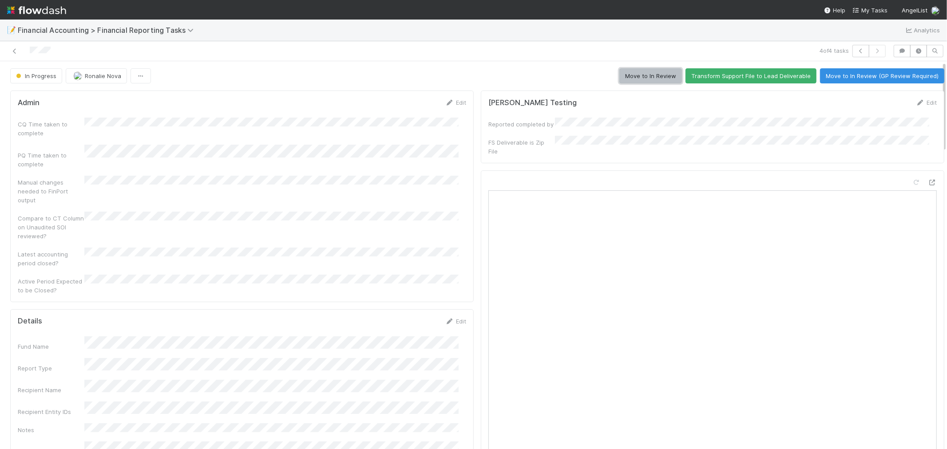
click at [634, 76] on button "Move to In Review" at bounding box center [651, 75] width 63 height 15
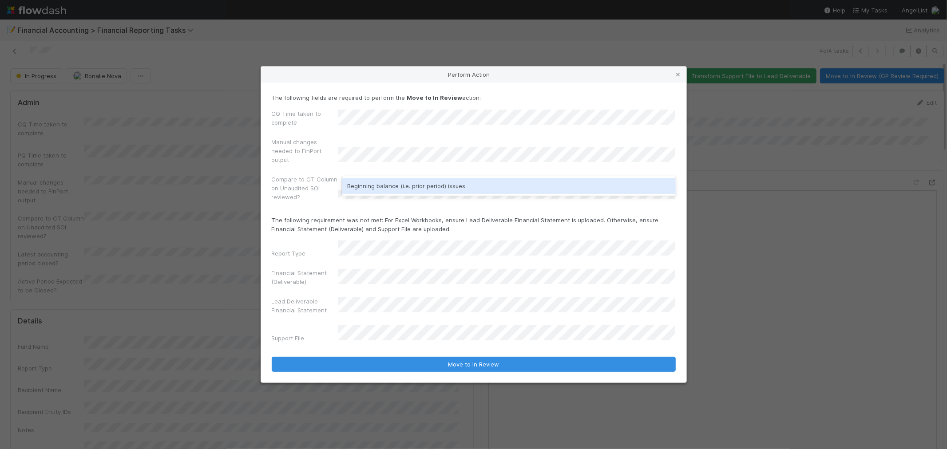
click at [379, 183] on div "Beginning balance (i.e. prior period) issues" at bounding box center [509, 186] width 334 height 16
click at [330, 323] on div "Report Type Financial Statement (Deliverable) Lead Deliverable Financial Statem…" at bounding box center [474, 294] width 404 height 106
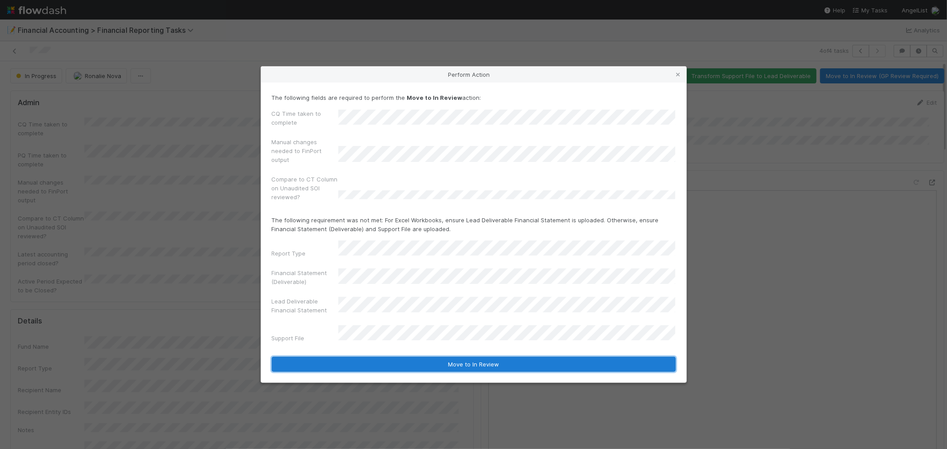
click at [483, 358] on button "Move to In Review" at bounding box center [474, 364] width 404 height 15
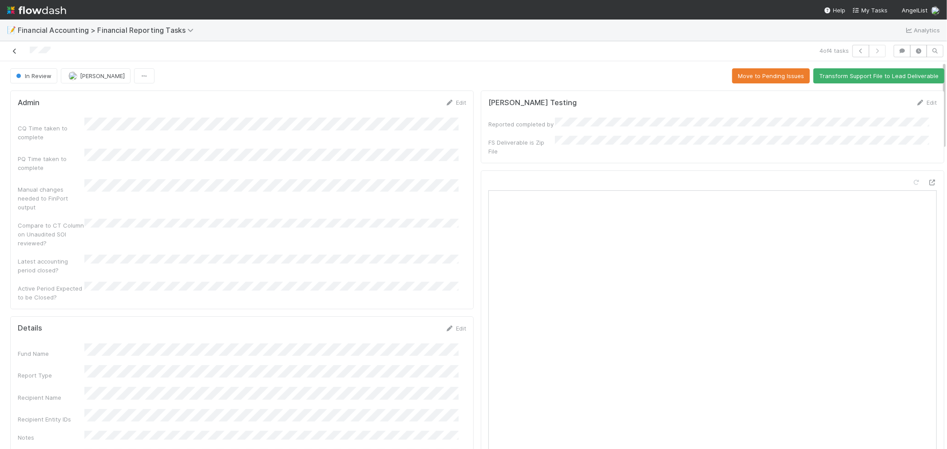
click at [14, 52] on icon at bounding box center [14, 51] width 9 height 6
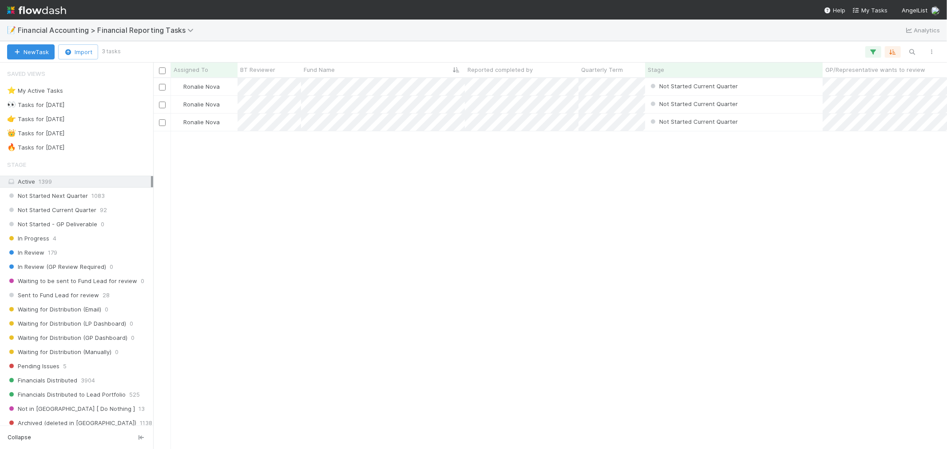
scroll to position [363, 787]
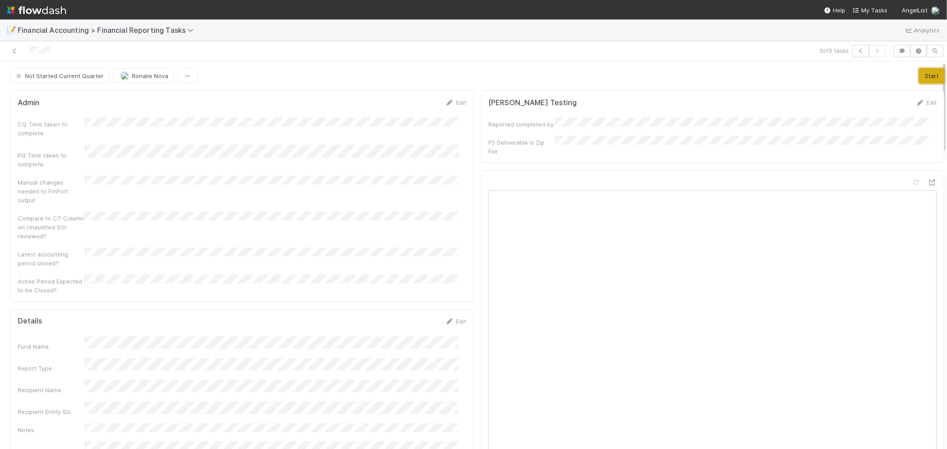
click at [789, 72] on button "Start" at bounding box center [931, 75] width 25 height 15
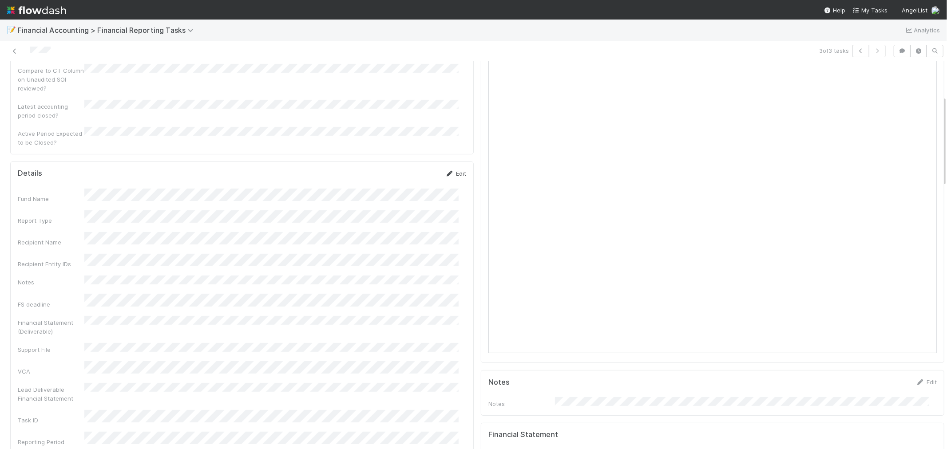
click at [453, 170] on link "Edit" at bounding box center [455, 173] width 21 height 7
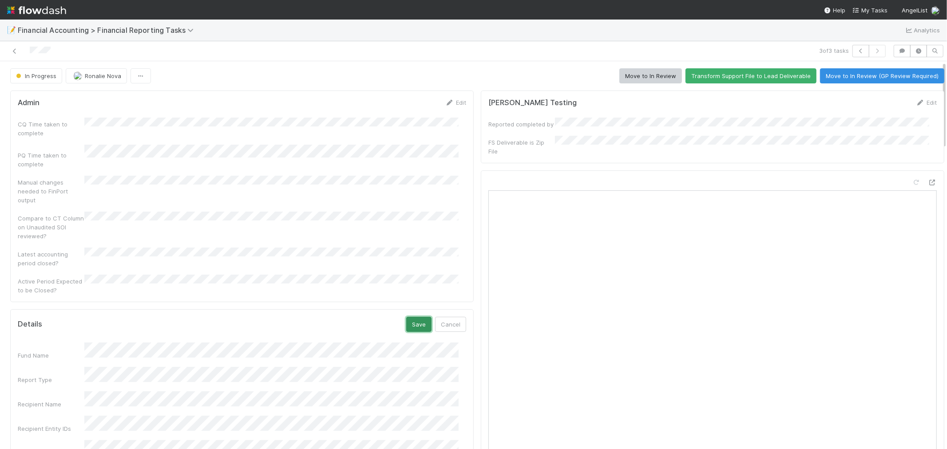
click at [419, 317] on button "Save" at bounding box center [418, 324] width 25 height 15
click at [734, 76] on button "Transform Support File to Lead Deliverable" at bounding box center [751, 75] width 131 height 15
click at [647, 82] on button "Move to In Review" at bounding box center [651, 75] width 63 height 15
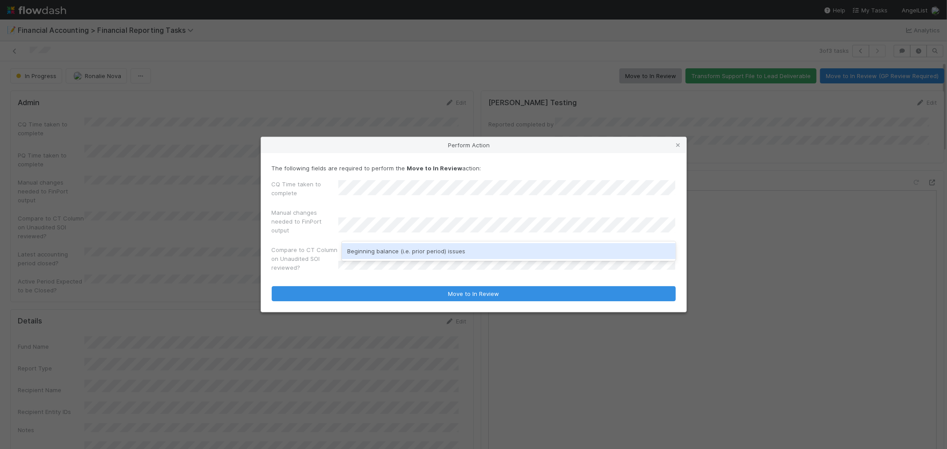
drag, startPoint x: 388, startPoint y: 246, endPoint x: 427, endPoint y: 272, distance: 46.8
click at [389, 246] on div "Beginning balance (i.e. prior period) issues" at bounding box center [509, 251] width 334 height 16
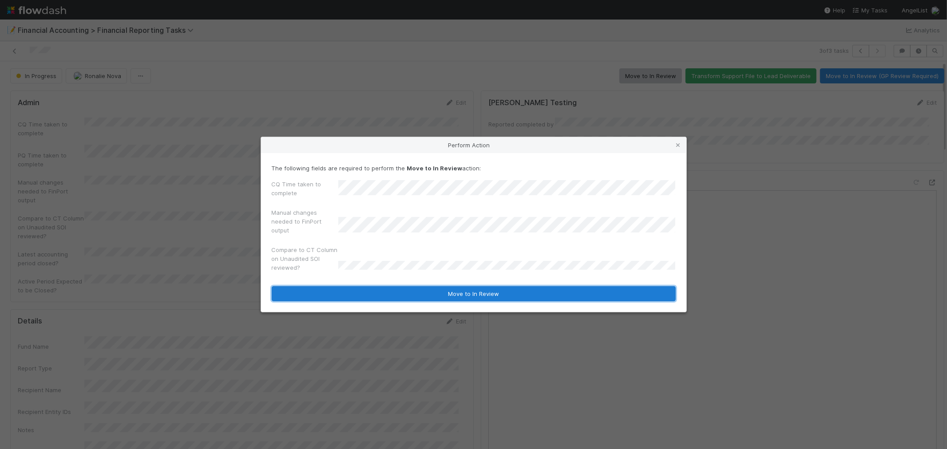
click at [445, 292] on button "Move to In Review" at bounding box center [474, 293] width 404 height 15
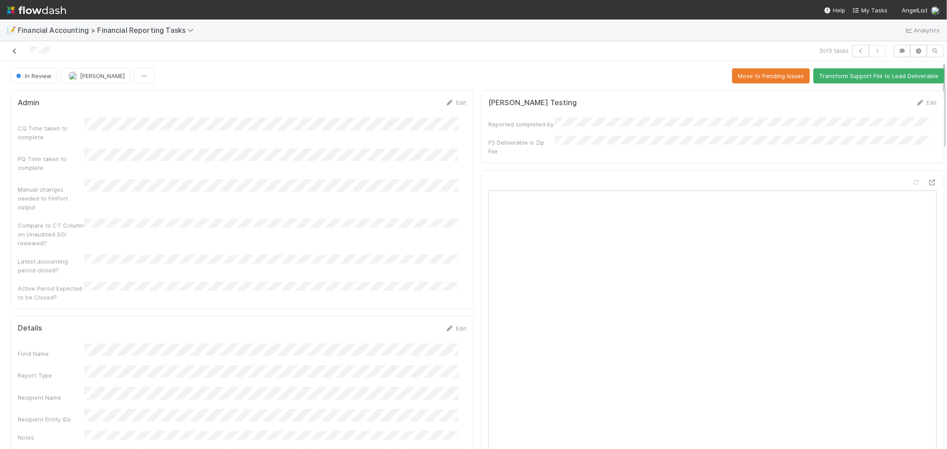
click at [15, 52] on icon at bounding box center [14, 51] width 9 height 6
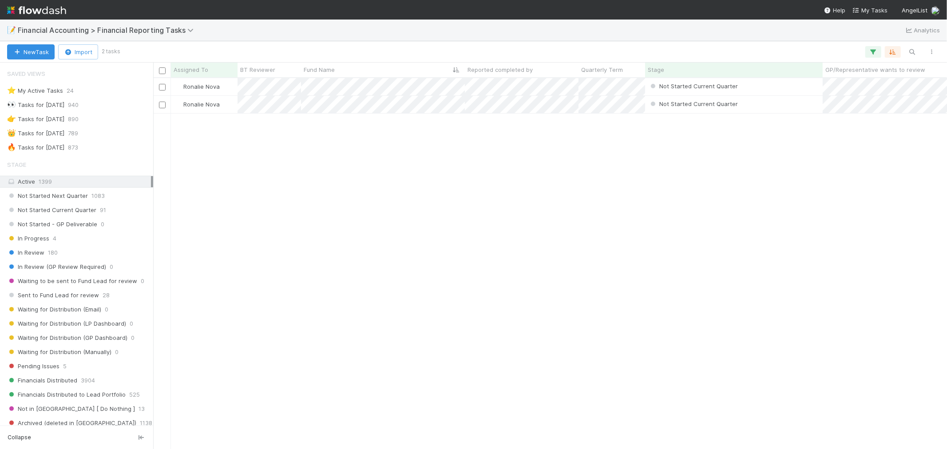
scroll to position [363, 787]
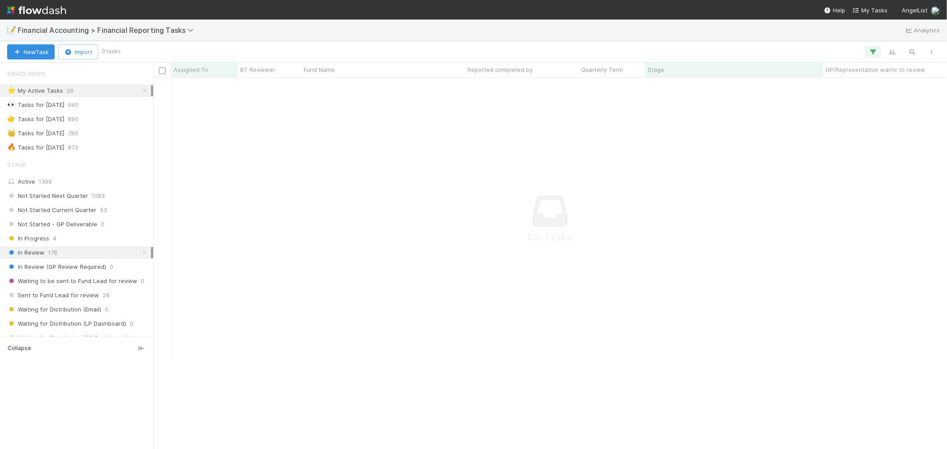
scroll to position [356, 779]
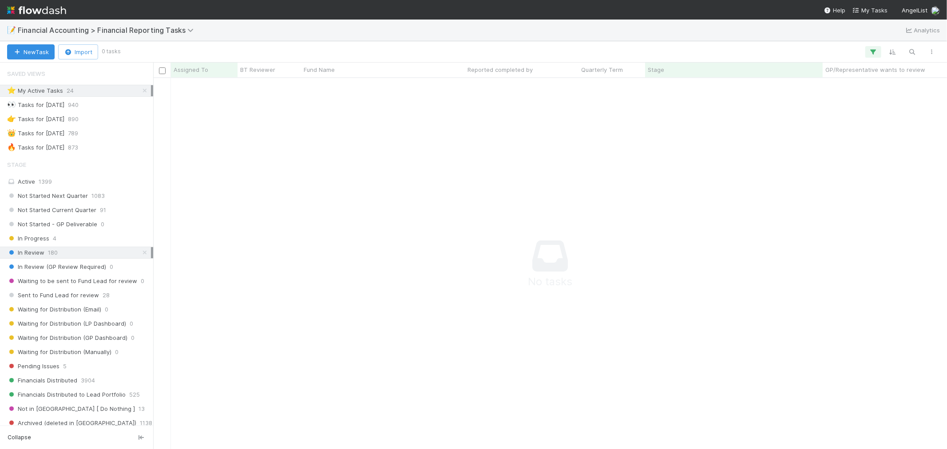
click at [107, 91] on div "⭐ My Active Tasks 24" at bounding box center [79, 90] width 144 height 11
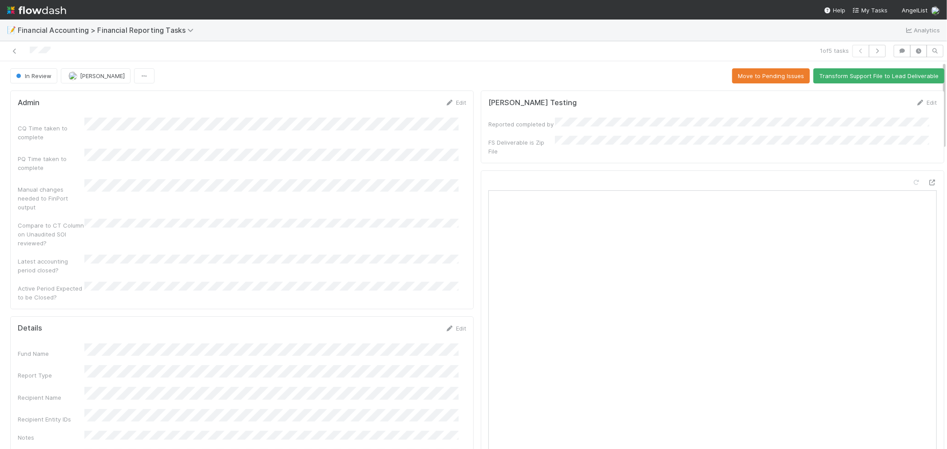
click at [320, 238] on div "CQ Time taken to complete PQ Time taken to complete Manual changes needed to Fi…" at bounding box center [242, 210] width 449 height 184
click at [15, 51] on icon at bounding box center [14, 51] width 9 height 6
drag, startPoint x: 398, startPoint y: 226, endPoint x: 159, endPoint y: 139, distance: 253.7
click at [397, 225] on div "Compare to CT Column on Unaudited SOI reviewed?" at bounding box center [242, 233] width 449 height 29
drag, startPoint x: 13, startPoint y: 51, endPoint x: 124, endPoint y: 5, distance: 119.9
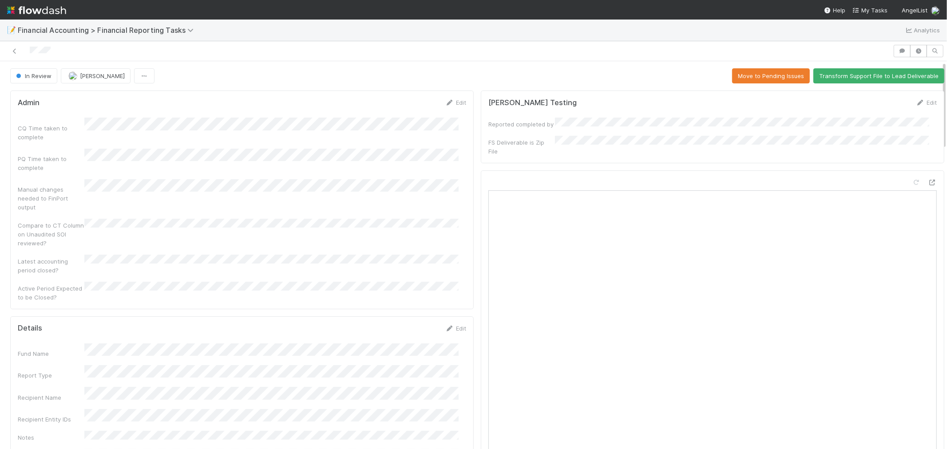
click at [13, 51] on icon at bounding box center [14, 51] width 9 height 6
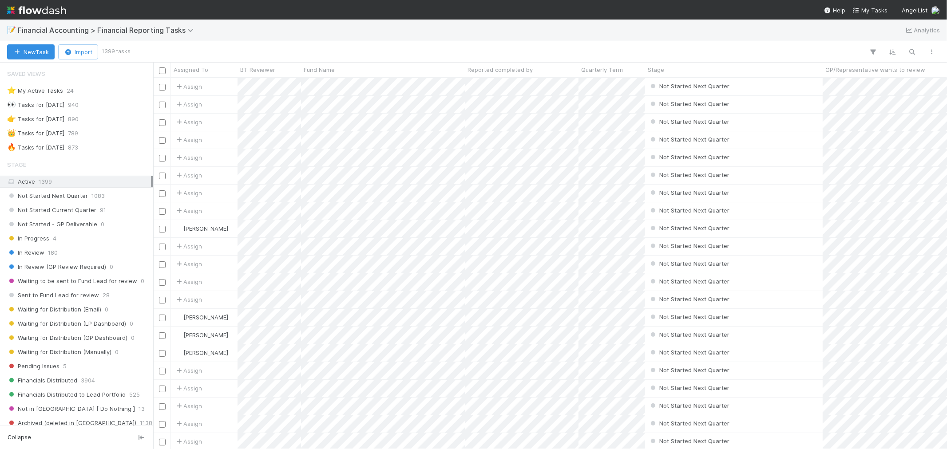
scroll to position [7, 7]
click at [82, 91] on div "⭐ My Active Tasks 24" at bounding box center [79, 90] width 144 height 11
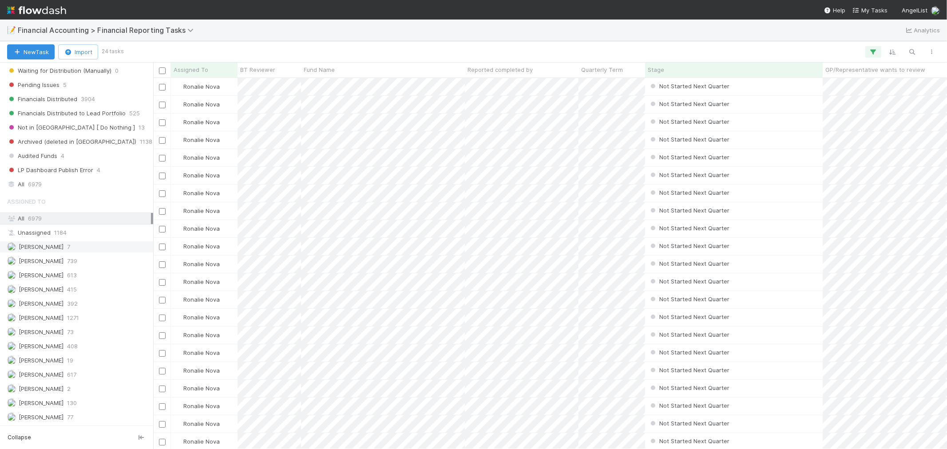
scroll to position [314, 0]
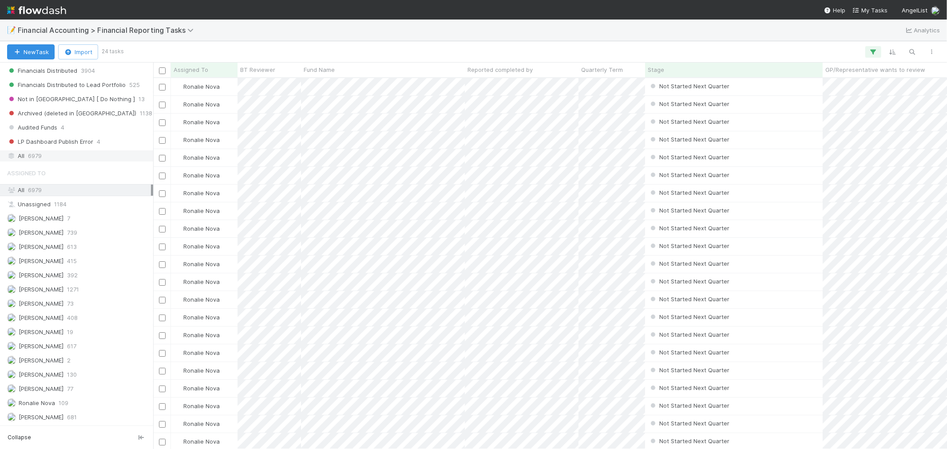
click at [39, 156] on span "6979" at bounding box center [35, 156] width 14 height 11
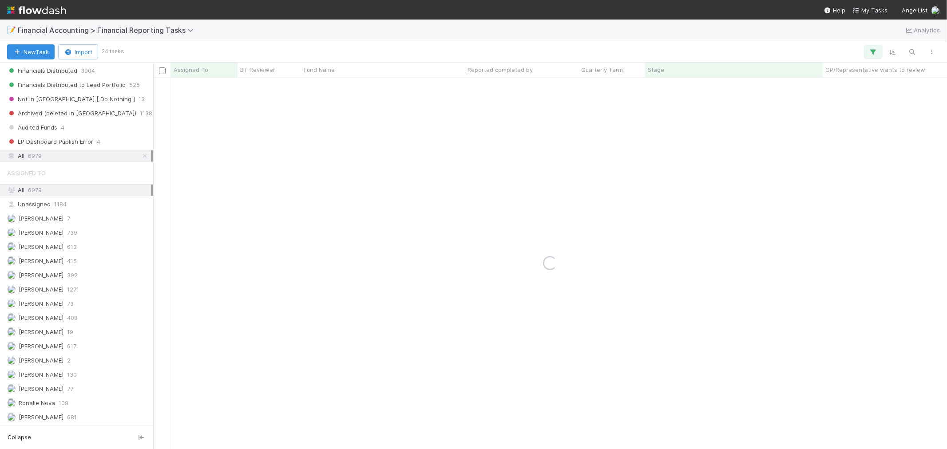
click at [875, 52] on icon "button" at bounding box center [873, 52] width 9 height 8
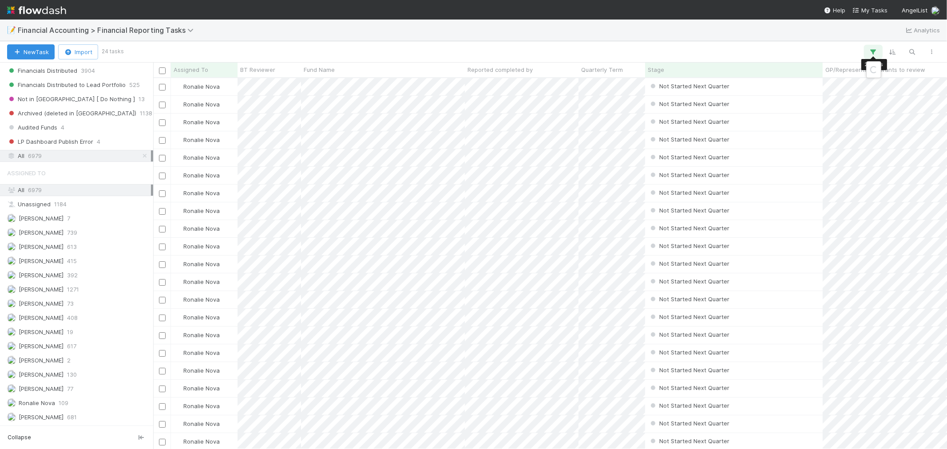
scroll to position [363, 787]
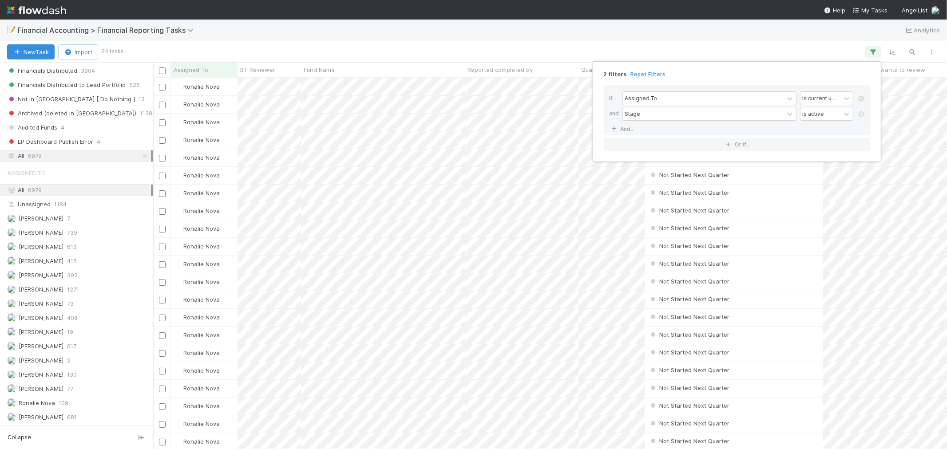
click at [874, 51] on div "2 filters Reset Filters If Assigned To is current user and Stage is active And.…" at bounding box center [473, 224] width 947 height 449
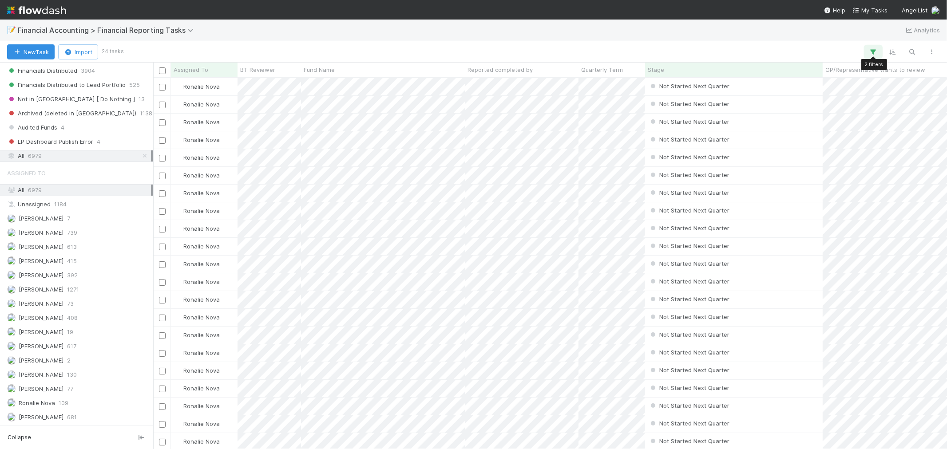
click at [874, 51] on icon "button" at bounding box center [873, 52] width 9 height 8
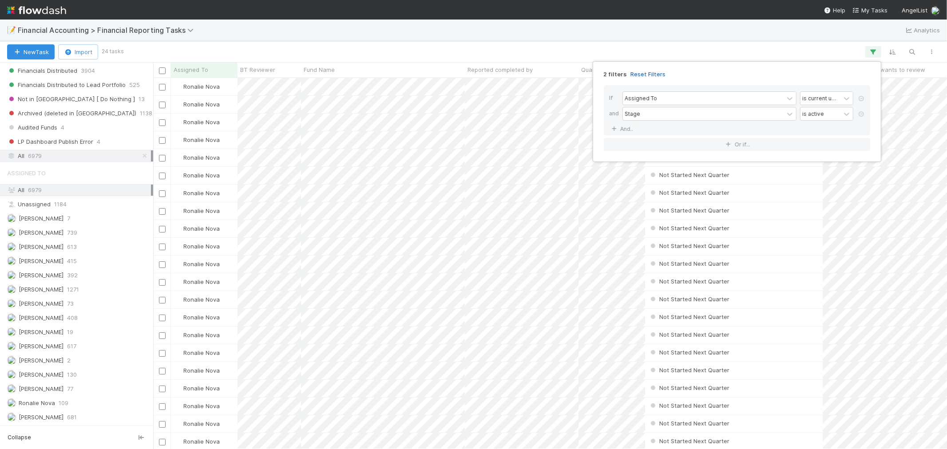
click at [643, 73] on link "Reset Filters" at bounding box center [648, 75] width 35 height 8
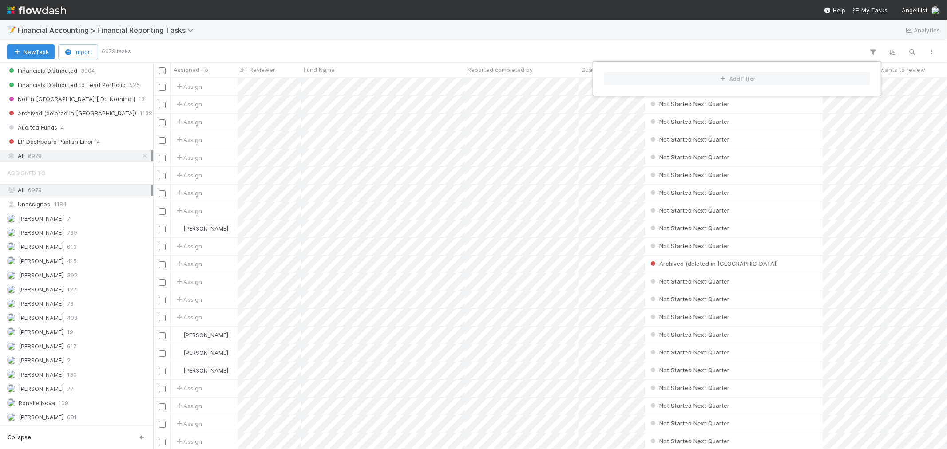
scroll to position [363, 787]
click at [779, 79] on button "Add Filter" at bounding box center [737, 78] width 266 height 13
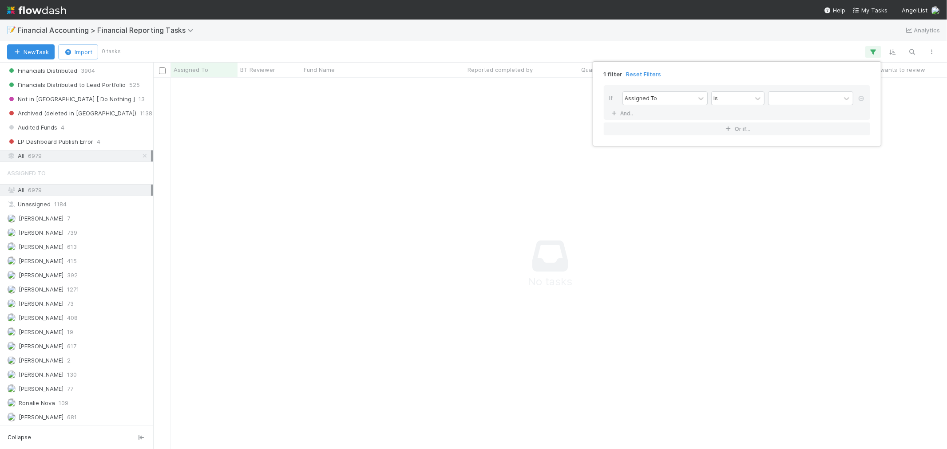
scroll to position [356, 779]
drag, startPoint x: 860, startPoint y: 95, endPoint x: 893, endPoint y: 64, distance: 45.6
click at [861, 95] on link at bounding box center [861, 99] width 9 height 8
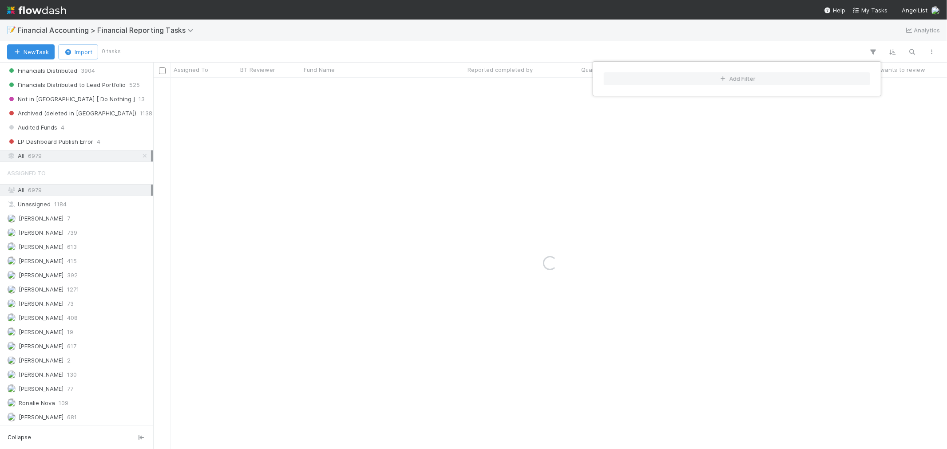
click at [915, 54] on div "Add Filter" at bounding box center [473, 224] width 947 height 449
click at [915, 52] on div "Add Filter" at bounding box center [473, 224] width 947 height 449
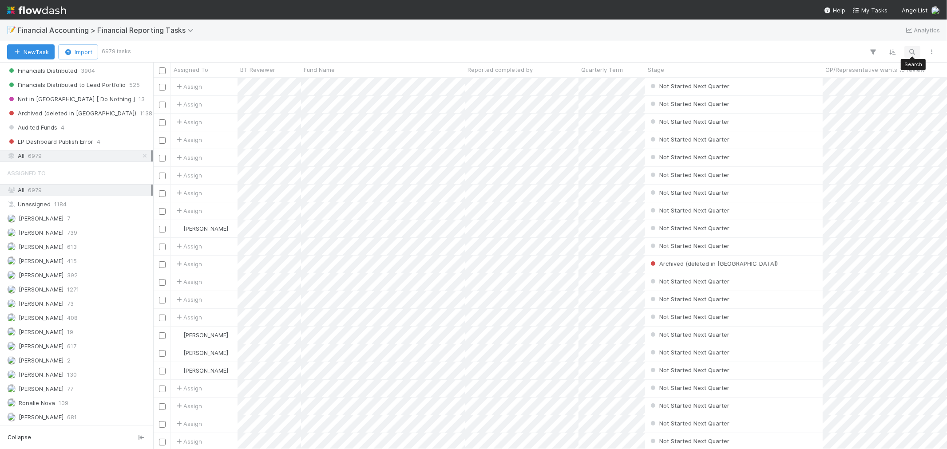
scroll to position [363, 787]
click at [915, 52] on icon "button" at bounding box center [912, 52] width 9 height 8
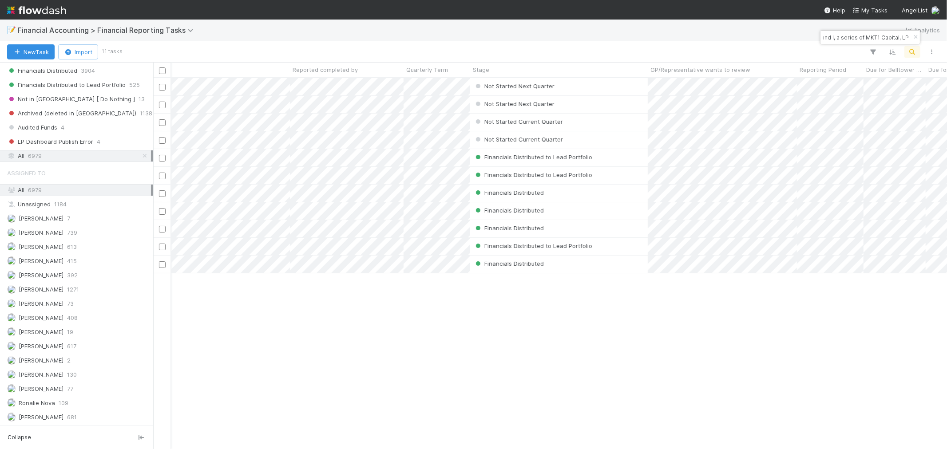
scroll to position [0, 172]
type input "Fund I, a series of MKT1 Capital, LP"
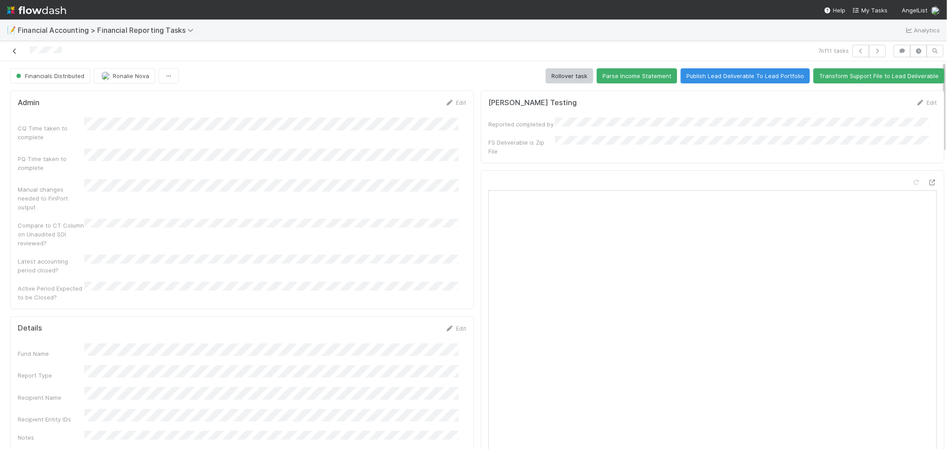
click at [15, 52] on icon at bounding box center [14, 51] width 9 height 6
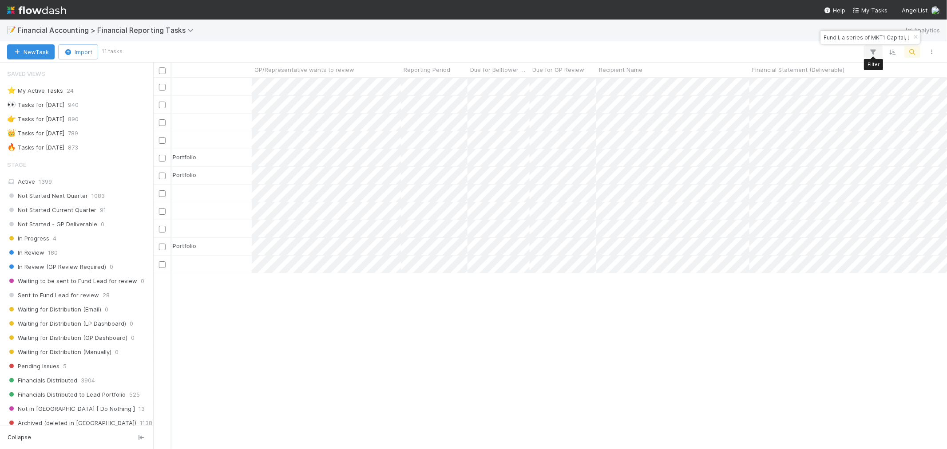
click at [874, 52] on icon "button" at bounding box center [873, 52] width 9 height 8
click at [722, 77] on icon "button" at bounding box center [723, 78] width 9 height 5
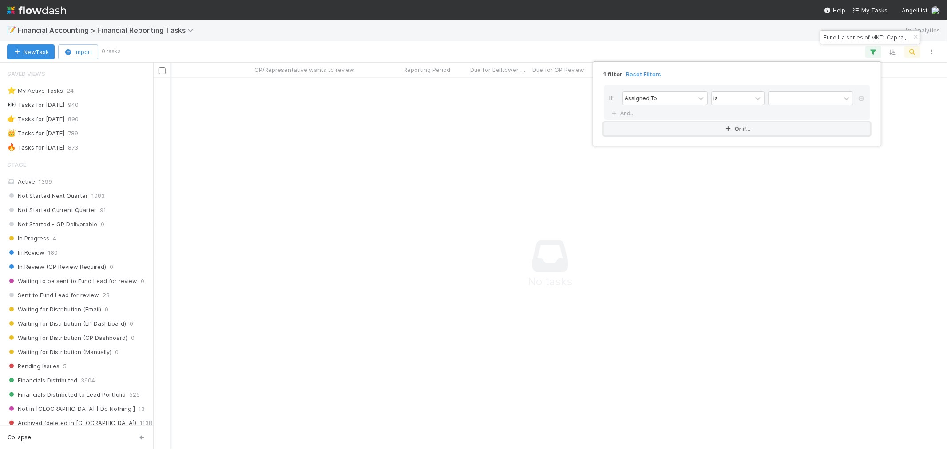
scroll to position [8, 8]
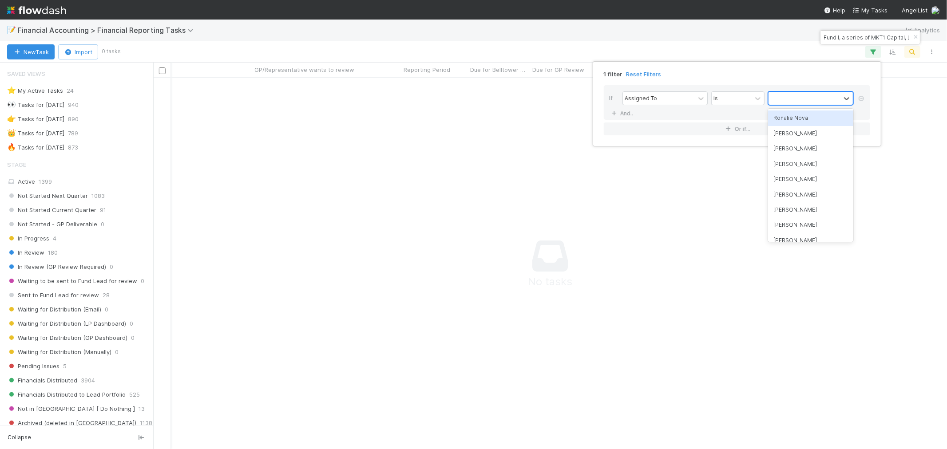
click at [800, 99] on div at bounding box center [805, 98] width 72 height 13
click at [794, 122] on div "Ronalie Nova" at bounding box center [810, 118] width 85 height 15
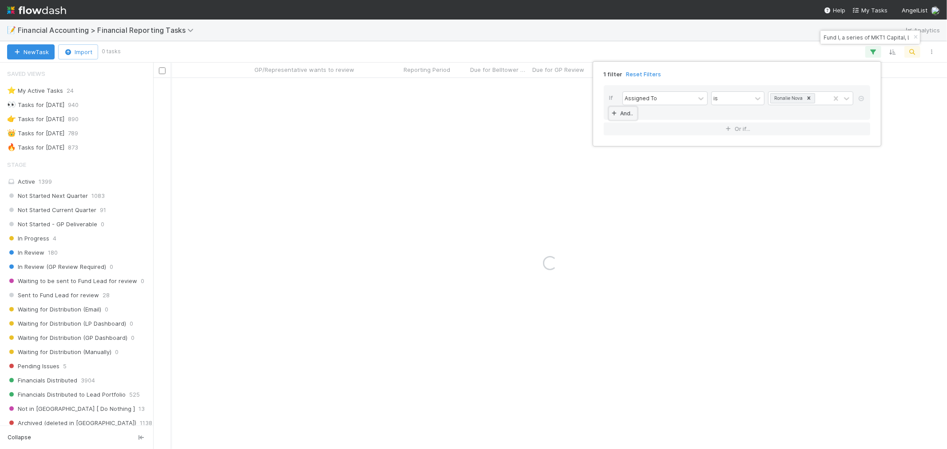
click at [623, 113] on link "And.." at bounding box center [623, 113] width 28 height 13
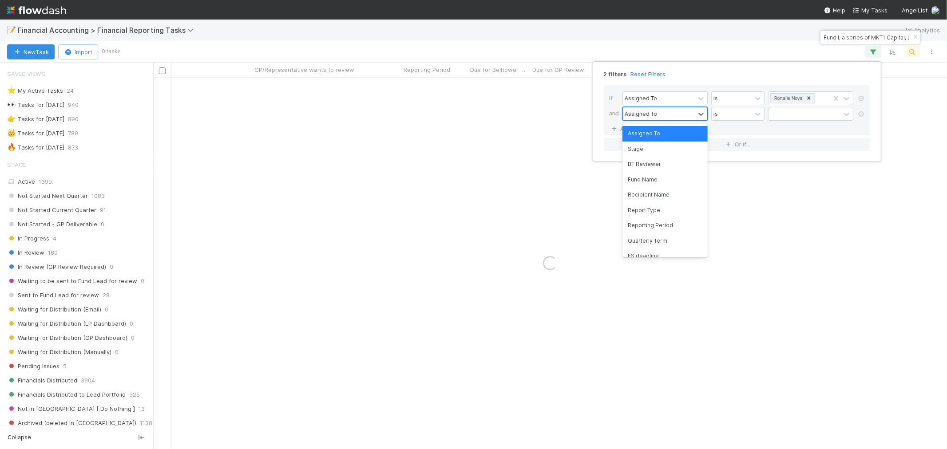
click at [652, 117] on div "Assigned To" at bounding box center [641, 114] width 32 height 8
type input "reporting"
click at [663, 135] on div "Reporting Period" at bounding box center [665, 133] width 85 height 15
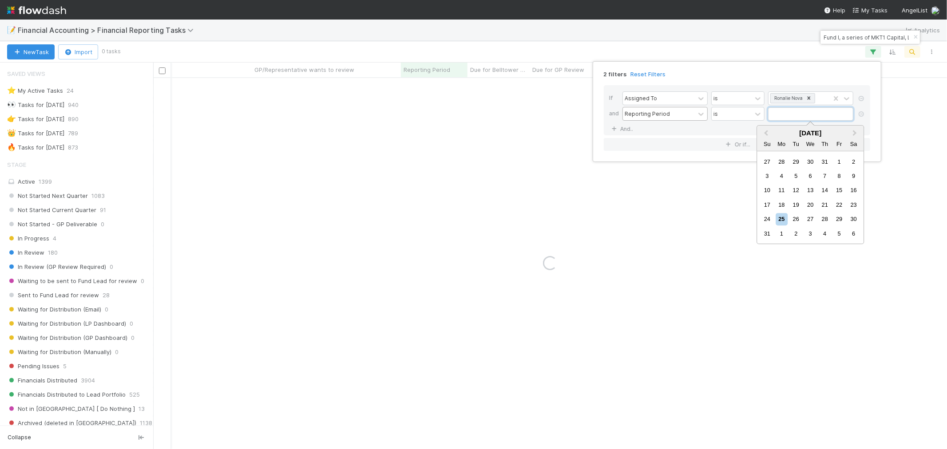
click at [788, 115] on input "text" at bounding box center [810, 113] width 85 height 13
click at [766, 130] on span "Previous Month" at bounding box center [766, 133] width 0 height 10
click at [784, 215] on div "30" at bounding box center [782, 220] width 12 height 12
type input "[DATE]"
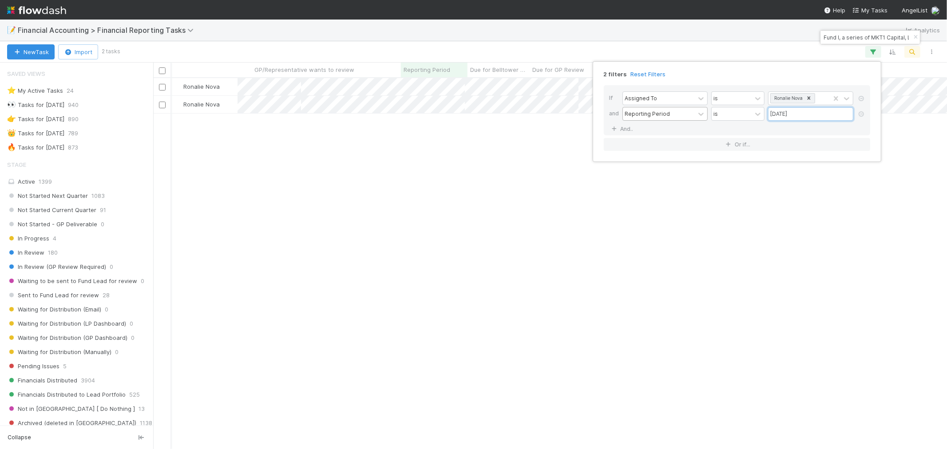
scroll to position [363, 787]
click at [734, 261] on div "2 filters Reset Filters If Assigned To is Ronalie Nova and Reporting Period is …" at bounding box center [473, 224] width 947 height 449
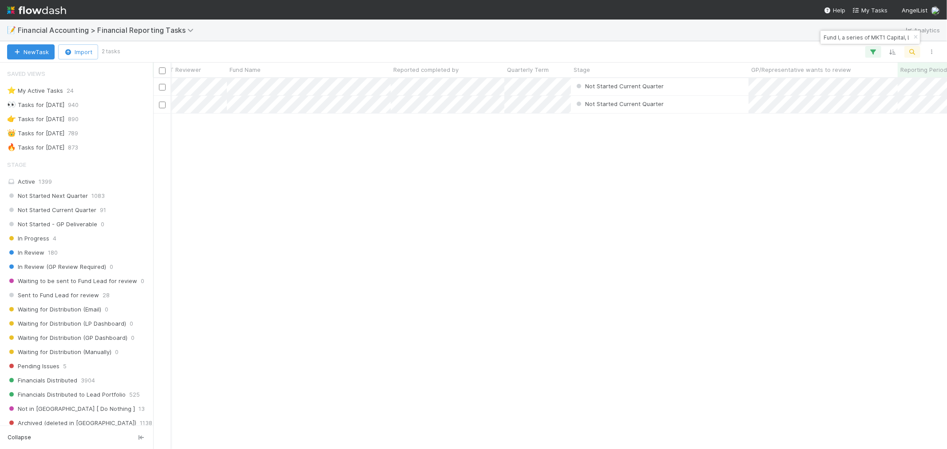
scroll to position [0, 72]
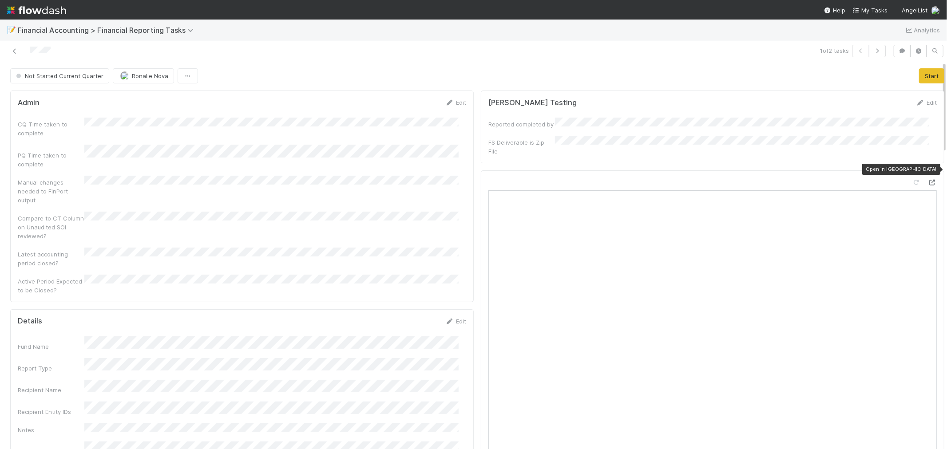
click at [928, 180] on icon at bounding box center [932, 183] width 9 height 6
click at [919, 76] on button "Start" at bounding box center [931, 75] width 25 height 15
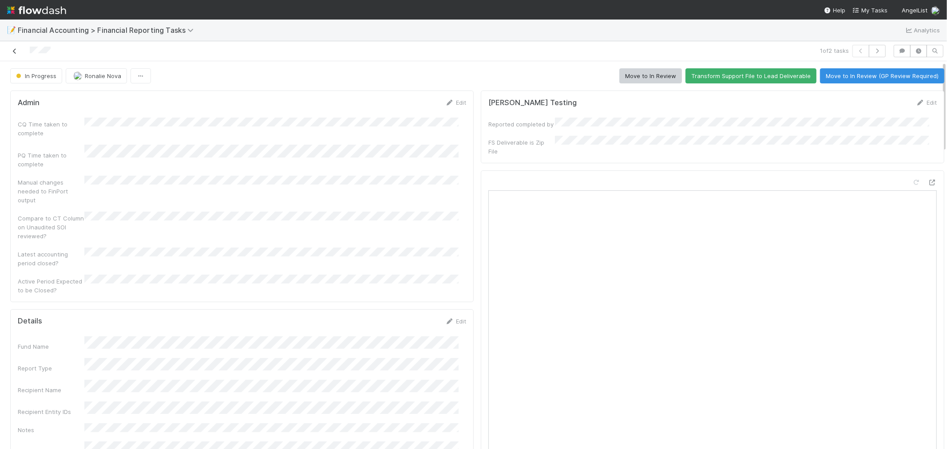
click at [15, 50] on icon at bounding box center [14, 51] width 9 height 6
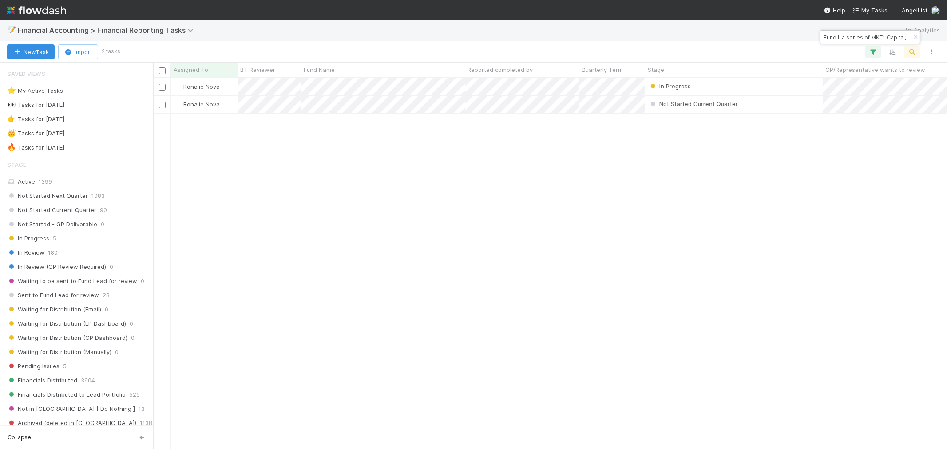
scroll to position [363, 787]
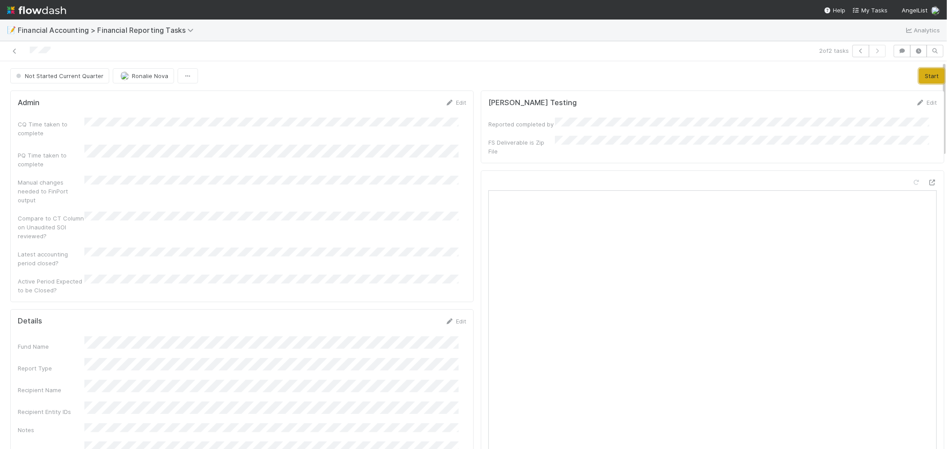
click at [919, 77] on button "Start" at bounding box center [931, 75] width 25 height 15
